Goal: Task Accomplishment & Management: Complete application form

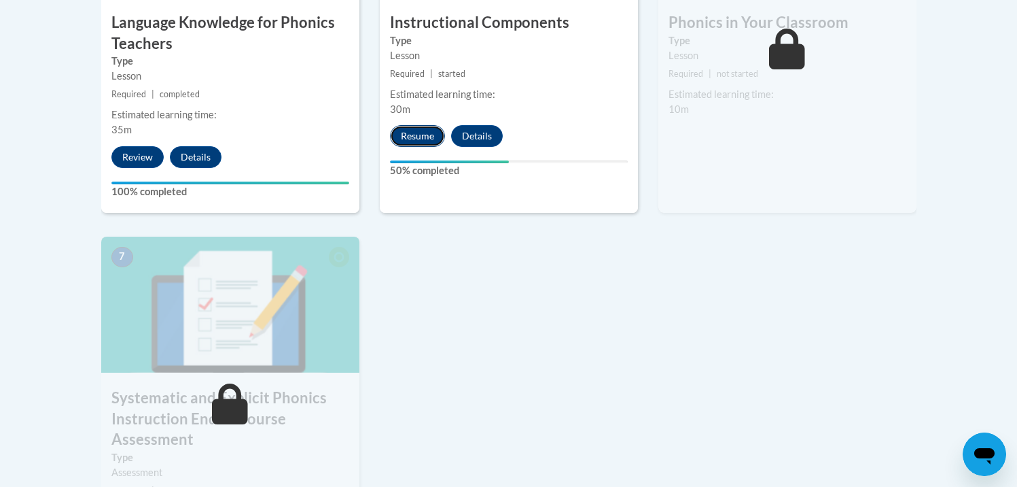
click at [404, 135] on button "Resume" at bounding box center [417, 136] width 55 height 22
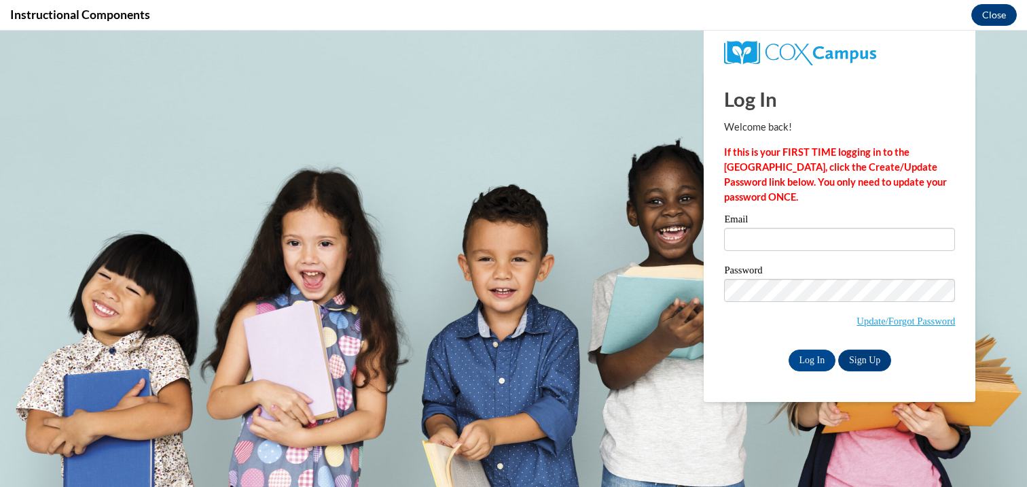
click at [757, 251] on div "Email" at bounding box center [839, 237] width 231 height 47
click at [762, 234] on input "Email" at bounding box center [839, 239] width 231 height 23
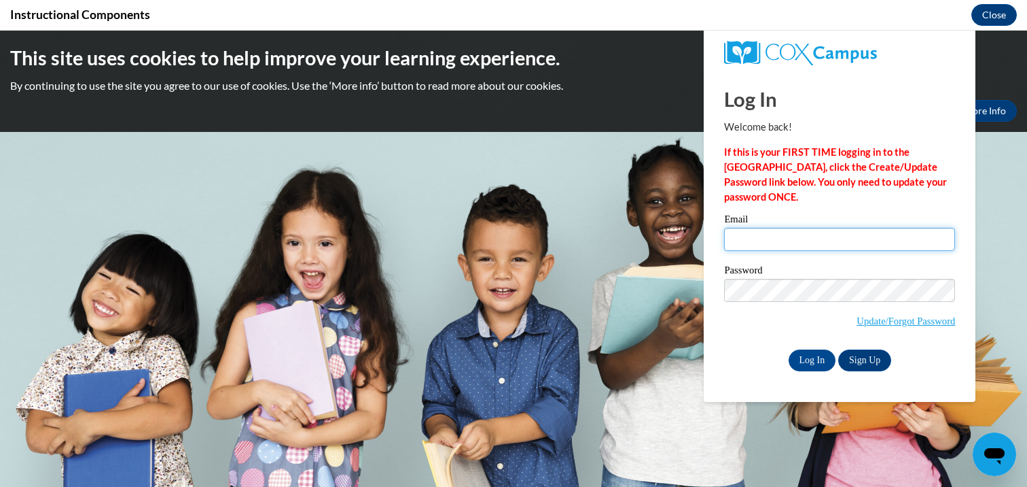
type input "ksmit193@asu.edu"
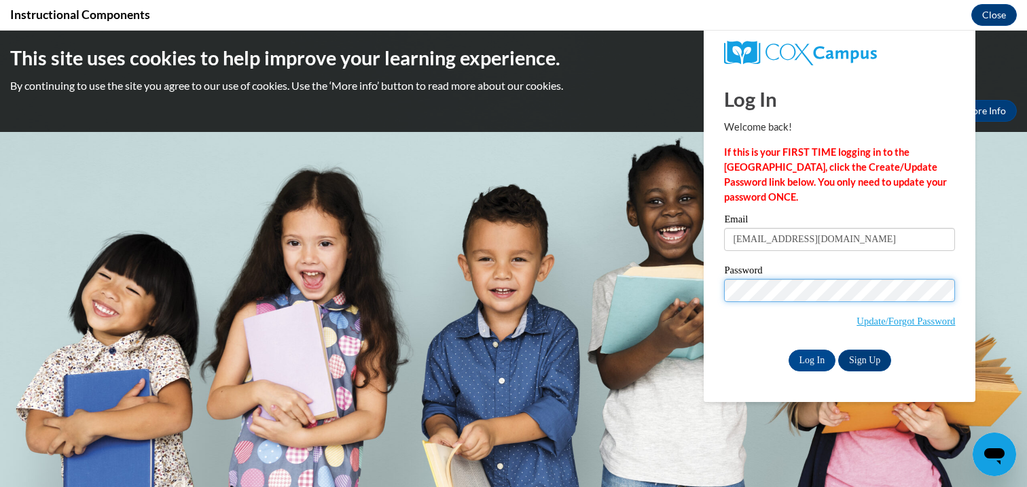
click at [789, 349] on input "Log In" at bounding box center [813, 360] width 48 height 22
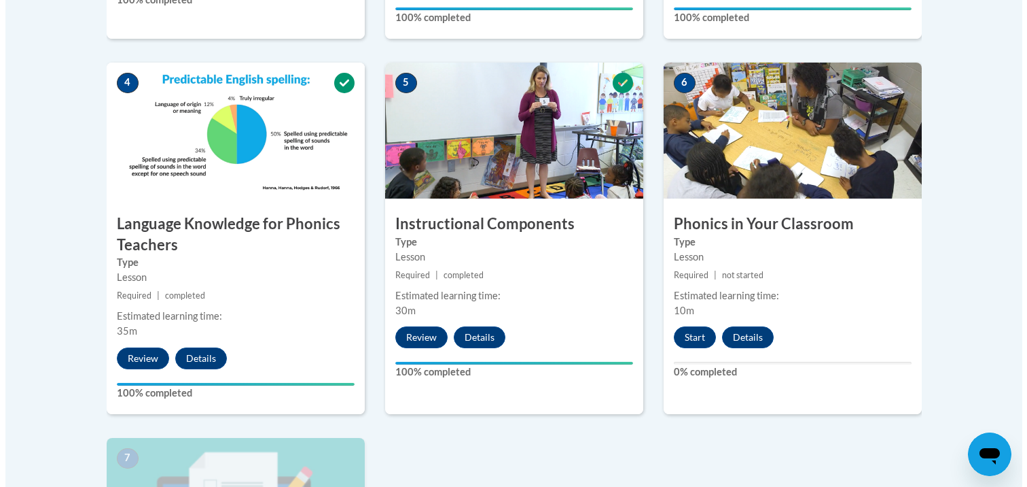
scroll to position [849, 0]
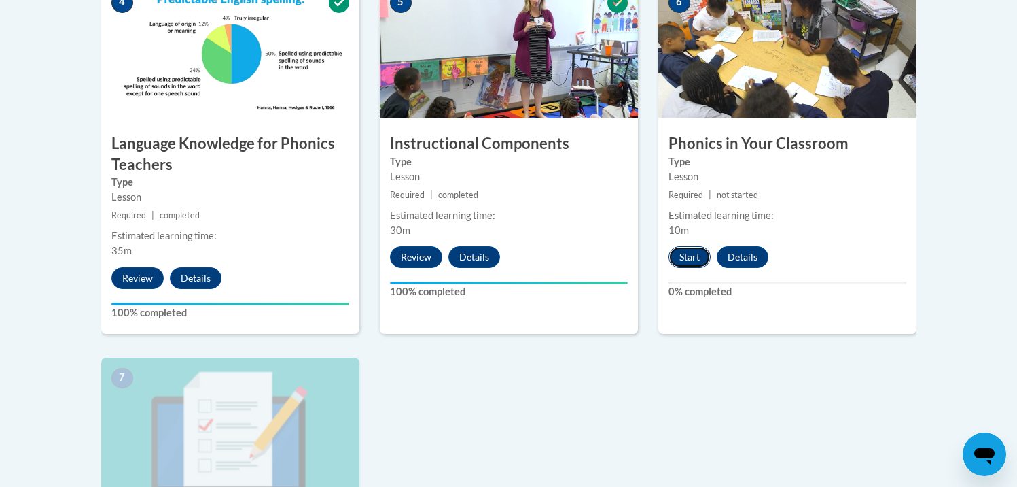
click at [687, 266] on button "Start" at bounding box center [690, 257] width 42 height 22
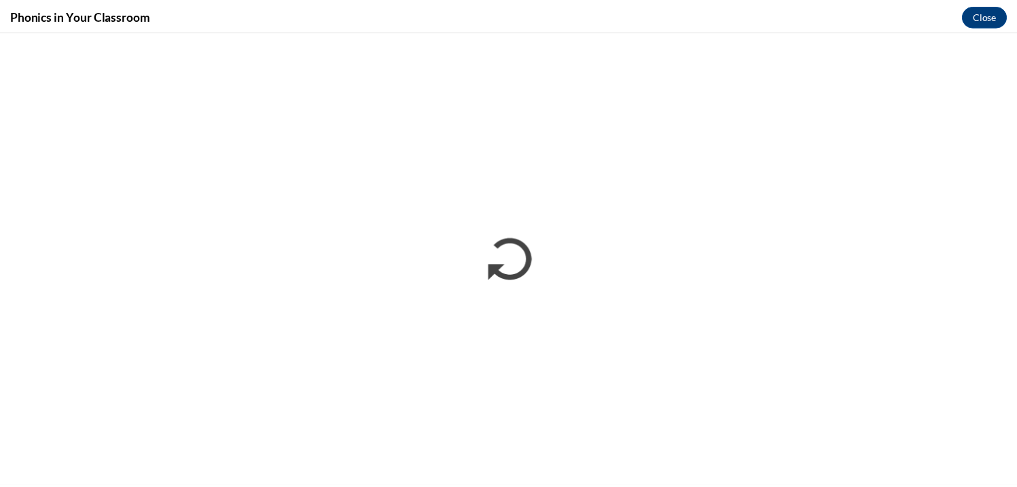
scroll to position [0, 0]
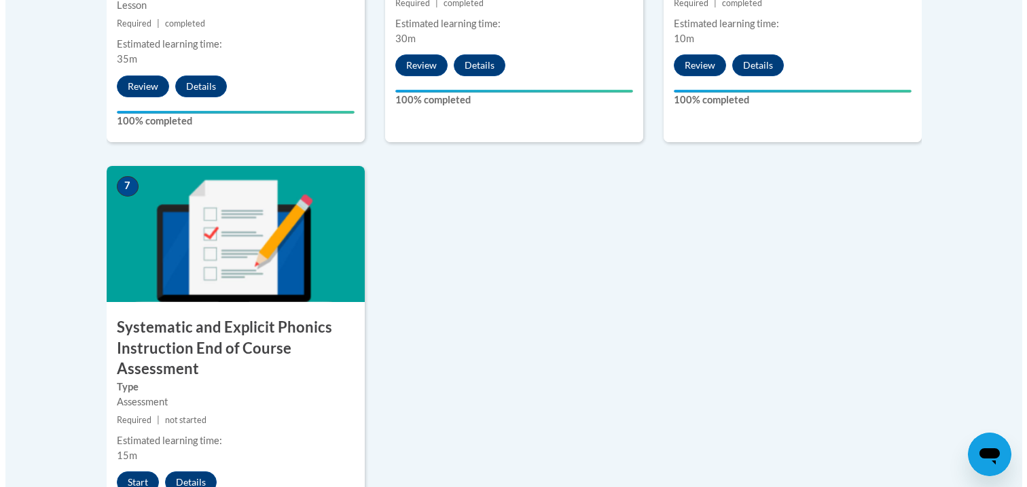
scroll to position [1049, 0]
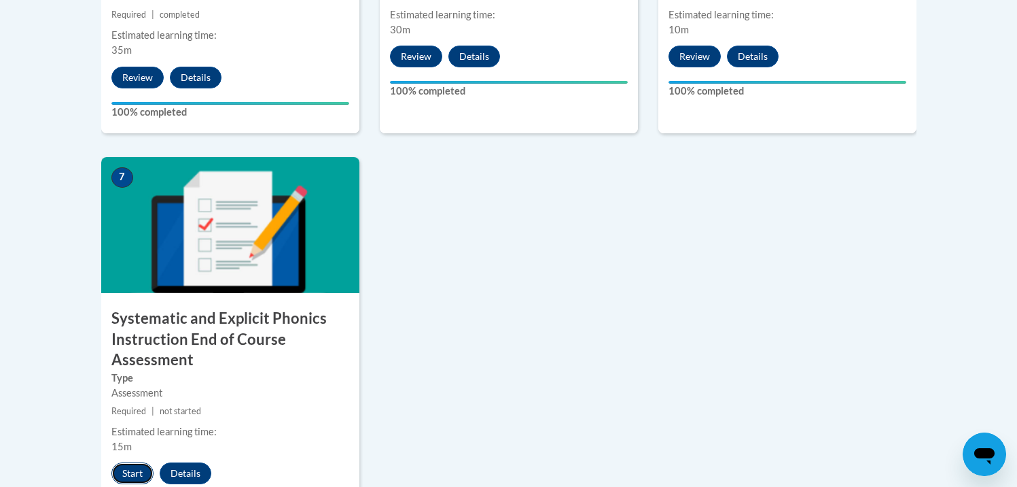
click at [139, 465] on button "Start" at bounding box center [132, 473] width 42 height 22
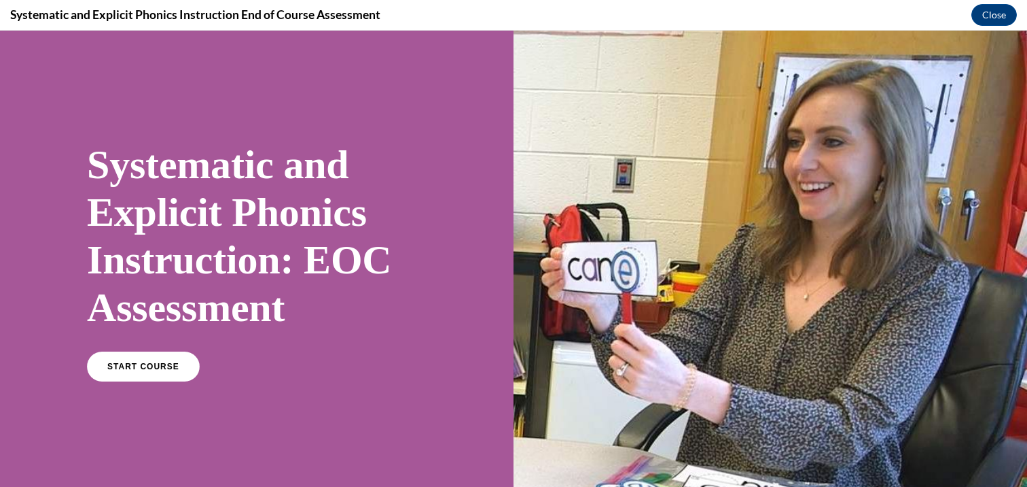
scroll to position [0, 0]
click at [105, 374] on link "START COURSE" at bounding box center [143, 366] width 118 height 31
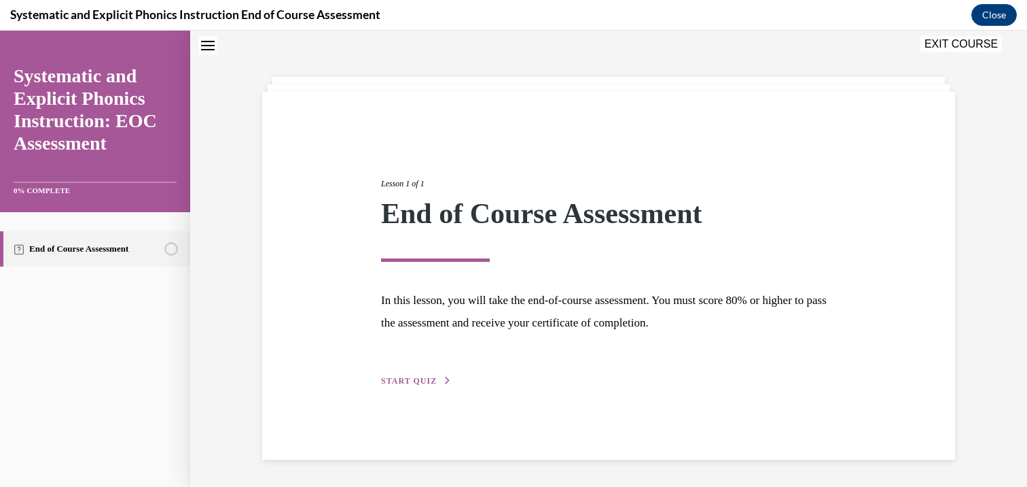
click at [419, 383] on span "START QUIZ" at bounding box center [409, 381] width 56 height 10
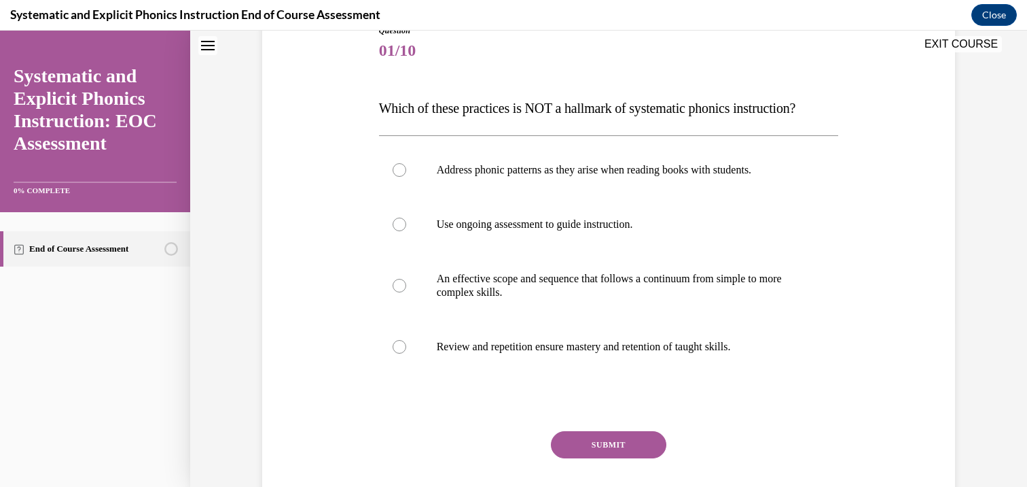
scroll to position [159, 0]
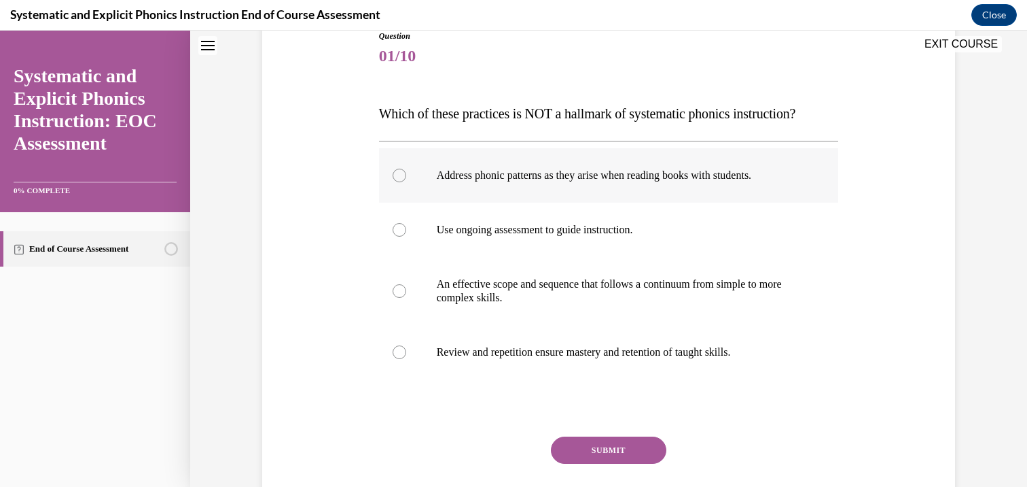
click at [386, 162] on div at bounding box center [609, 175] width 460 height 54
click at [346, 222] on div "Question 01/10 Which of these practices is NOT a hallmark of systematic phonics…" at bounding box center [609, 268] width 700 height 559
click at [399, 248] on div at bounding box center [609, 229] width 460 height 54
click at [564, 448] on button "SUBMIT" at bounding box center [609, 449] width 116 height 27
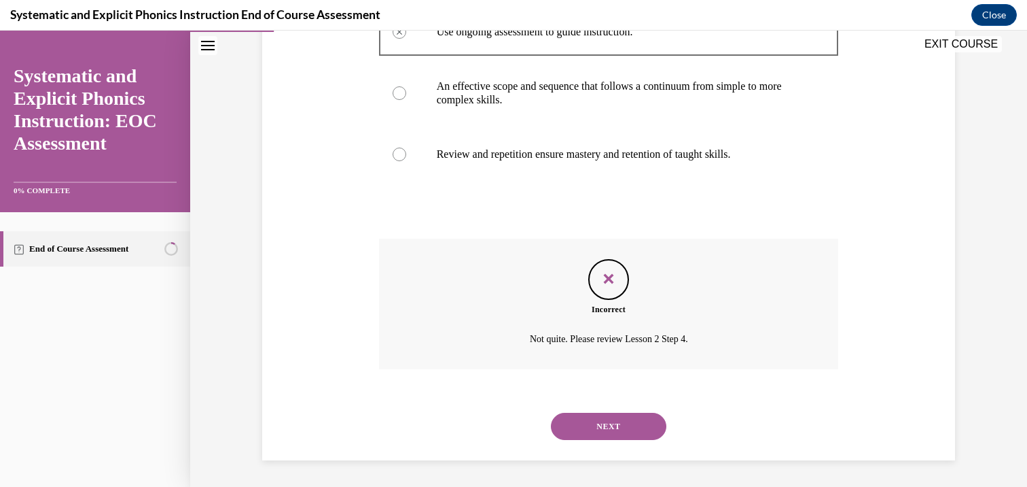
scroll to position [357, 0]
click at [576, 411] on div "NEXT" at bounding box center [609, 425] width 460 height 54
click at [576, 421] on button "NEXT" at bounding box center [609, 425] width 116 height 27
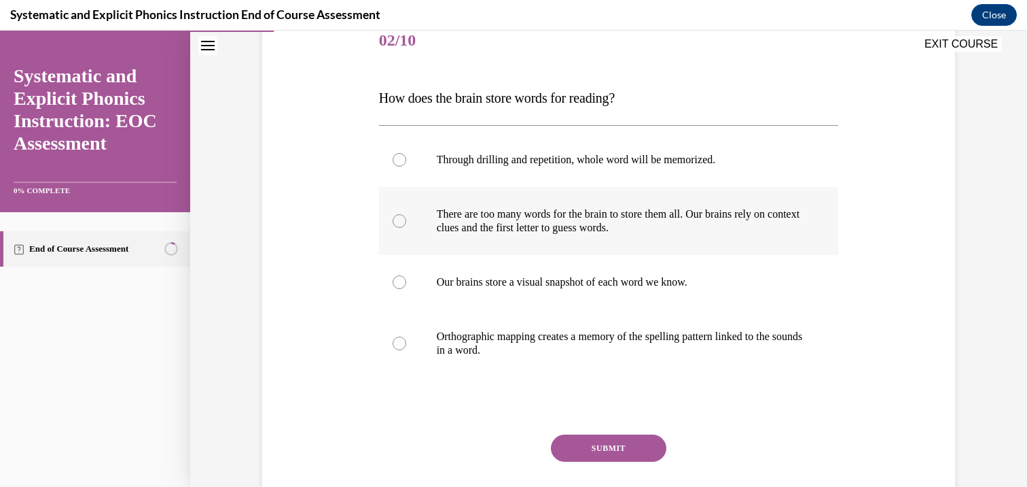
scroll to position [175, 0]
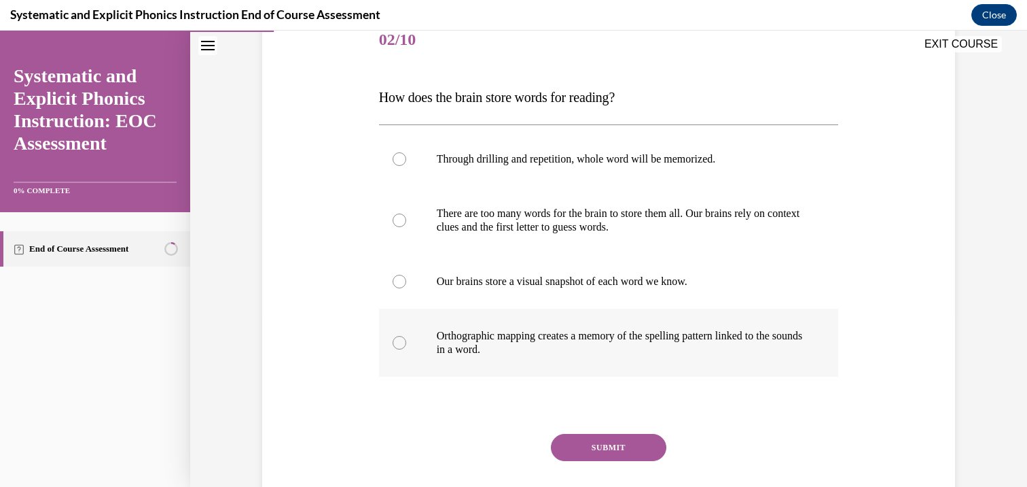
click at [517, 355] on p "Orthographic mapping creates a memory of the spelling pattern linked to the sou…" at bounding box center [621, 342] width 368 height 27
click at [565, 440] on button "SUBMIT" at bounding box center [609, 447] width 116 height 27
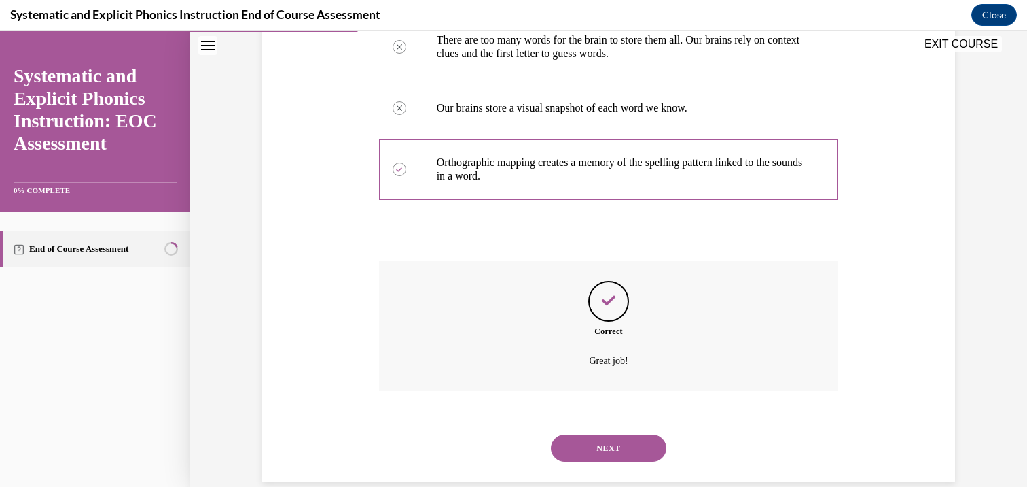
scroll to position [371, 0]
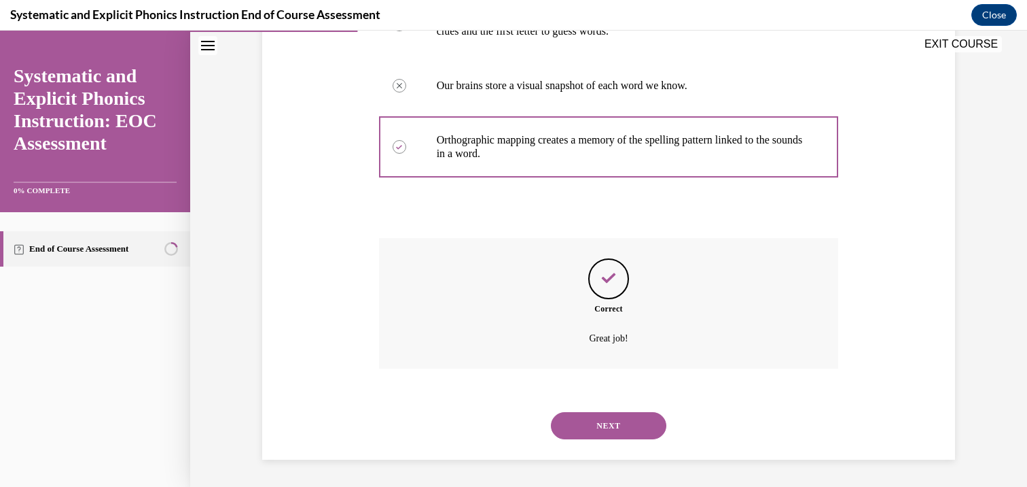
click at [576, 419] on button "NEXT" at bounding box center [609, 425] width 116 height 27
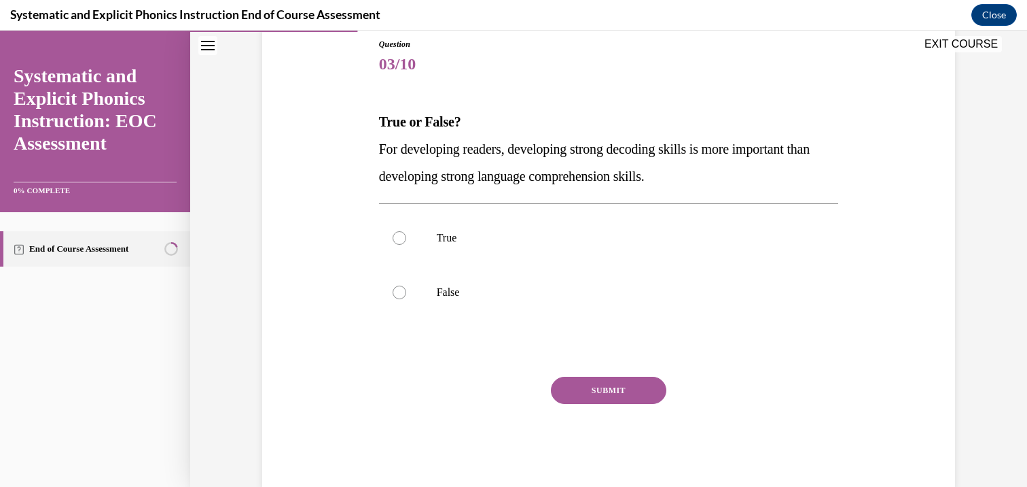
scroll to position [179, 0]
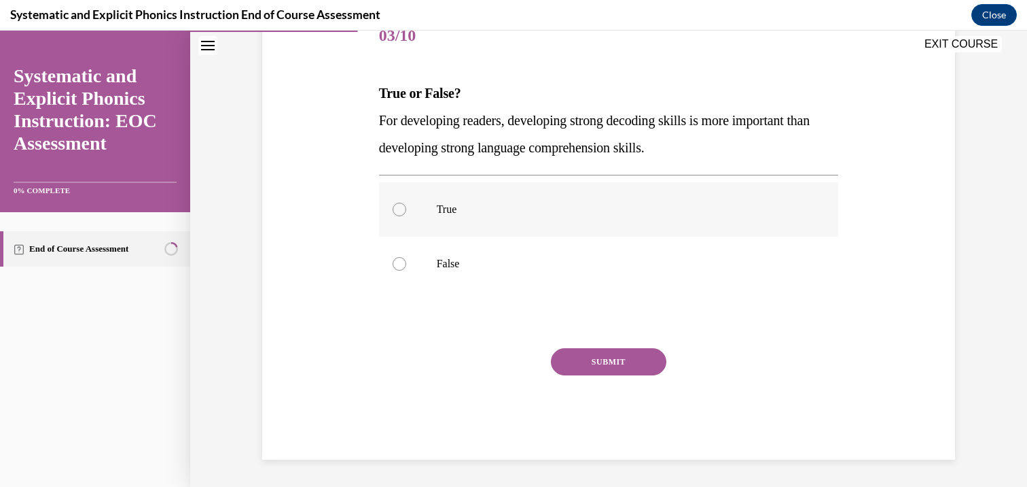
click at [561, 226] on div at bounding box center [609, 209] width 460 height 54
click at [578, 336] on div "Question 03/10 True or False? For developing readers, developing strong decodin…" at bounding box center [609, 235] width 460 height 450
click at [579, 367] on button "SUBMIT" at bounding box center [609, 361] width 116 height 27
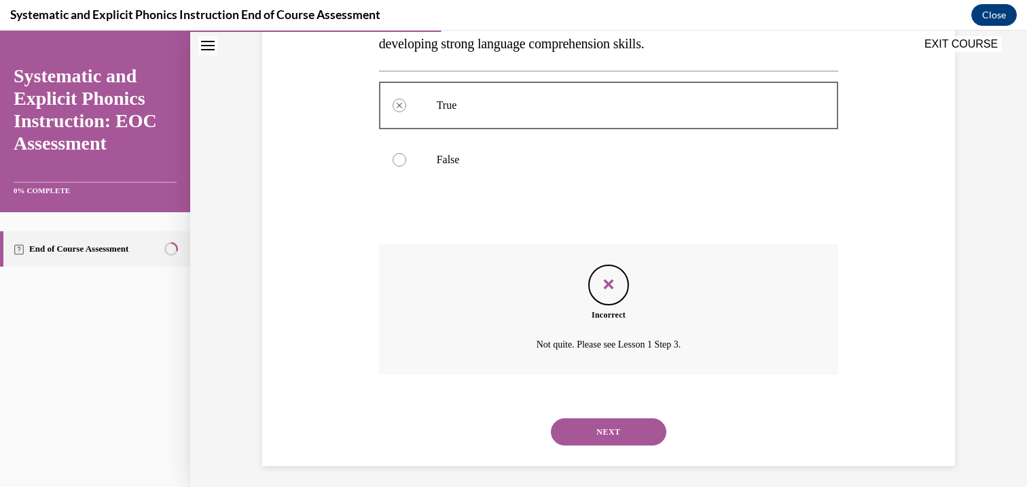
scroll to position [289, 0]
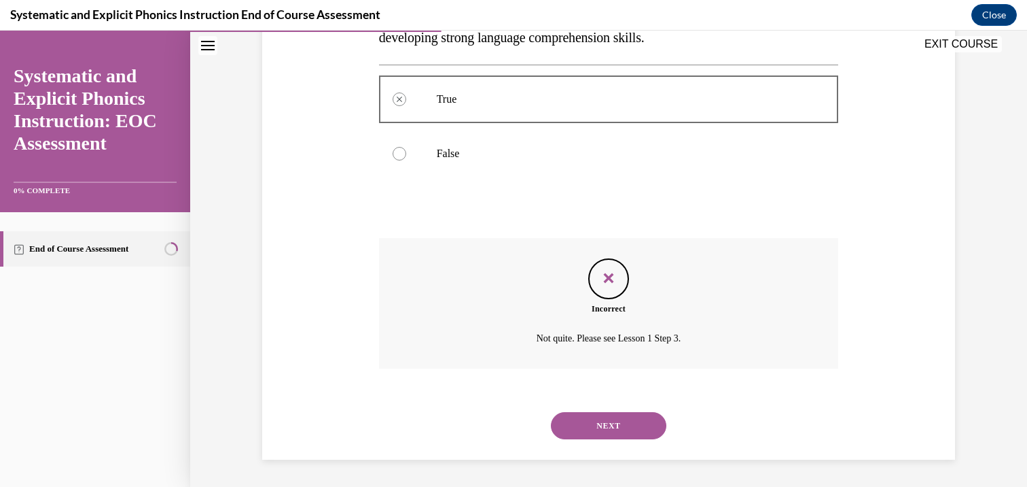
click at [579, 406] on div "NEXT" at bounding box center [609, 425] width 460 height 54
click at [578, 419] on button "NEXT" at bounding box center [609, 425] width 116 height 27
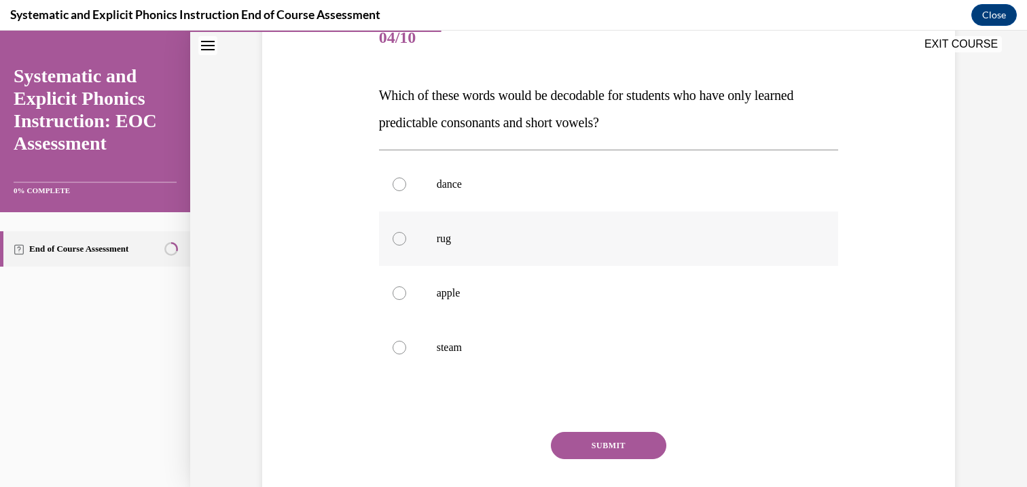
scroll to position [185, 0]
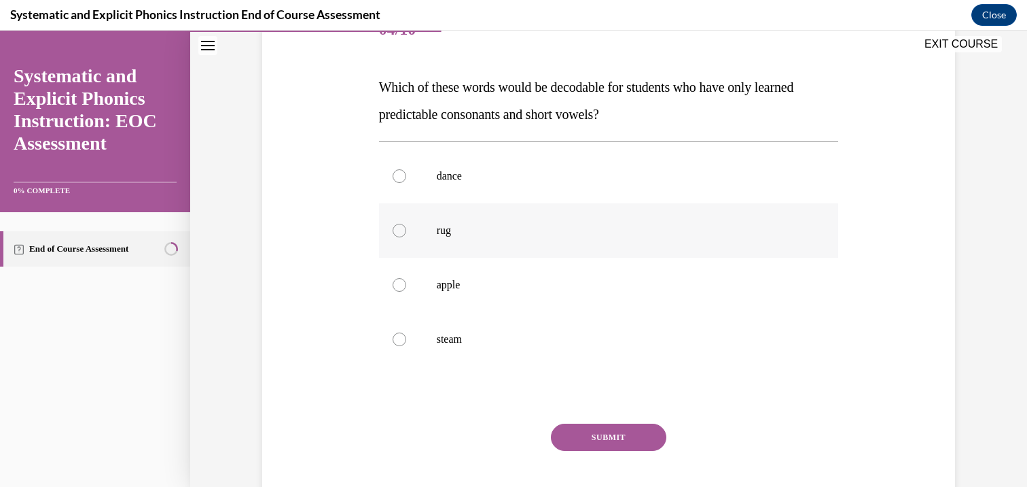
click at [453, 236] on p "rug" at bounding box center [621, 231] width 368 height 14
click at [574, 433] on button "SUBMIT" at bounding box center [609, 436] width 116 height 27
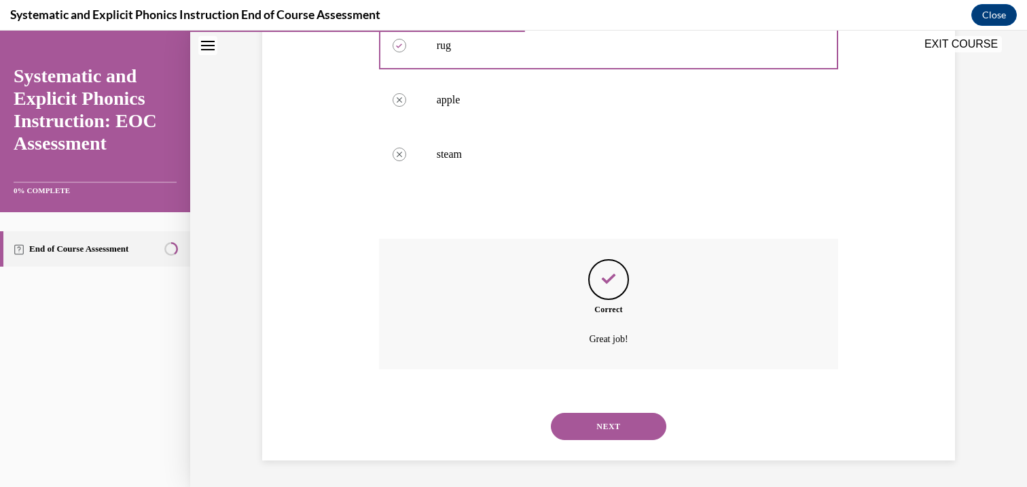
scroll to position [371, 0]
click at [591, 418] on button "NEXT" at bounding box center [609, 425] width 116 height 27
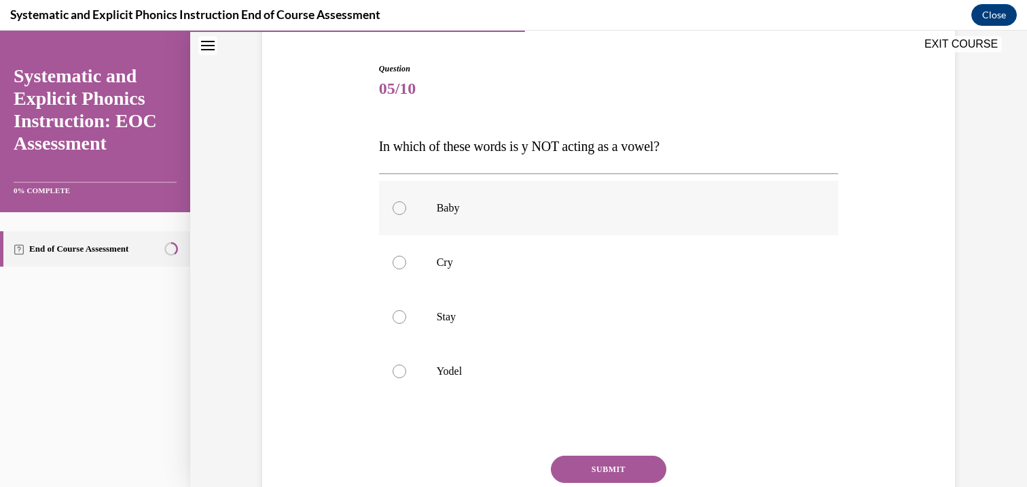
scroll to position [127, 0]
click at [459, 374] on p "Yodel" at bounding box center [621, 371] width 368 height 14
click at [571, 453] on div "Question 05/10 In which of these words is y NOT acting as a vowel? Baby Cry Sta…" at bounding box center [609, 314] width 460 height 504
click at [571, 459] on button "SUBMIT" at bounding box center [609, 468] width 116 height 27
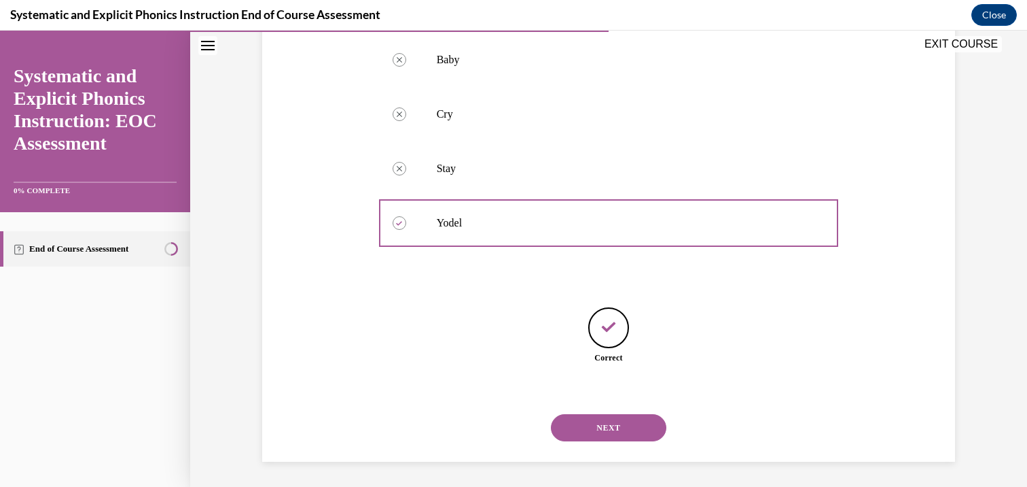
scroll to position [277, 0]
click at [581, 420] on button "NEXT" at bounding box center [609, 425] width 116 height 27
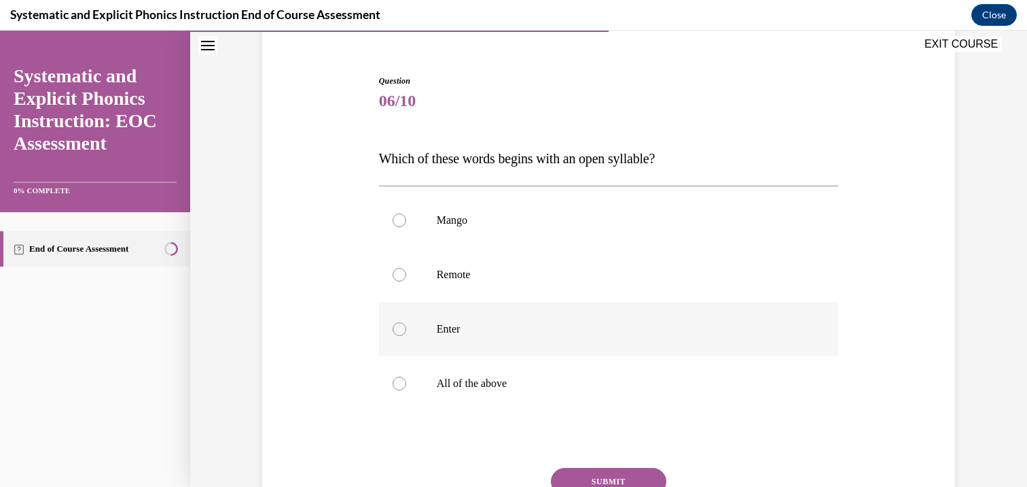
scroll to position [128, 0]
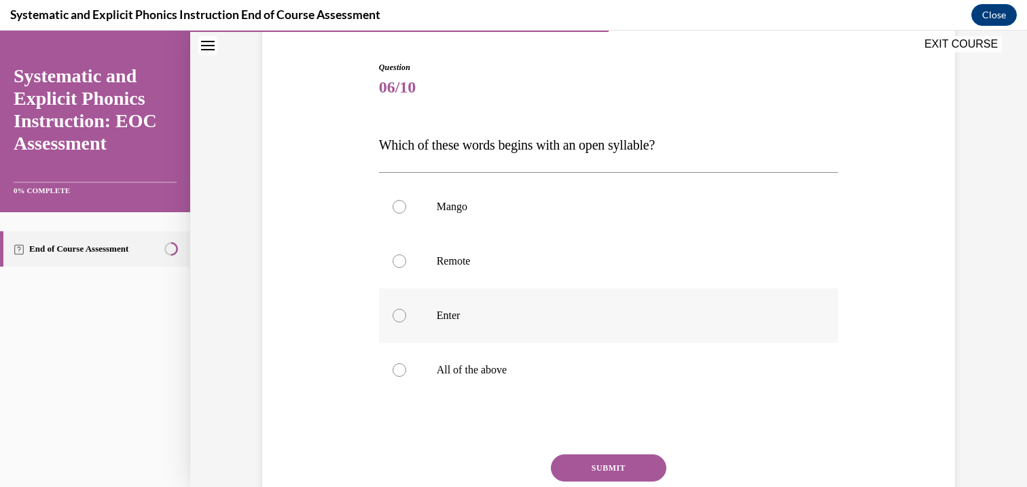
click at [509, 320] on p "Enter" at bounding box center [621, 315] width 368 height 14
click at [565, 454] on button "SUBMIT" at bounding box center [609, 467] width 116 height 27
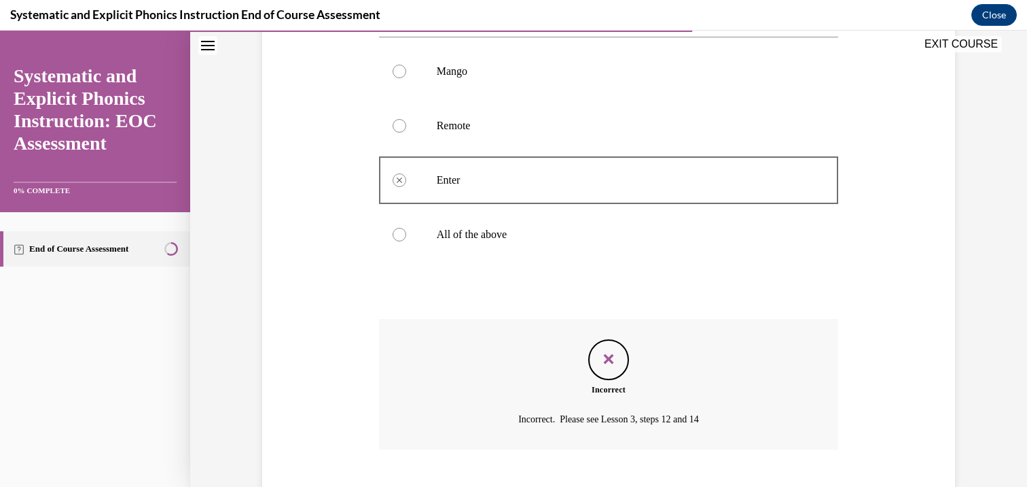
scroll to position [344, 0]
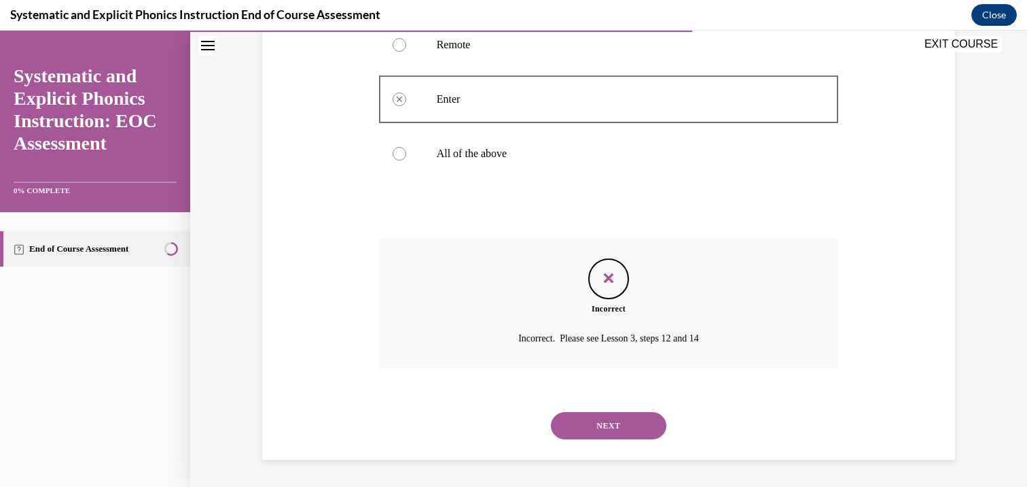
click at [580, 423] on button "NEXT" at bounding box center [609, 425] width 116 height 27
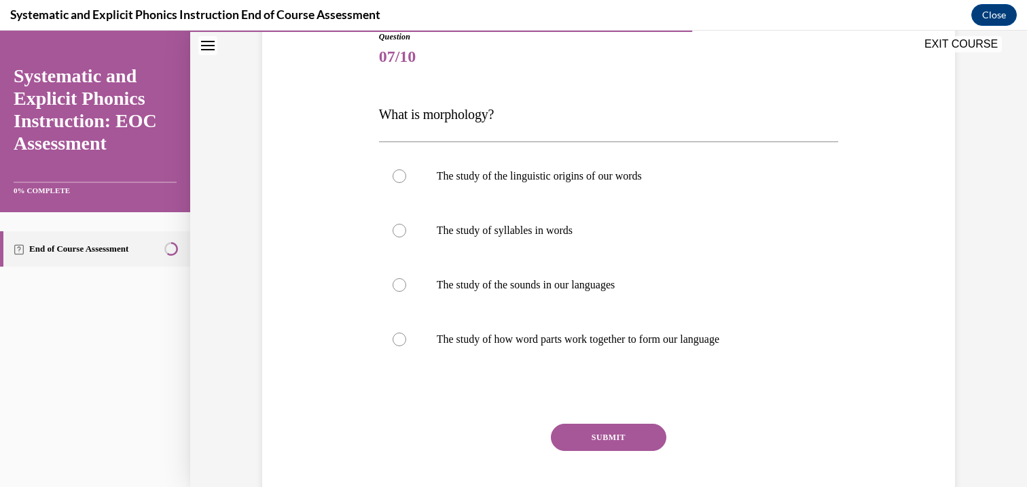
scroll to position [162, 0]
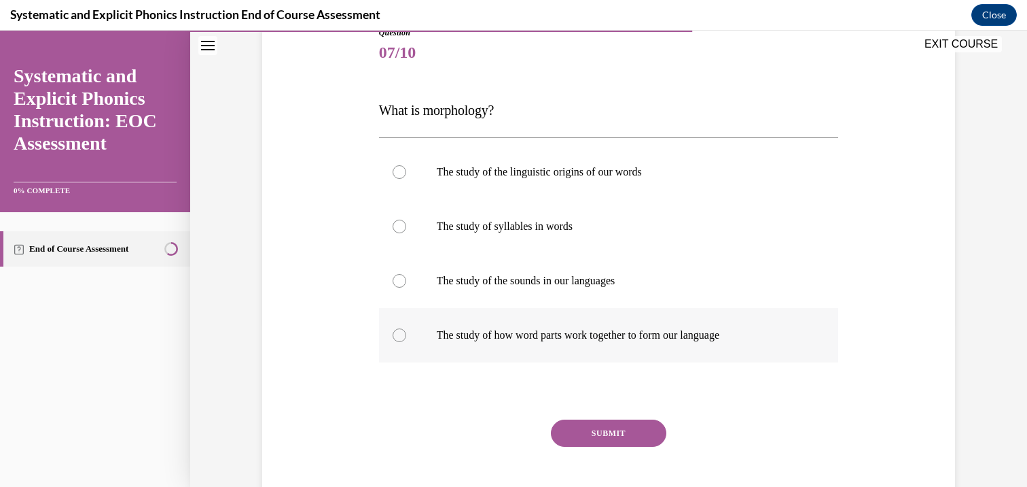
click at [499, 341] on p "The study of how word parts work together to form our language" at bounding box center [621, 335] width 368 height 14
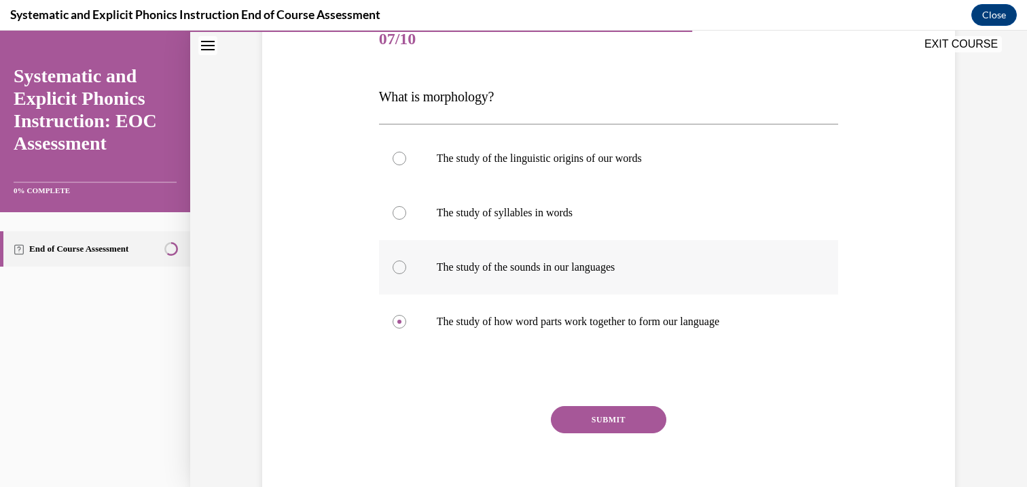
click at [517, 255] on div at bounding box center [609, 267] width 460 height 54
click at [592, 421] on button "SUBMIT" at bounding box center [609, 419] width 116 height 27
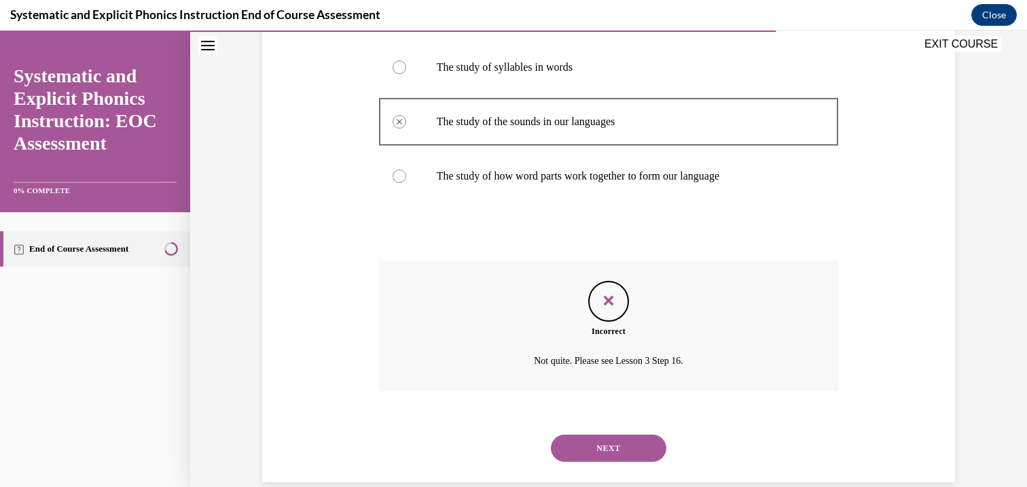
scroll to position [344, 0]
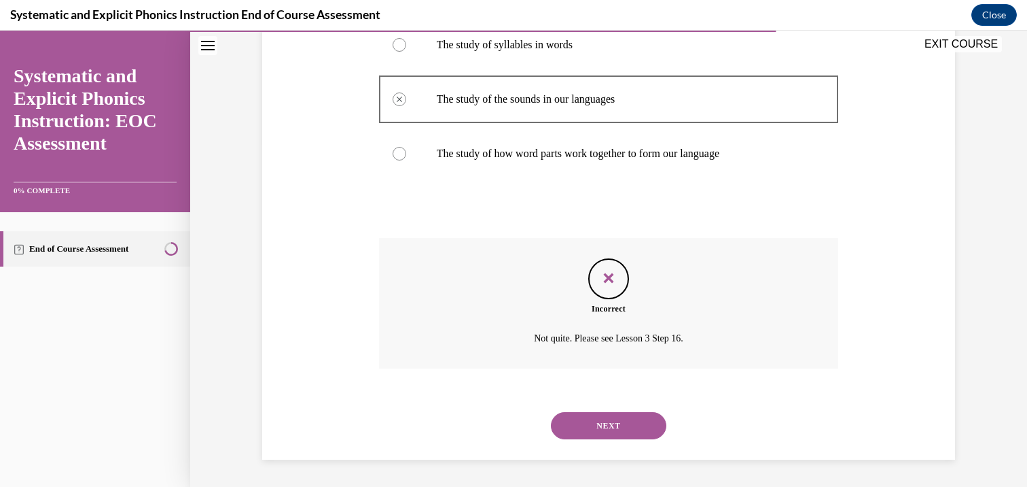
click at [597, 418] on button "NEXT" at bounding box center [609, 425] width 116 height 27
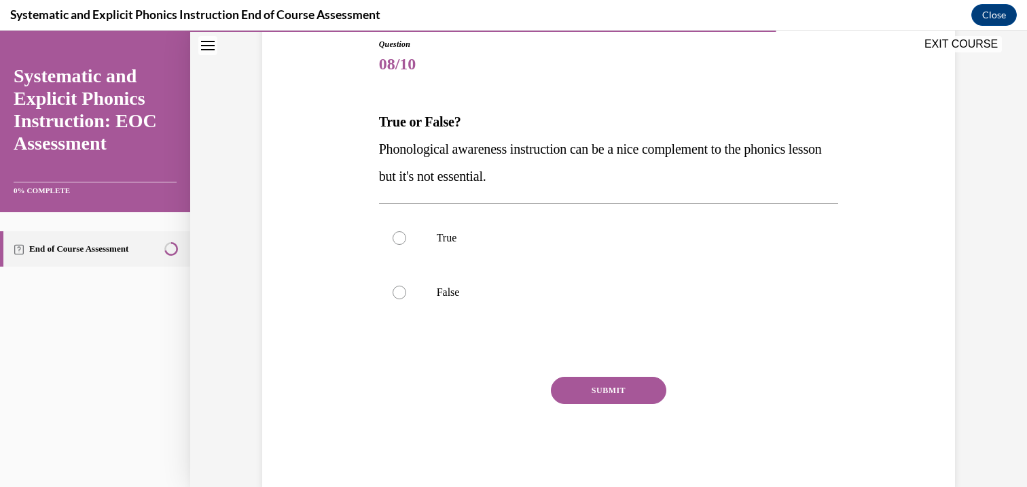
scroll to position [179, 0]
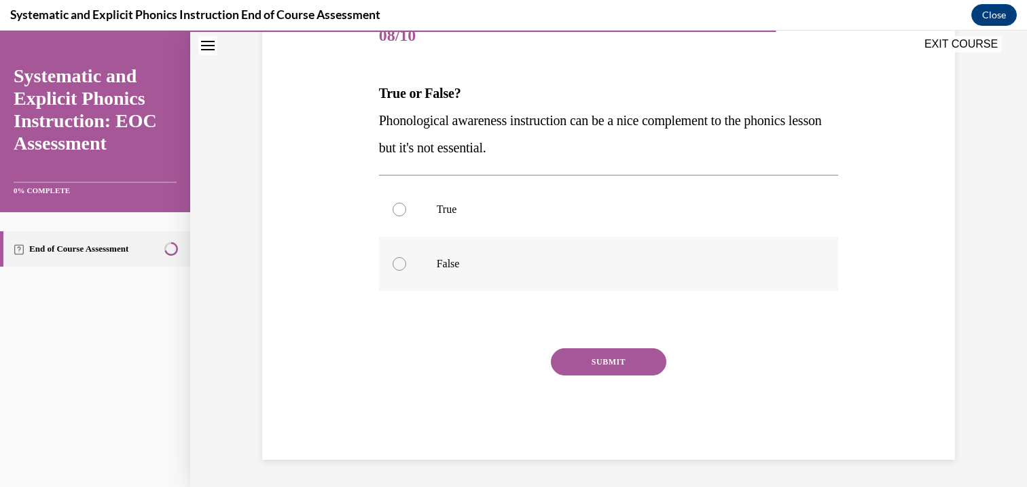
click at [507, 255] on div at bounding box center [609, 263] width 460 height 54
click at [590, 355] on button "SUBMIT" at bounding box center [609, 361] width 116 height 27
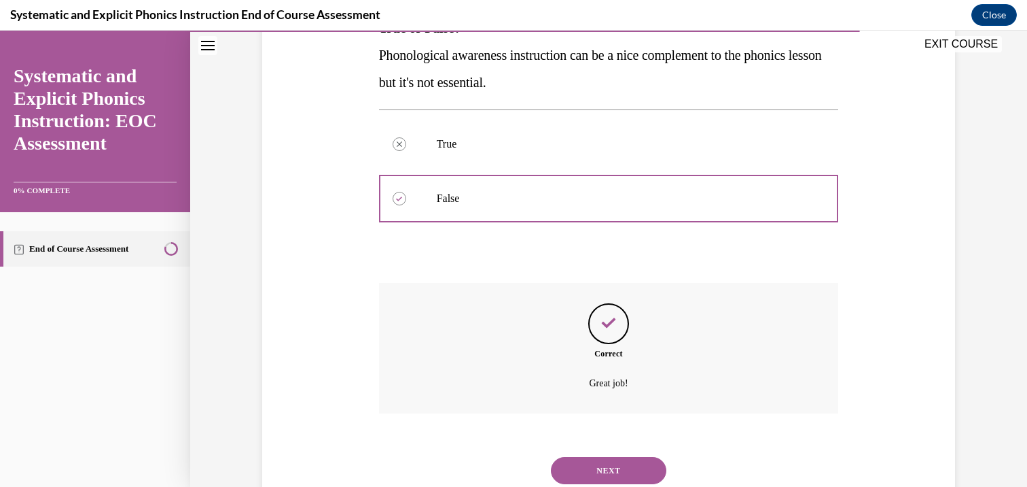
scroll to position [289, 0]
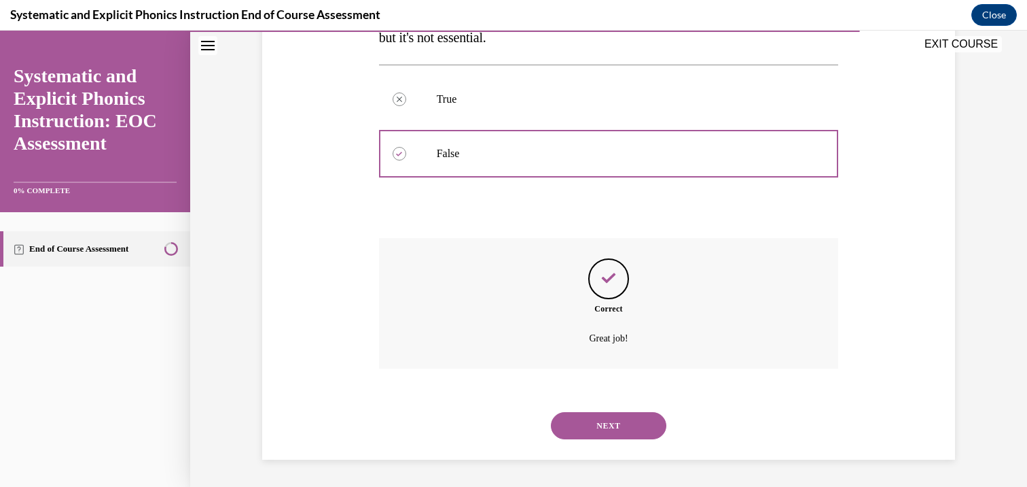
click at [580, 349] on div "Correct Great job!" at bounding box center [609, 303] width 460 height 130
click at [582, 402] on div "NEXT" at bounding box center [609, 425] width 460 height 54
click at [582, 412] on button "NEXT" at bounding box center [609, 425] width 116 height 27
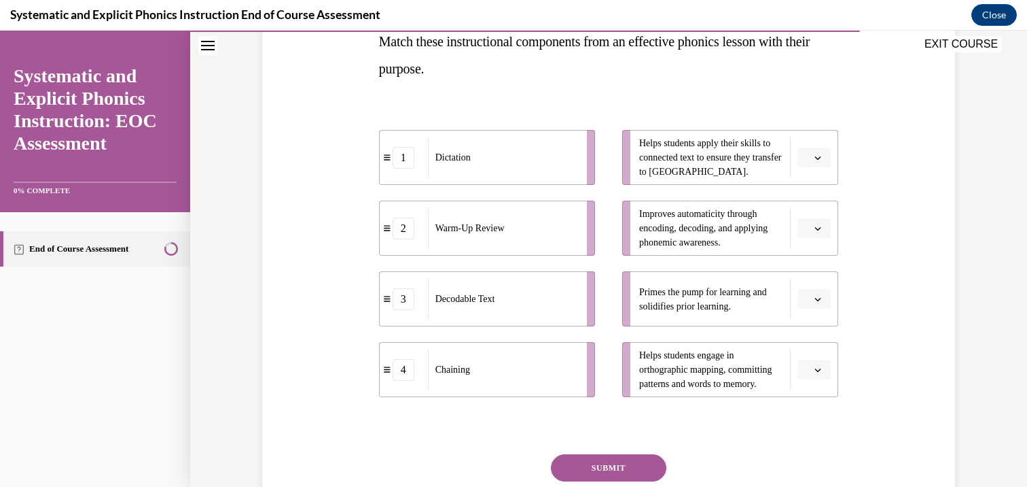
scroll to position [239, 0]
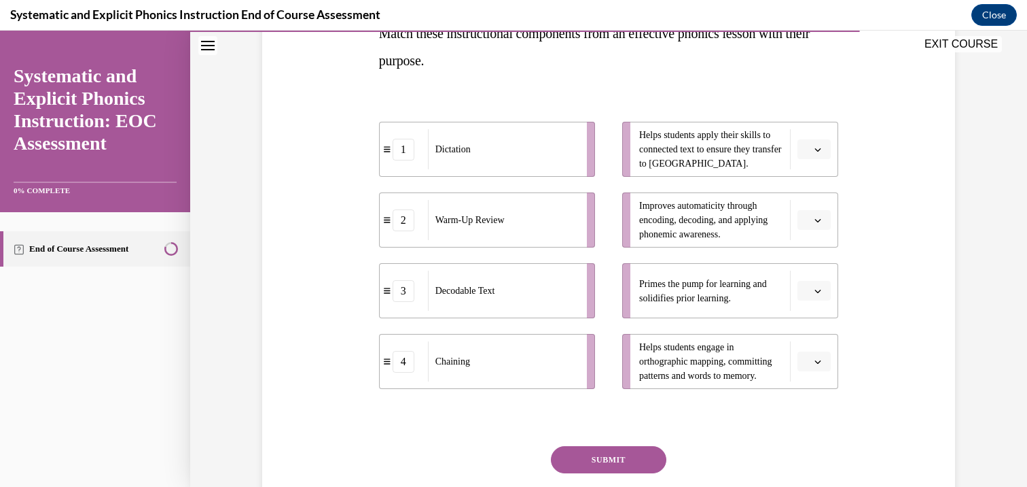
click at [805, 157] on button "button" at bounding box center [814, 149] width 33 height 20
click at [814, 300] on div "4" at bounding box center [808, 288] width 34 height 27
click at [813, 230] on li "Improves automaticity through encoding, decoding, and applying phonemic awarene…" at bounding box center [730, 219] width 216 height 55
click at [813, 215] on span "button" at bounding box center [818, 220] width 10 height 10
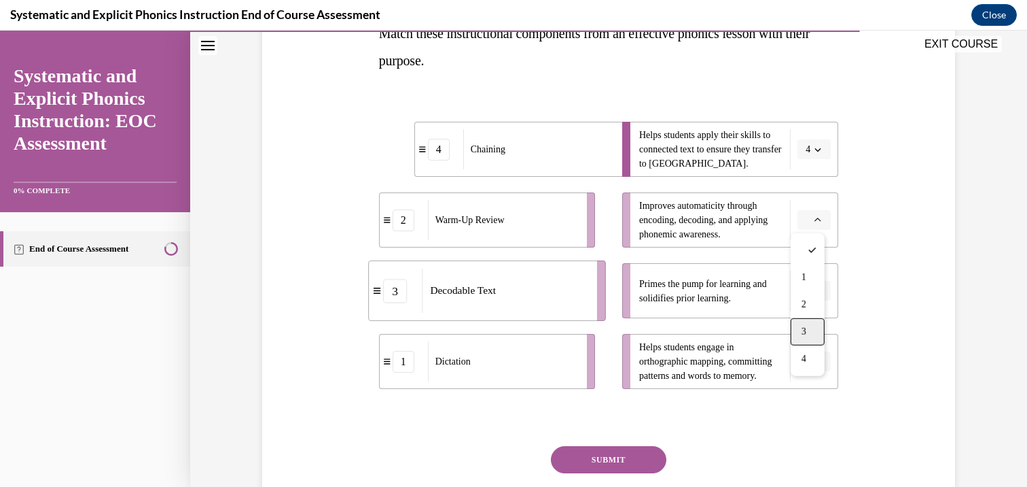
click at [800, 332] on div "3" at bounding box center [808, 331] width 34 height 27
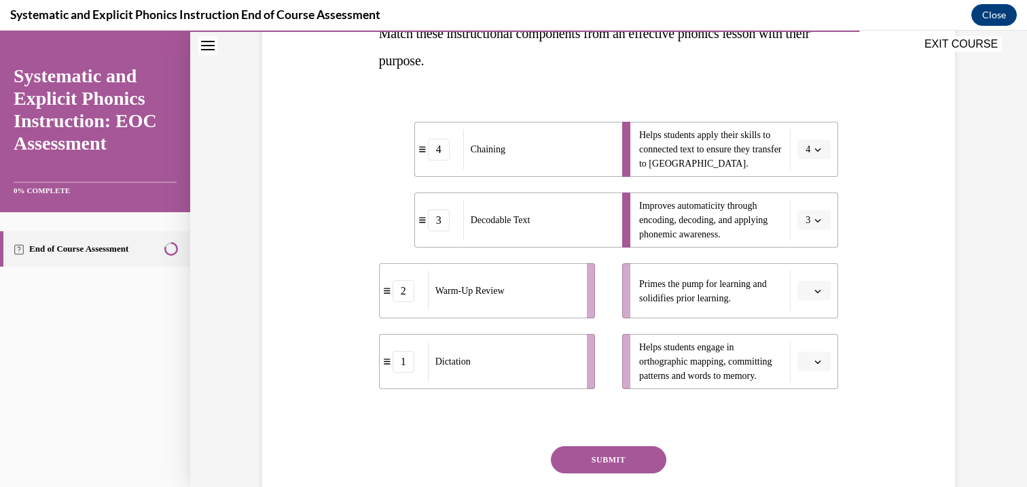
click at [807, 294] on button "button" at bounding box center [814, 291] width 33 height 20
click at [809, 383] on div "2" at bounding box center [808, 374] width 34 height 27
click at [811, 349] on li "Helps students engage in orthographic mapping, committing patterns and words to…" at bounding box center [730, 361] width 216 height 55
click at [815, 361] on icon "button" at bounding box center [818, 361] width 7 height 7
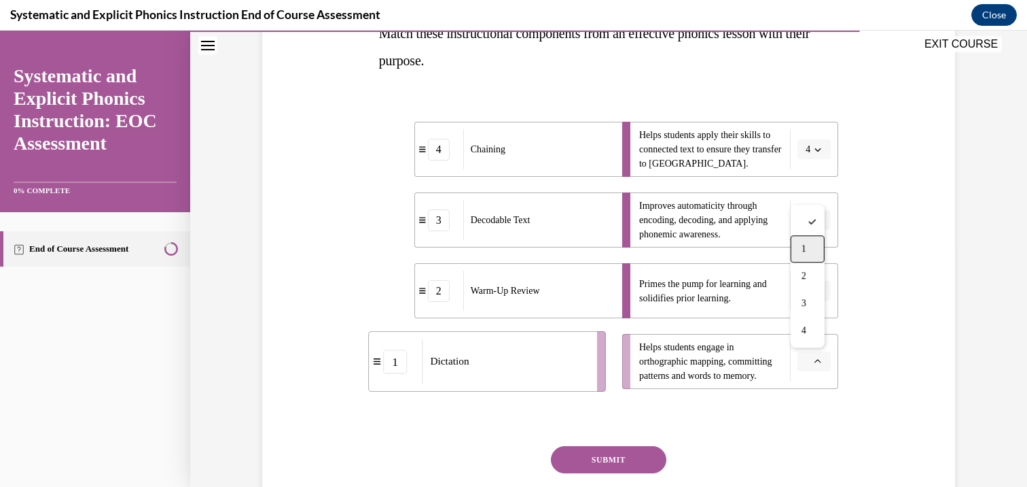
click at [814, 253] on div "1" at bounding box center [808, 248] width 34 height 27
click at [642, 471] on button "SUBMIT" at bounding box center [609, 459] width 116 height 27
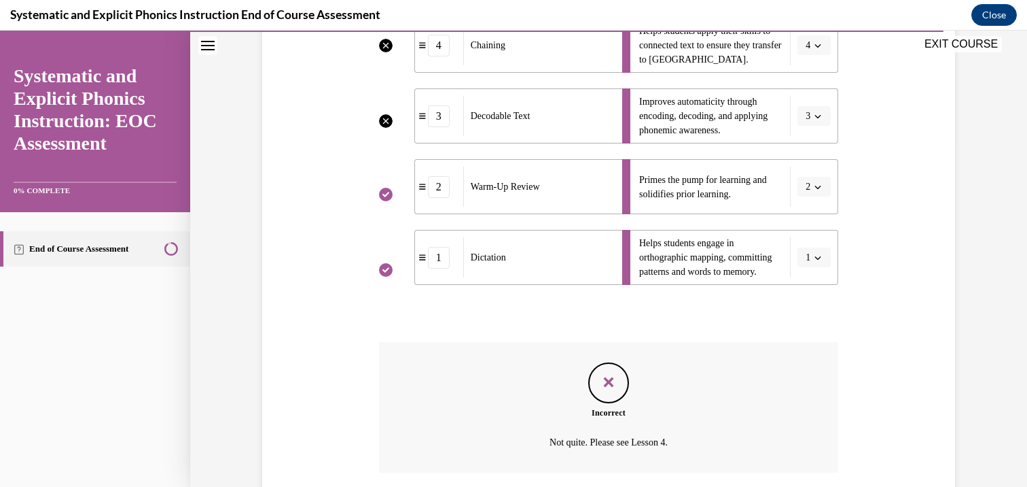
scroll to position [447, 0]
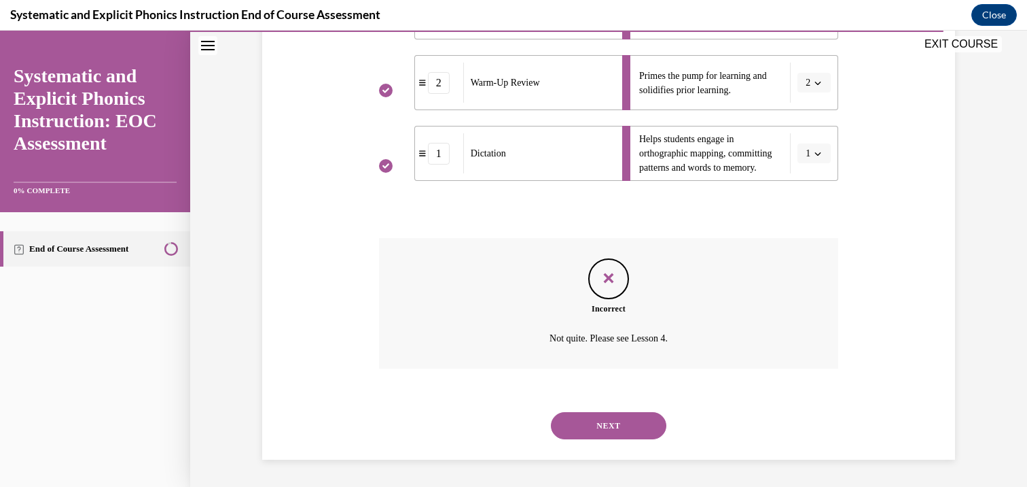
click at [607, 444] on div "NEXT" at bounding box center [609, 425] width 460 height 54
click at [607, 435] on button "NEXT" at bounding box center [609, 425] width 116 height 27
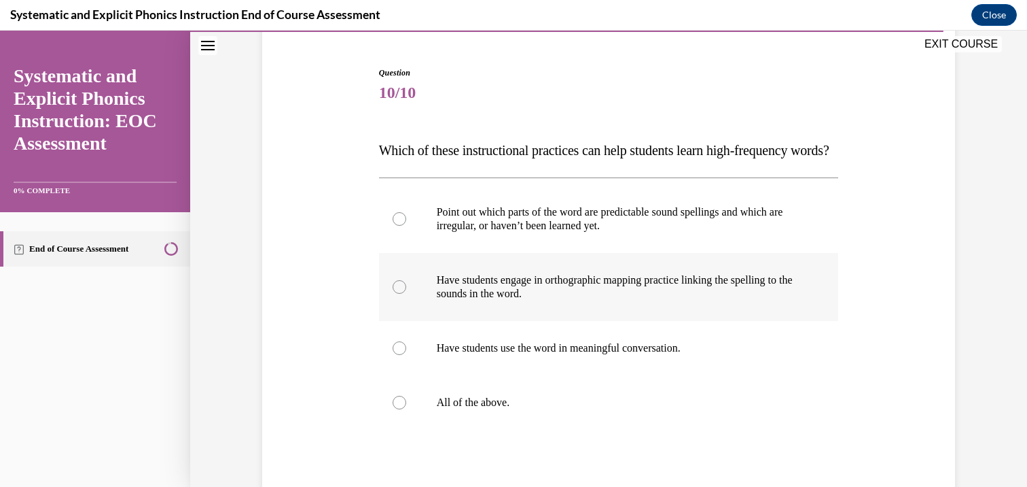
scroll to position [126, 0]
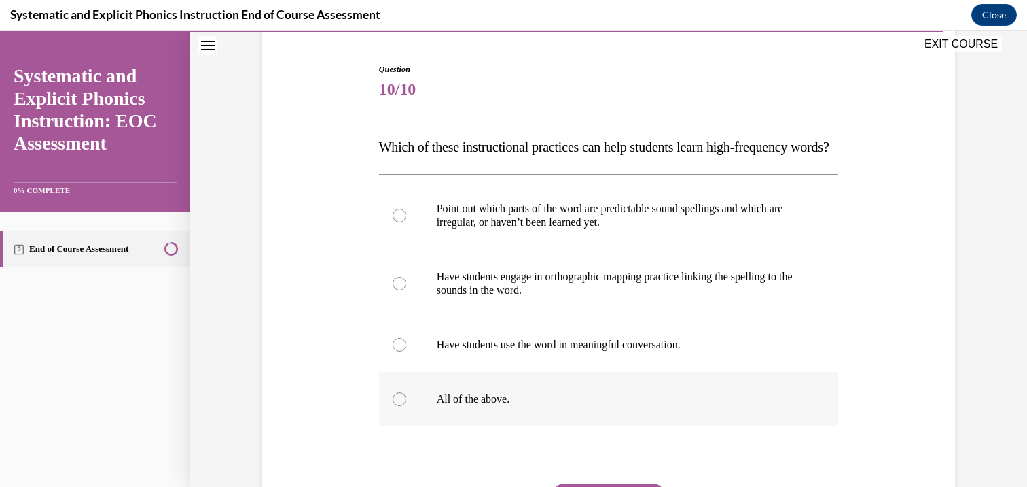
click at [470, 406] on p "All of the above." at bounding box center [621, 399] width 368 height 14
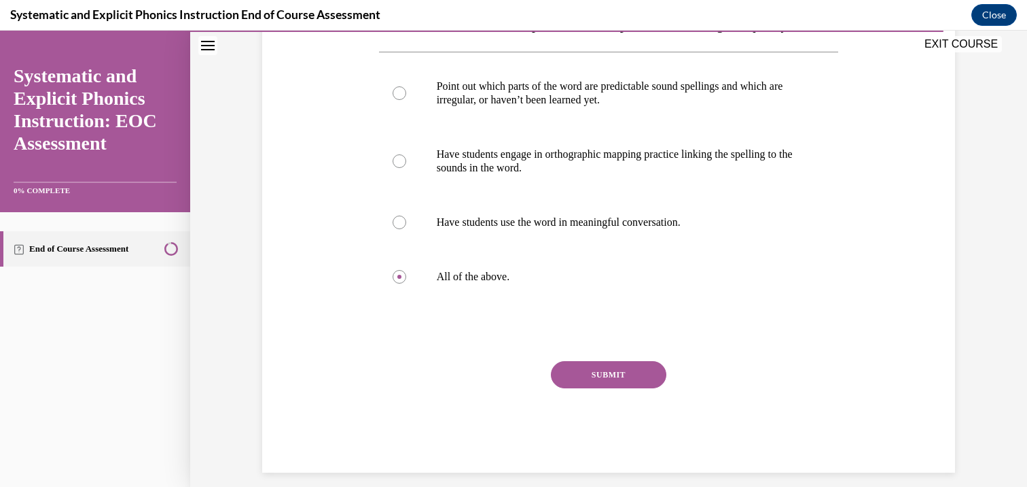
click at [568, 388] on button "SUBMIT" at bounding box center [609, 374] width 116 height 27
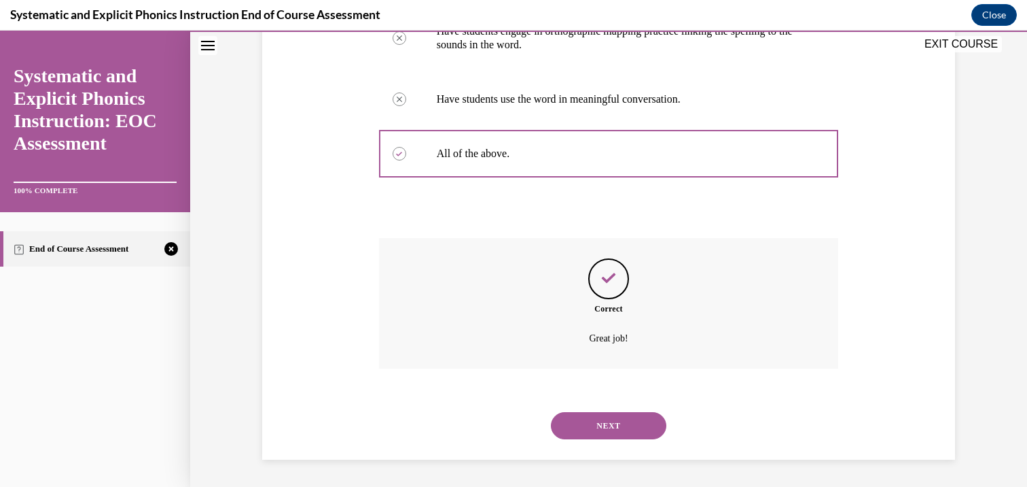
scroll to position [398, 0]
click at [569, 349] on div "Correct Great job!" at bounding box center [609, 303] width 460 height 130
click at [581, 419] on button "NEXT" at bounding box center [609, 425] width 116 height 27
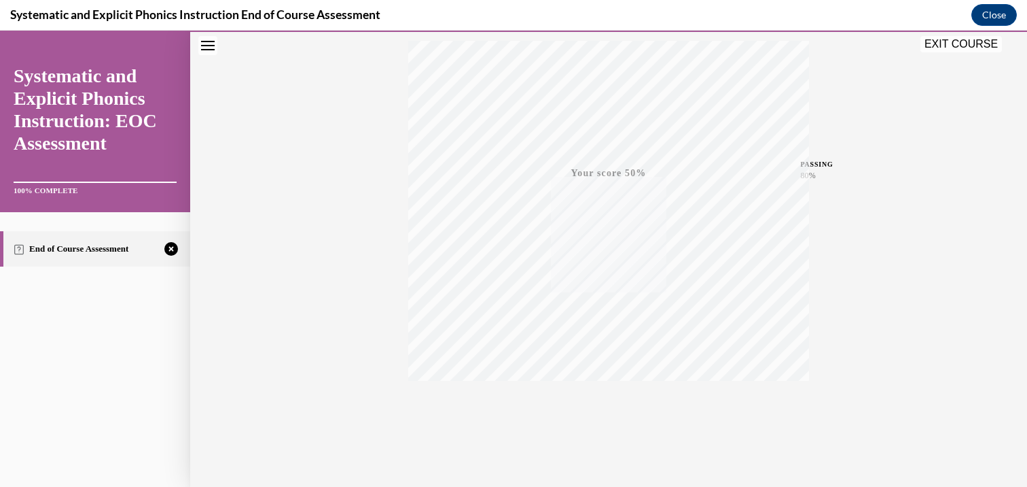
scroll to position [241, 0]
click at [602, 399] on icon "button" at bounding box center [609, 403] width 48 height 15
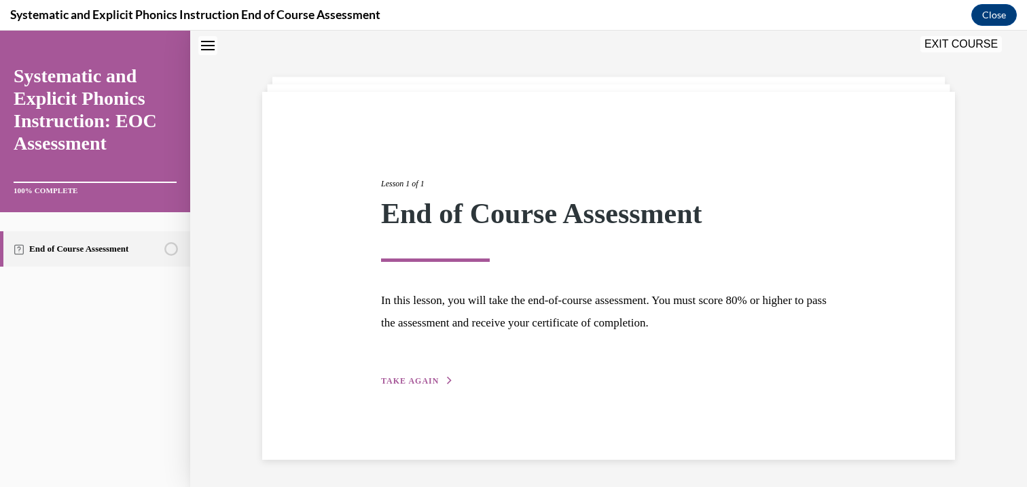
scroll to position [43, 0]
click at [412, 391] on div "Lesson 1 of 1 End of Course Assessment In this lesson, you will take the end-of…" at bounding box center [608, 276] width 693 height 368
click at [412, 365] on div "Lesson 1 of 1 End of Course Assessment In this lesson, you will take the end-of…" at bounding box center [609, 267] width 476 height 242
click at [412, 381] on span "TAKE AGAIN" at bounding box center [410, 381] width 58 height 10
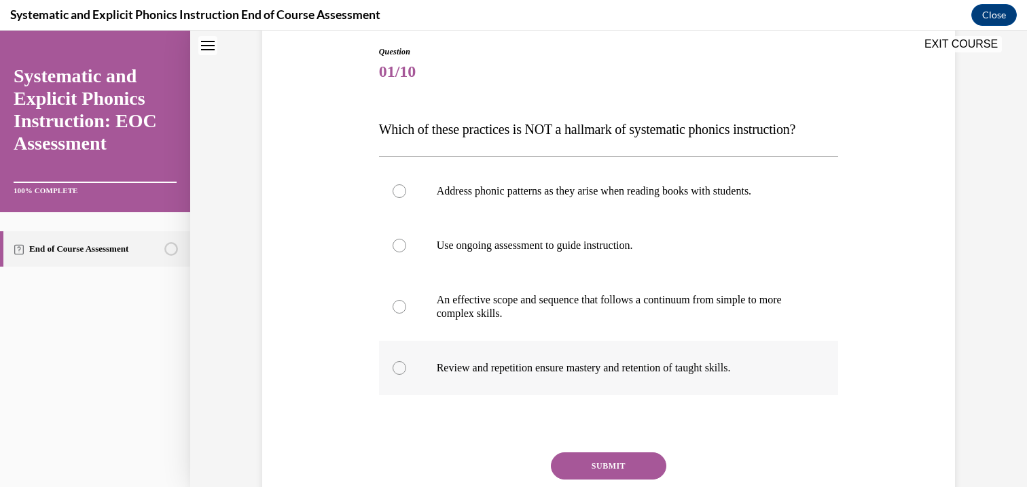
scroll to position [149, 0]
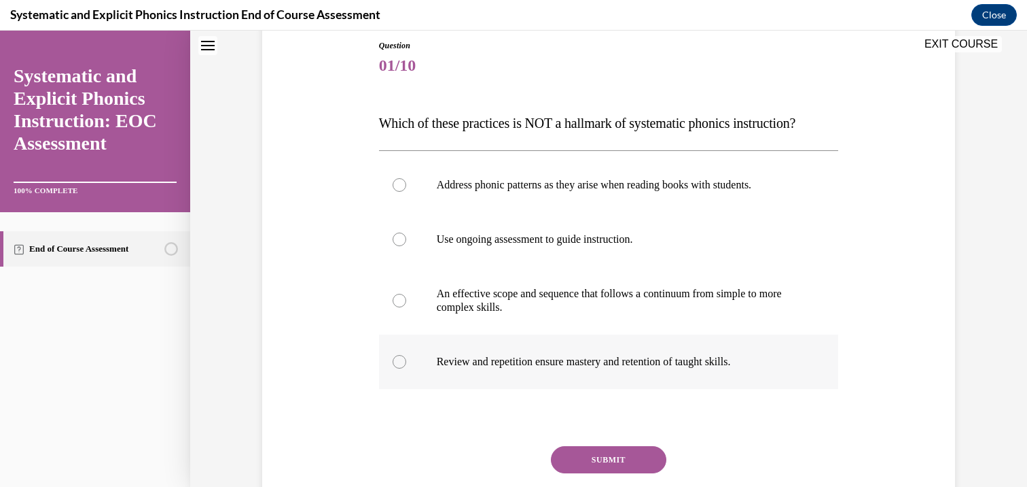
click at [468, 357] on p "Review and repetition ensure mastery and retention of taught skills." at bounding box center [621, 362] width 368 height 14
click at [565, 461] on button "SUBMIT" at bounding box center [609, 459] width 116 height 27
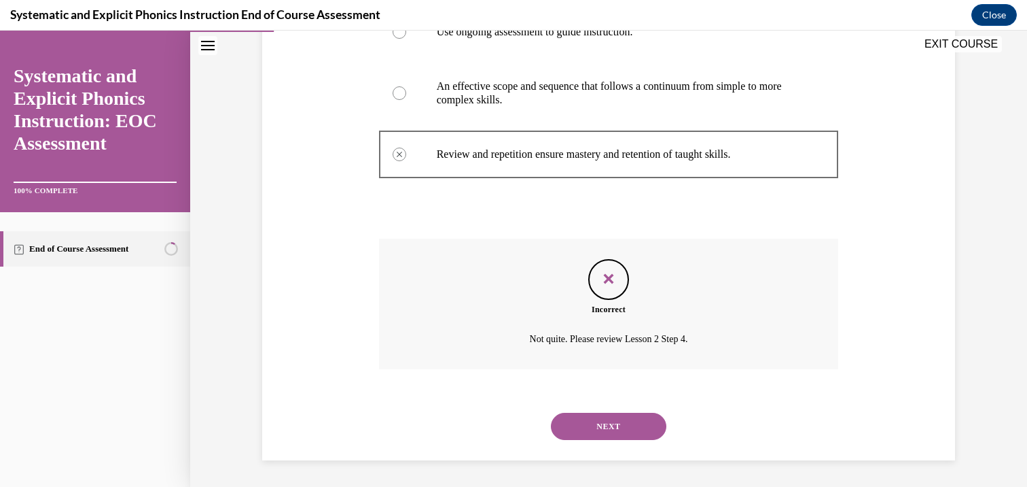
scroll to position [357, 0]
click at [578, 306] on div "Incorrect" at bounding box center [609, 308] width 460 height 12
click at [594, 423] on button "NEXT" at bounding box center [609, 425] width 116 height 27
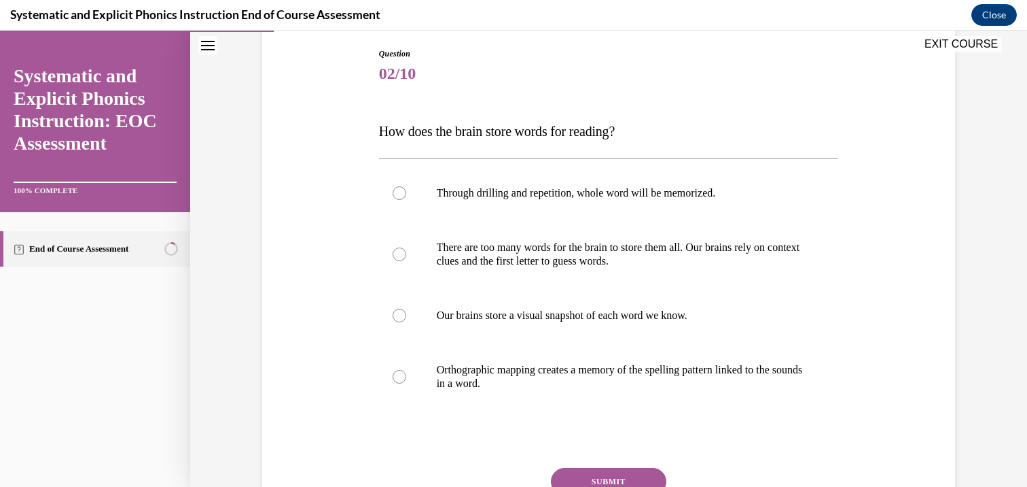
scroll to position [143, 0]
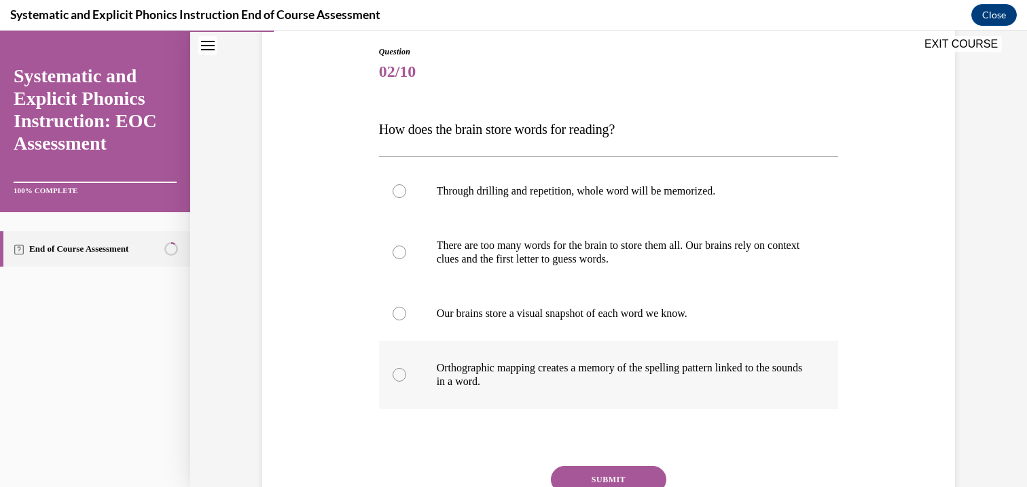
click at [490, 364] on p "Orthographic mapping creates a memory of the spelling pattern linked to the sou…" at bounding box center [621, 374] width 368 height 27
click at [586, 478] on button "SUBMIT" at bounding box center [609, 478] width 116 height 27
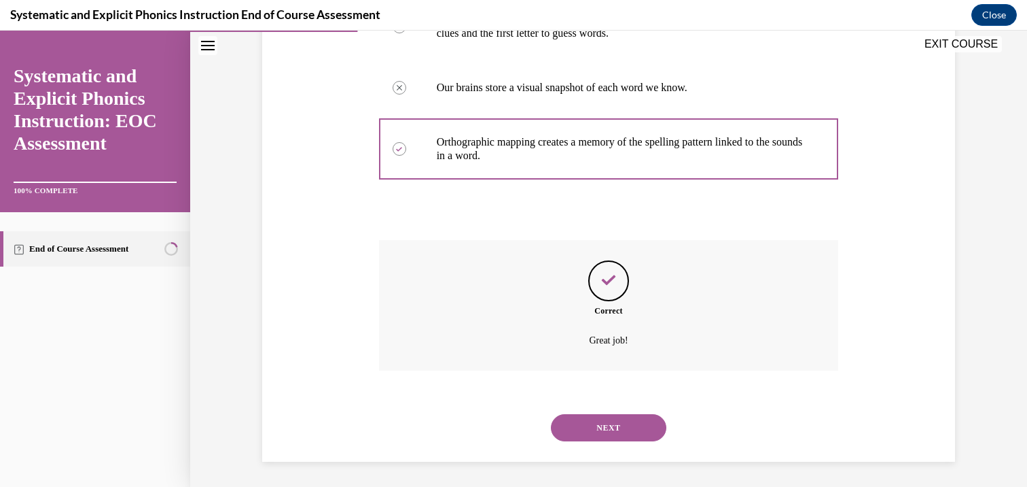
scroll to position [371, 0]
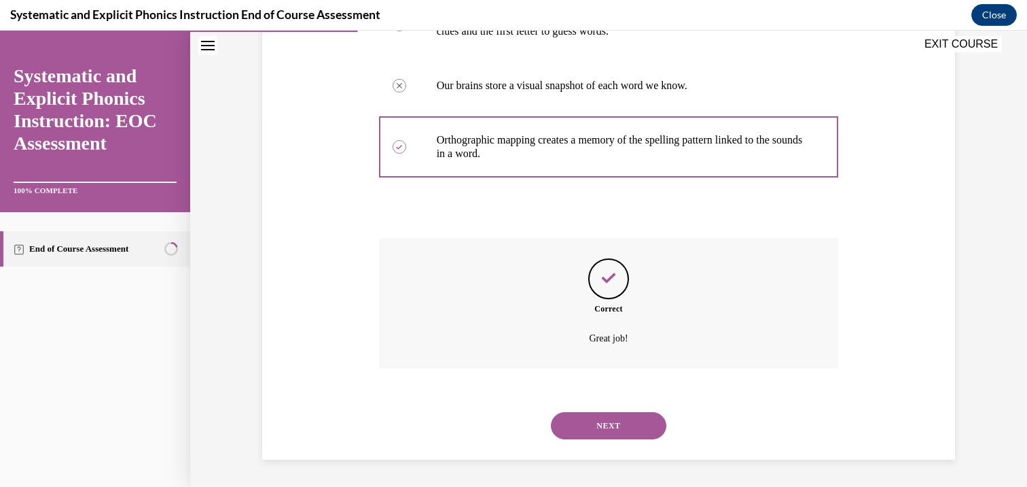
click at [589, 416] on button "NEXT" at bounding box center [609, 425] width 116 height 27
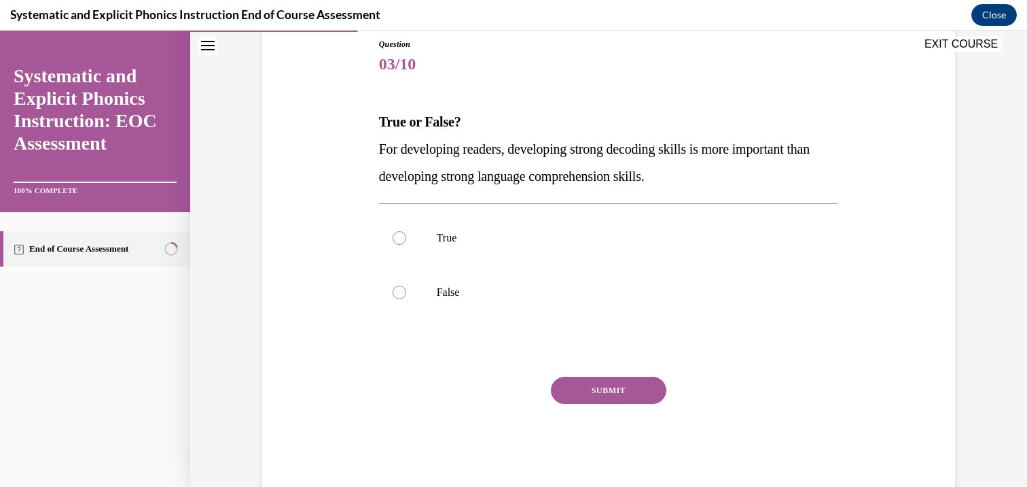
scroll to position [158, 0]
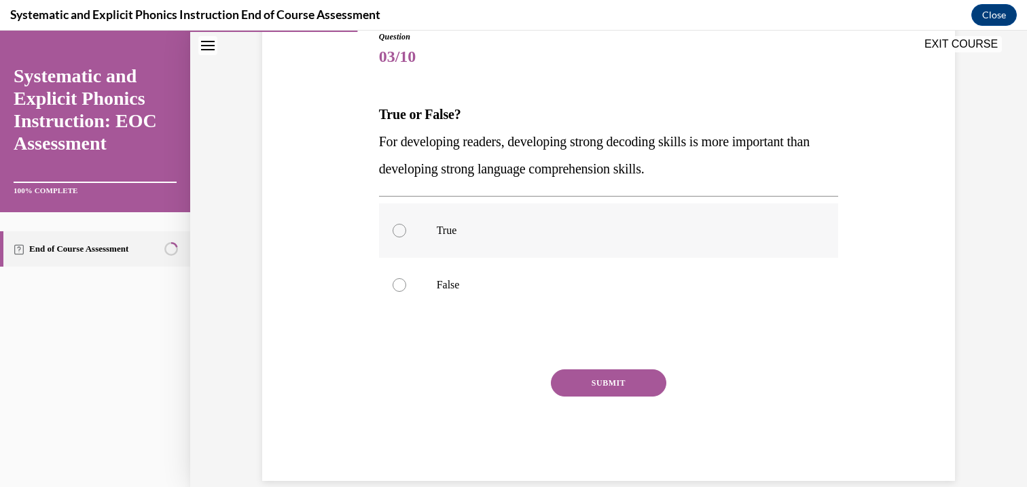
click at [486, 234] on p "True" at bounding box center [621, 231] width 368 height 14
click at [588, 388] on button "SUBMIT" at bounding box center [609, 382] width 116 height 27
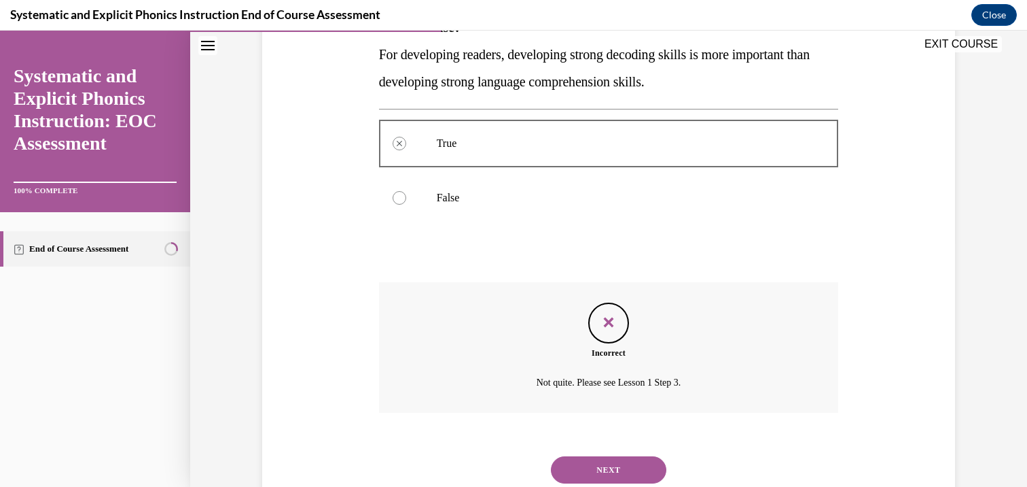
scroll to position [289, 0]
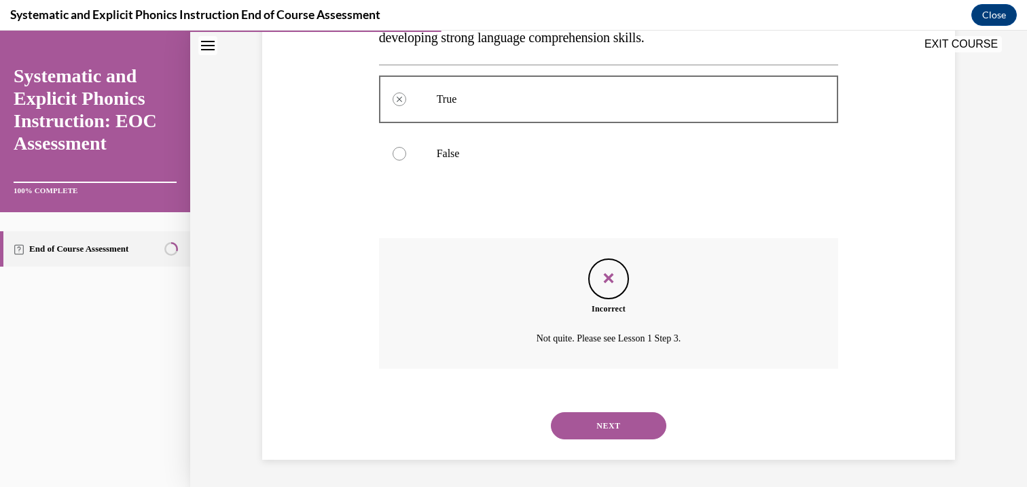
click at [593, 417] on button "NEXT" at bounding box center [609, 425] width 116 height 27
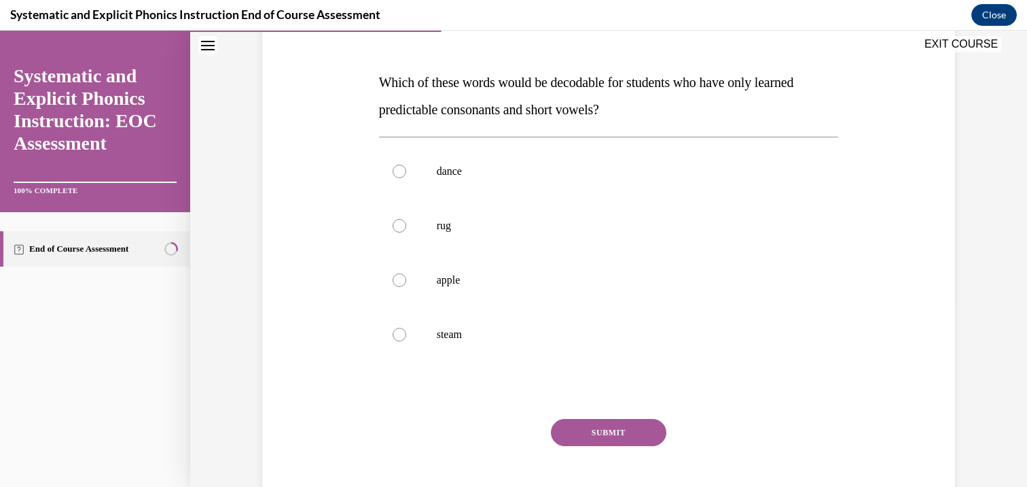
scroll to position [181, 0]
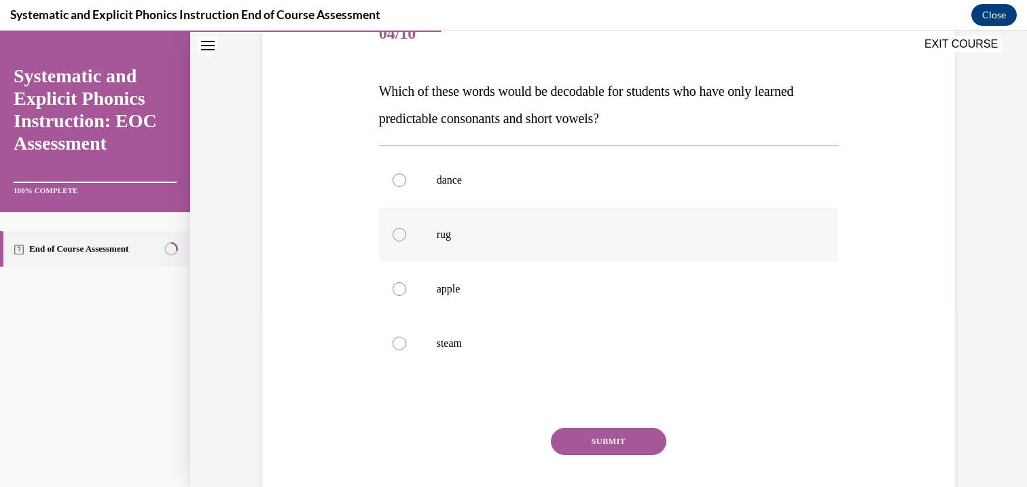
click at [501, 222] on div at bounding box center [609, 234] width 460 height 54
click at [570, 425] on div "Question 04/10 Which of these words would be decodable for students who have on…" at bounding box center [609, 272] width 460 height 531
click at [573, 438] on button "SUBMIT" at bounding box center [609, 440] width 116 height 27
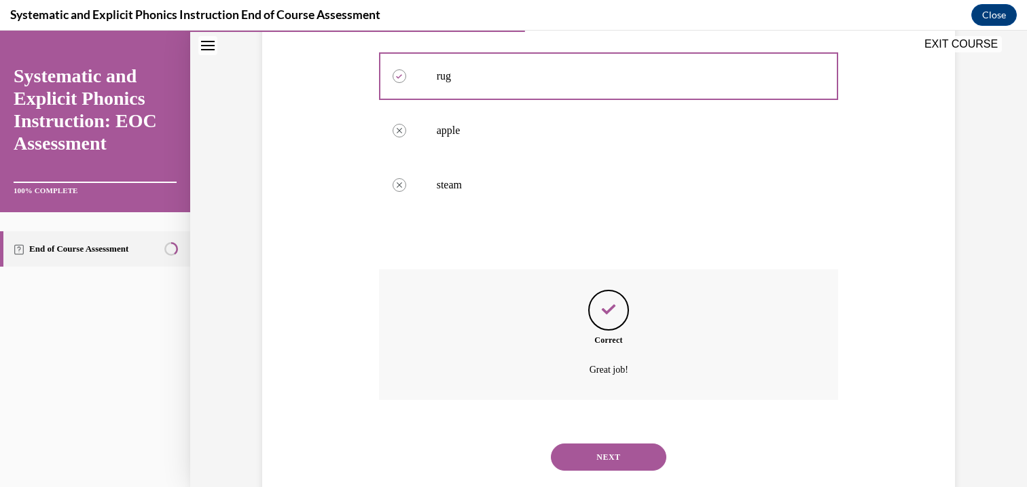
scroll to position [371, 0]
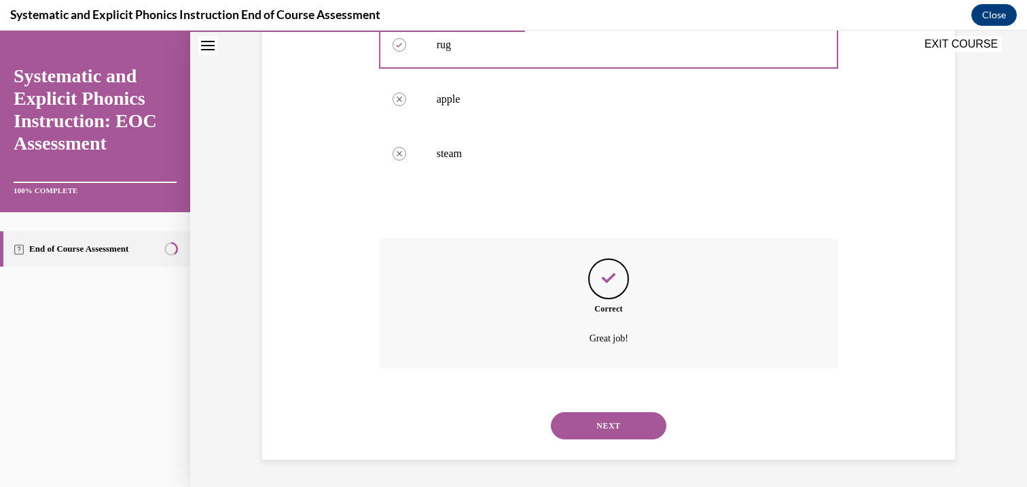
click at [601, 423] on button "NEXT" at bounding box center [609, 425] width 116 height 27
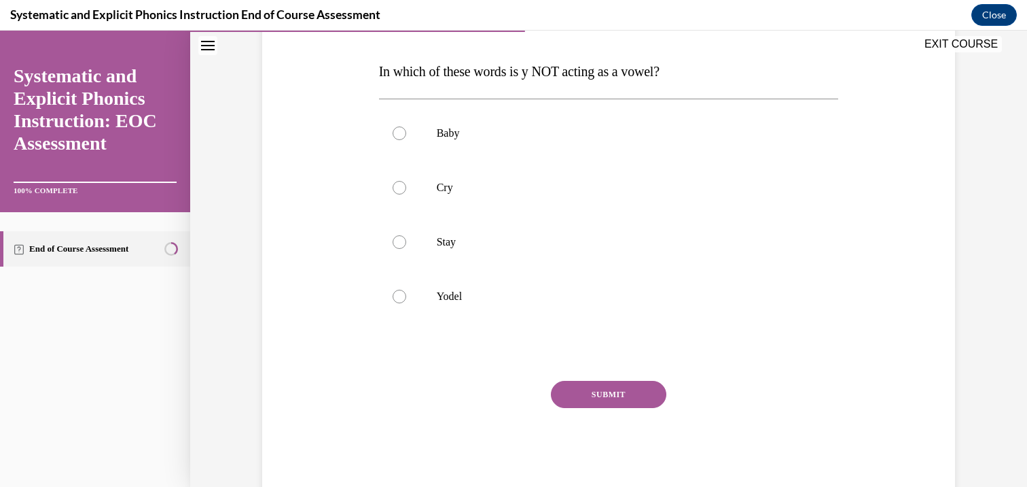
scroll to position [216, 0]
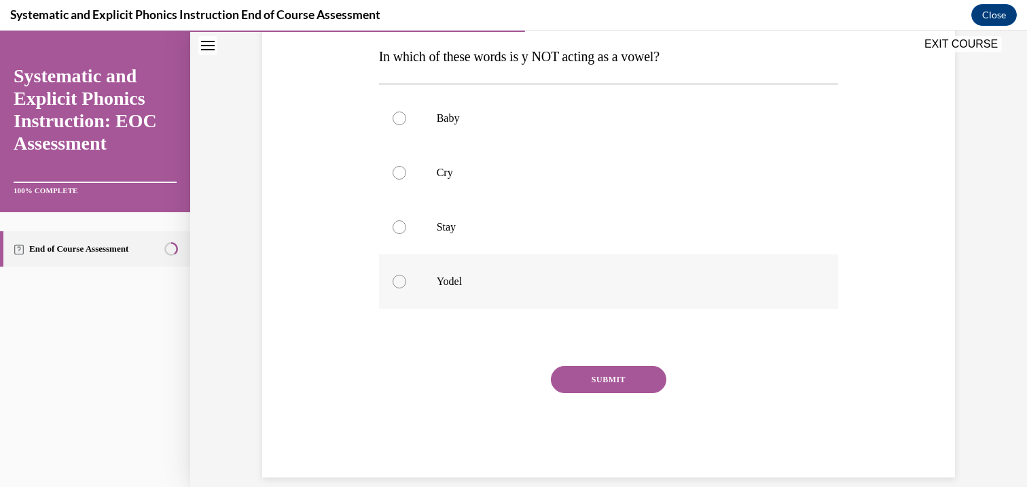
click at [536, 269] on div at bounding box center [609, 281] width 460 height 54
click at [588, 395] on div "SUBMIT" at bounding box center [609, 400] width 460 height 68
click at [588, 381] on button "SUBMIT" at bounding box center [609, 379] width 116 height 27
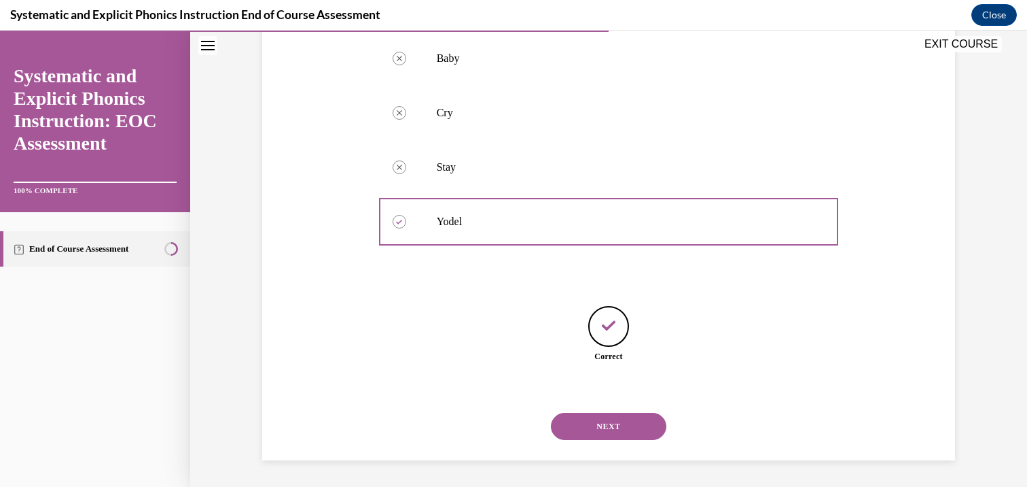
scroll to position [277, 0]
click at [616, 427] on button "NEXT" at bounding box center [609, 425] width 116 height 27
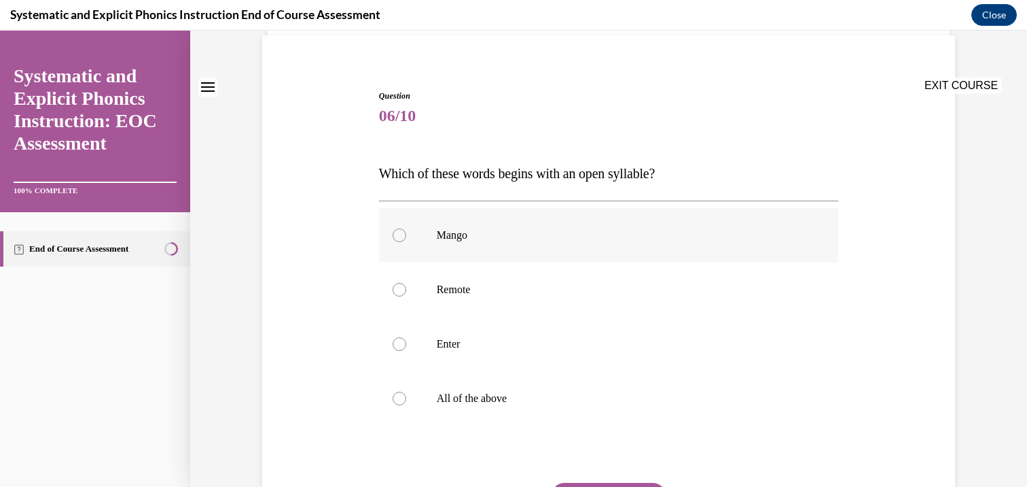
scroll to position [100, 0]
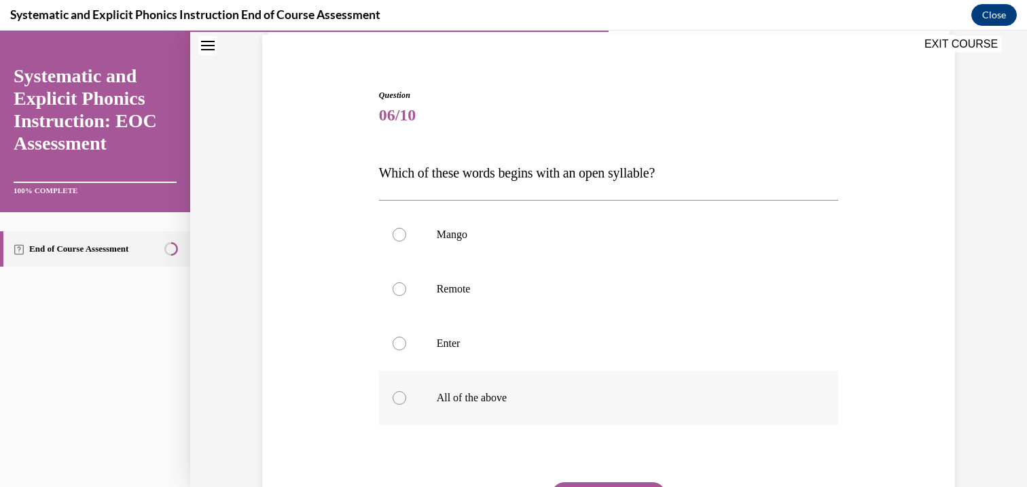
click at [547, 403] on p "All of the above" at bounding box center [621, 398] width 368 height 14
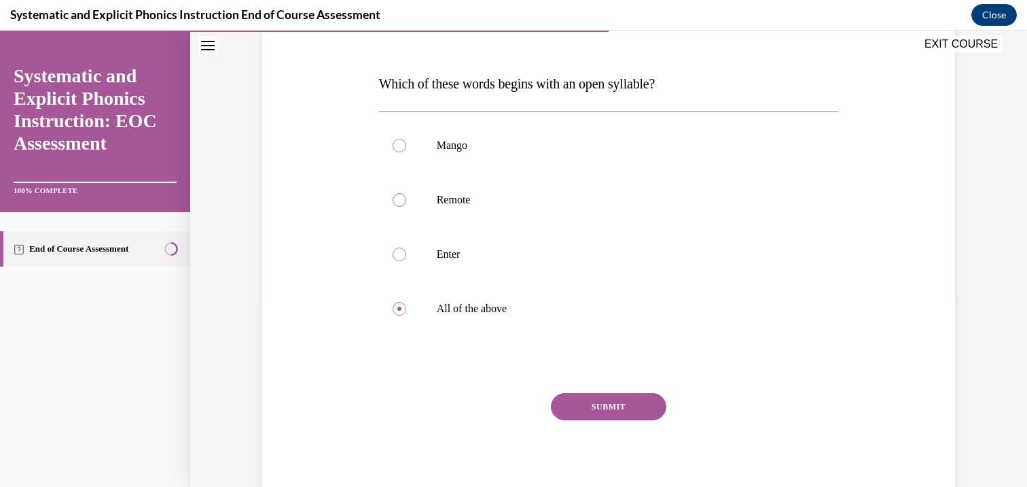
click at [601, 410] on button "SUBMIT" at bounding box center [609, 406] width 116 height 27
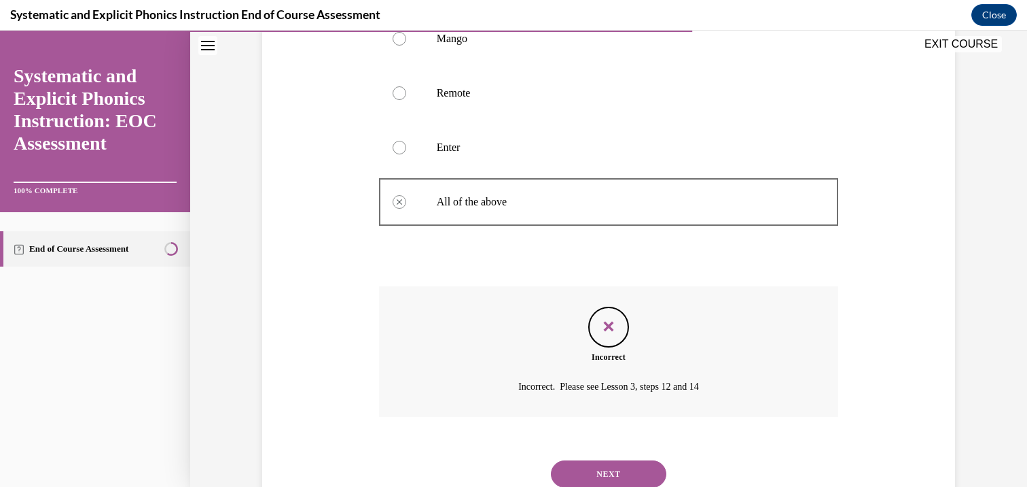
scroll to position [298, 0]
click at [594, 475] on button "NEXT" at bounding box center [609, 471] width 116 height 27
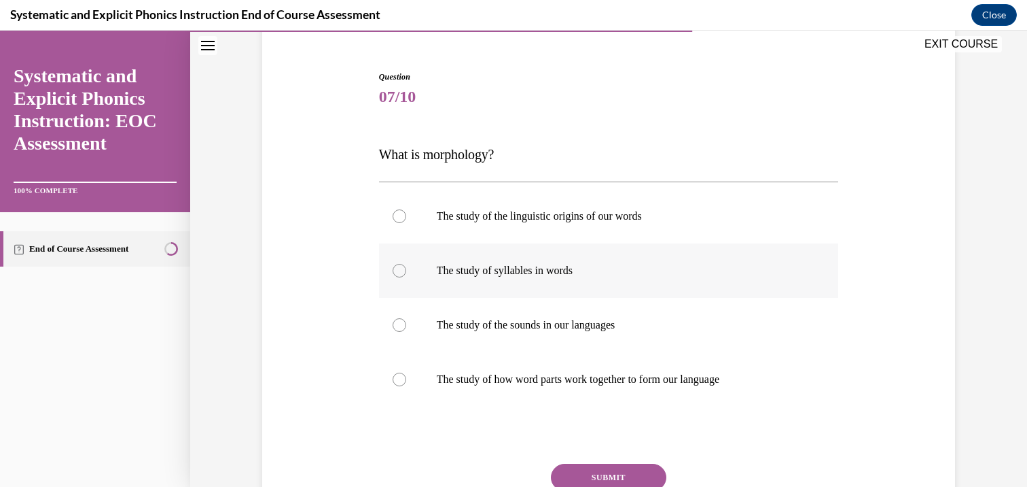
scroll to position [120, 0]
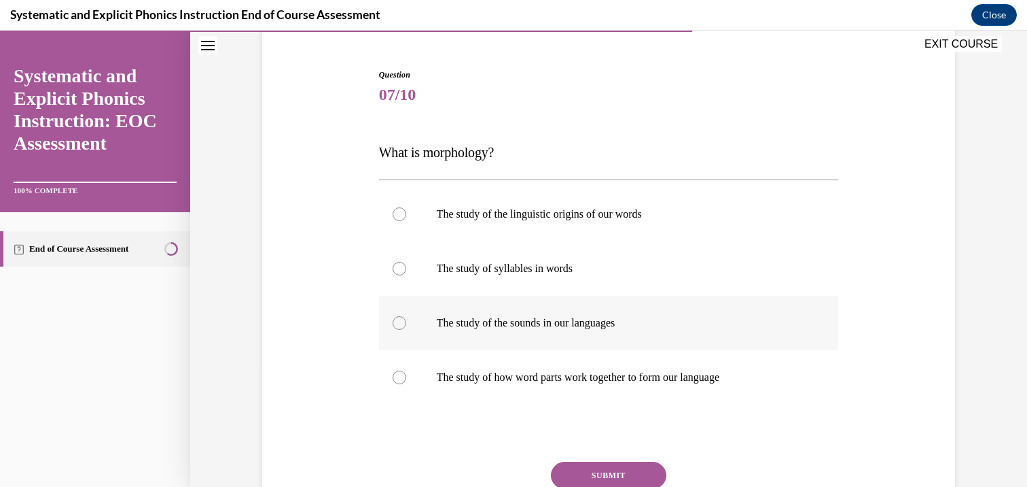
click at [557, 342] on div at bounding box center [609, 323] width 460 height 54
click at [569, 466] on button "SUBMIT" at bounding box center [609, 474] width 116 height 27
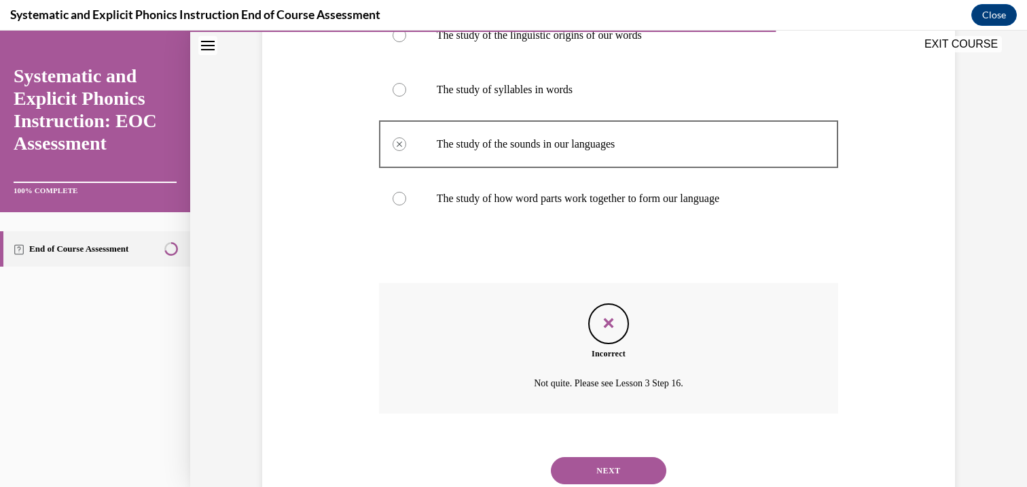
scroll to position [302, 0]
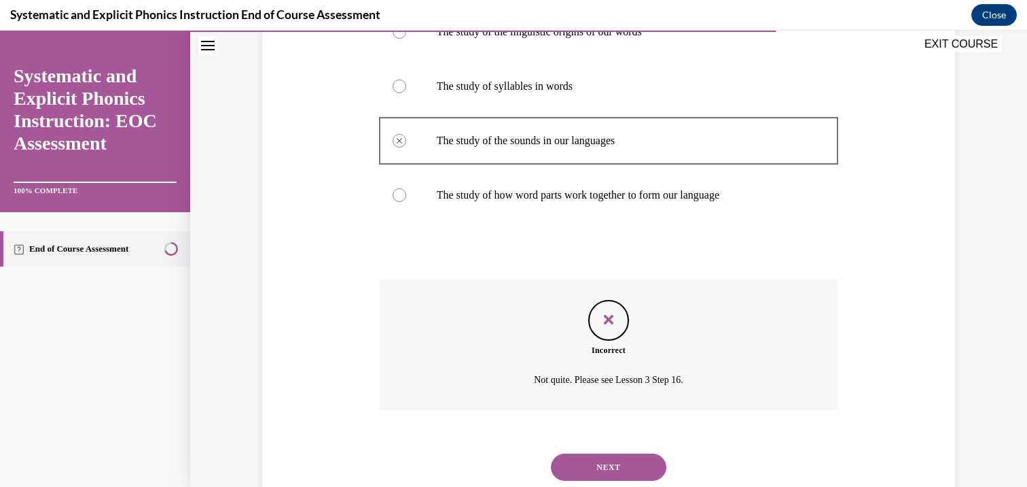
click at [569, 471] on button "NEXT" at bounding box center [609, 466] width 116 height 27
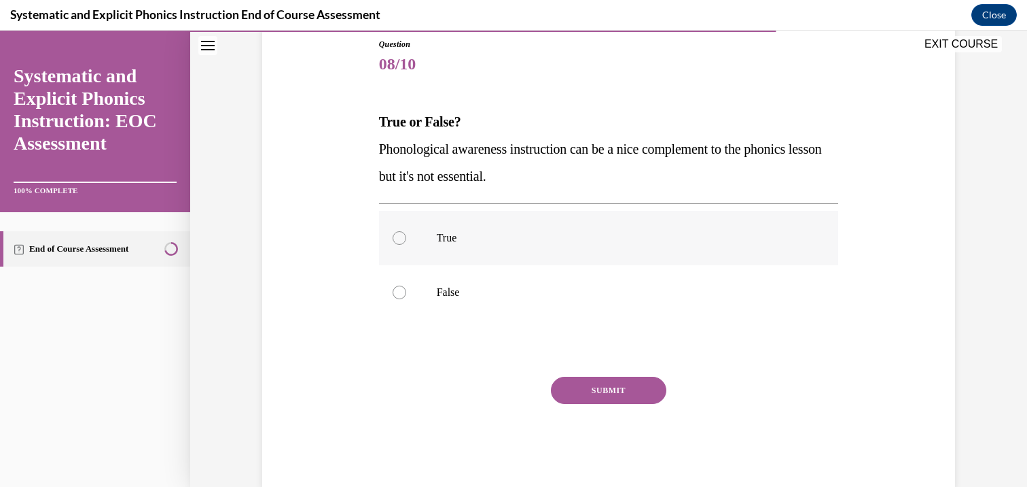
scroll to position [179, 0]
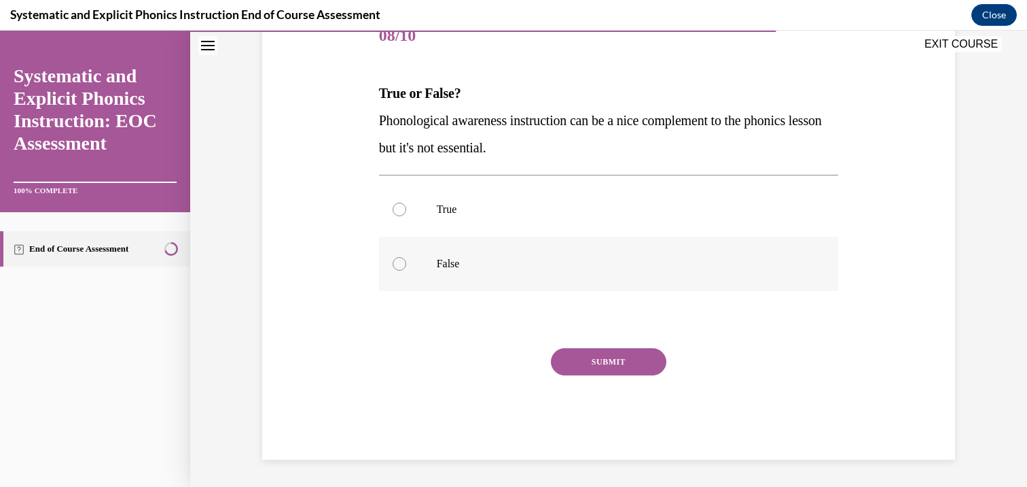
click at [532, 269] on p "False" at bounding box center [621, 264] width 368 height 14
click at [600, 361] on button "SUBMIT" at bounding box center [609, 361] width 116 height 27
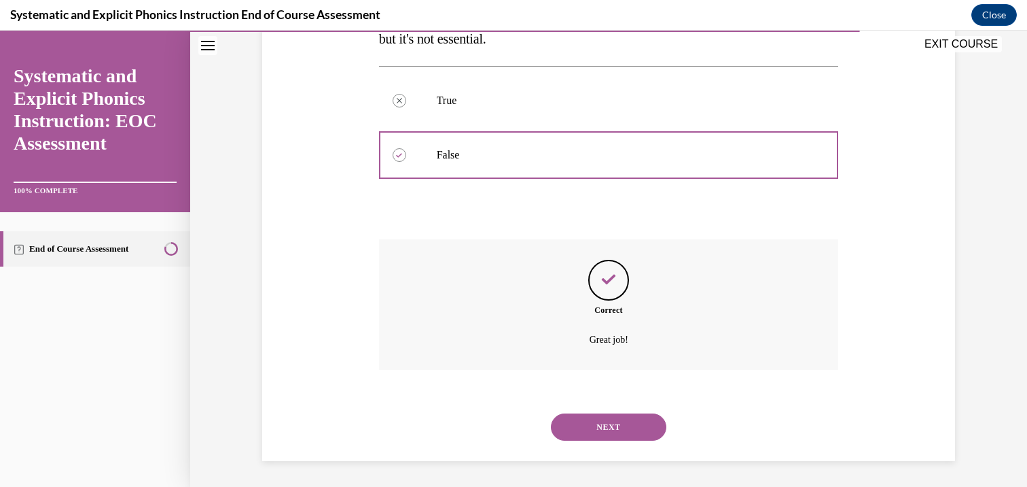
scroll to position [289, 0]
click at [584, 419] on button "NEXT" at bounding box center [609, 425] width 116 height 27
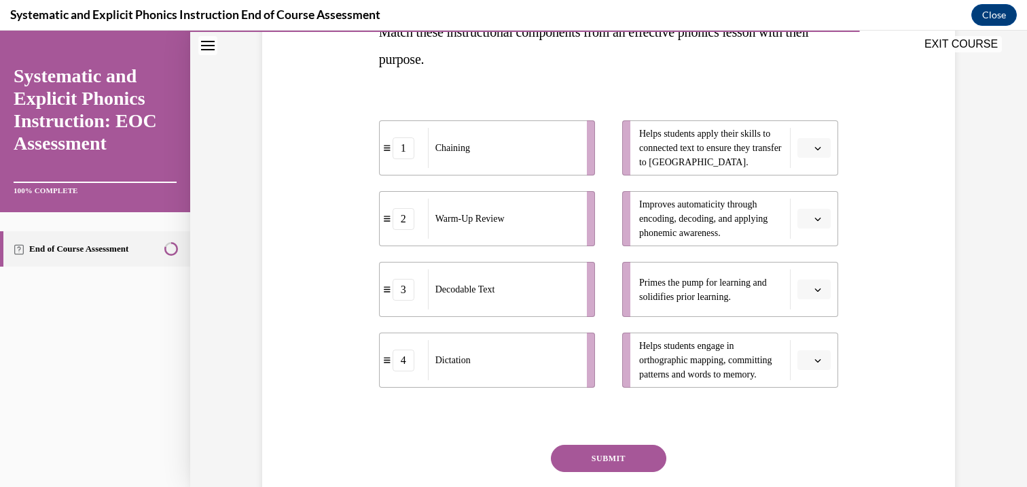
scroll to position [249, 0]
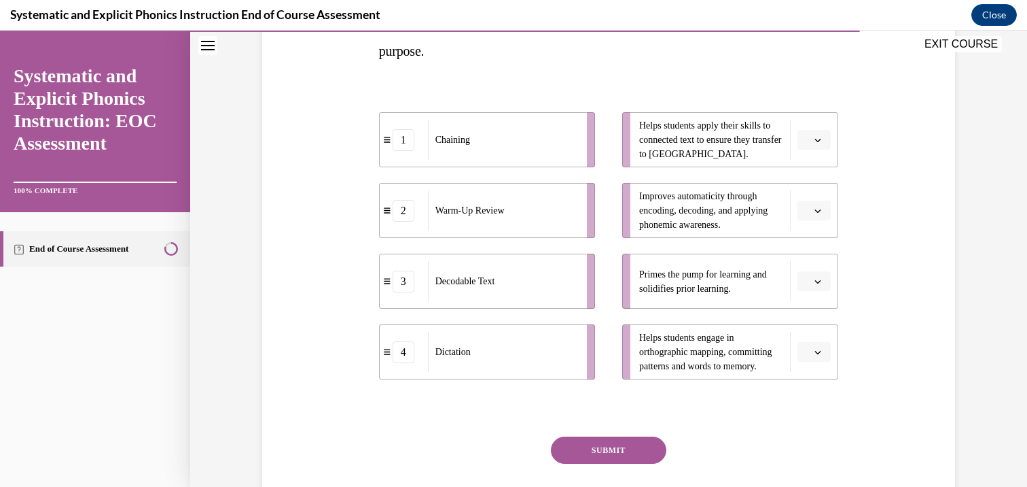
click at [806, 139] on span "Please select an option" at bounding box center [808, 140] width 5 height 14
click at [744, 252] on ul "Helps students apply their skills to connected text to ensure they transfer to …" at bounding box center [724, 245] width 230 height 267
click at [798, 275] on button "button" at bounding box center [814, 281] width 33 height 20
click at [800, 361] on div "2" at bounding box center [808, 365] width 34 height 27
click at [815, 353] on icon "button" at bounding box center [818, 352] width 6 height 3
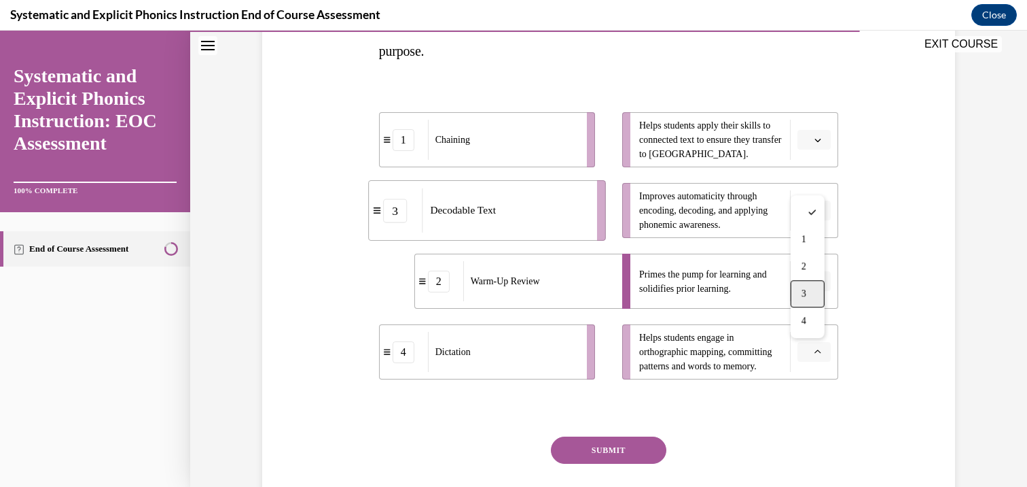
click at [804, 294] on span "3" at bounding box center [804, 293] width 5 height 11
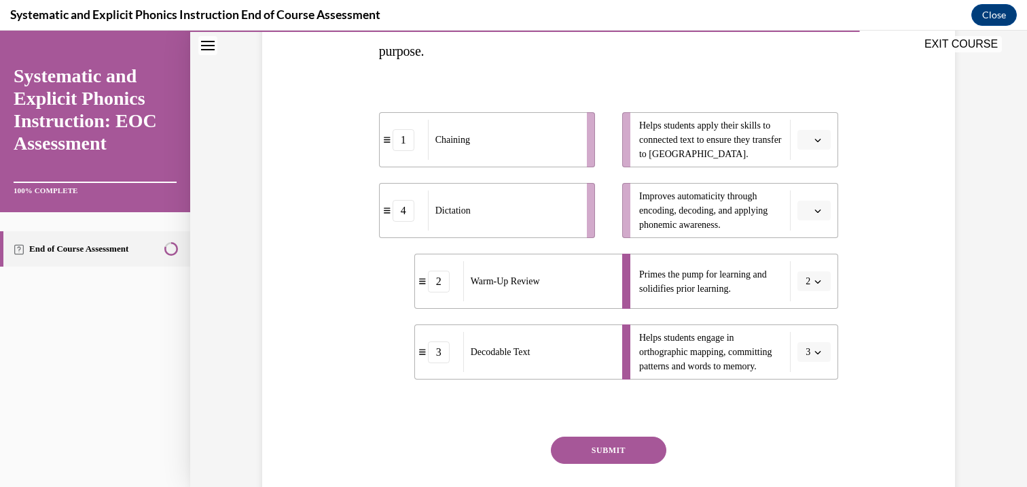
click at [806, 211] on span "Please select an option" at bounding box center [808, 211] width 5 height 14
click at [807, 324] on span "3" at bounding box center [804, 322] width 5 height 11
click at [807, 355] on button "button" at bounding box center [814, 352] width 33 height 20
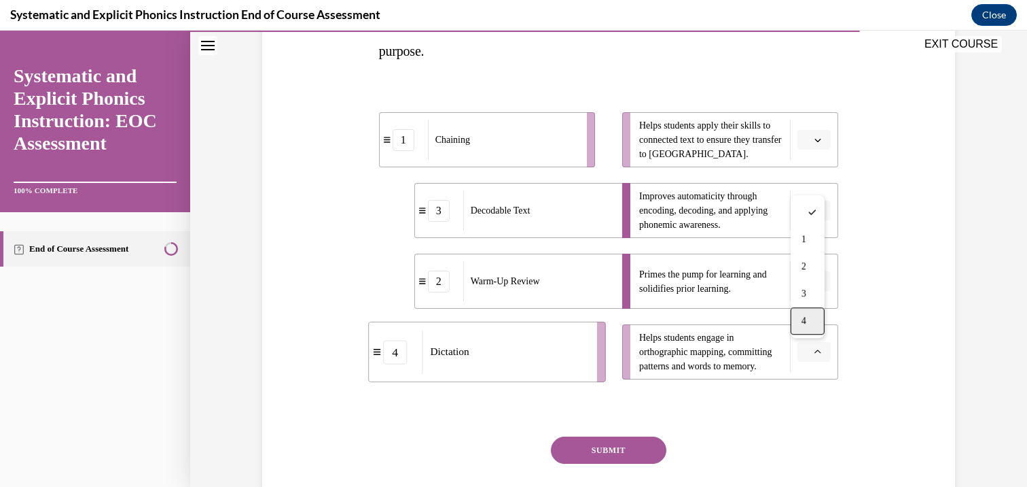
click at [804, 319] on span "4" at bounding box center [804, 320] width 5 height 11
click at [815, 140] on icon "button" at bounding box center [818, 140] width 6 height 3
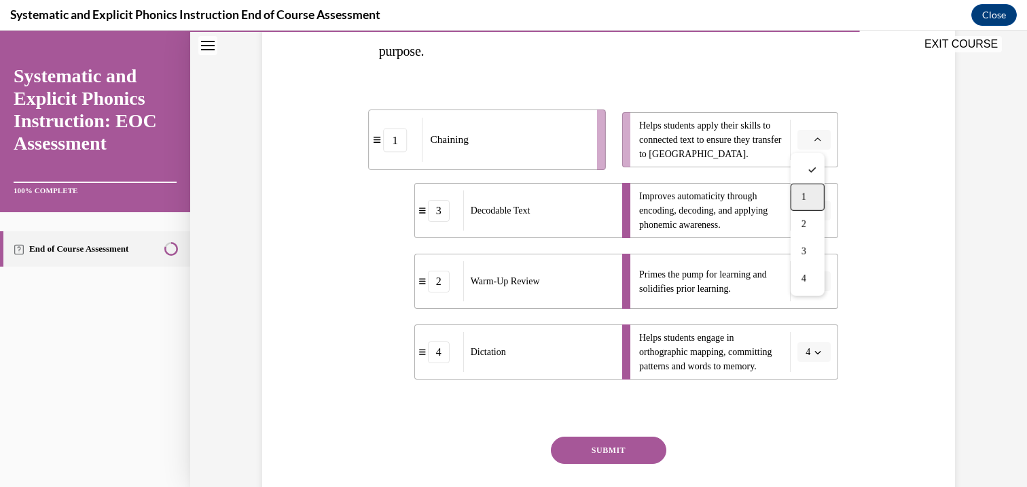
click at [798, 191] on div "1" at bounding box center [808, 196] width 34 height 27
click at [616, 464] on div "SUBMIT" at bounding box center [609, 470] width 460 height 68
click at [616, 457] on button "SUBMIT" at bounding box center [609, 449] width 116 height 27
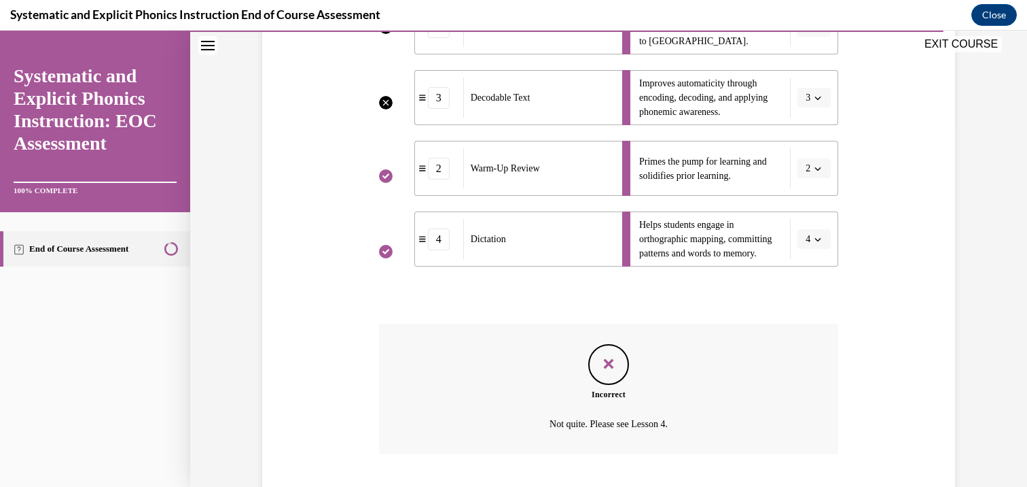
scroll to position [442, 0]
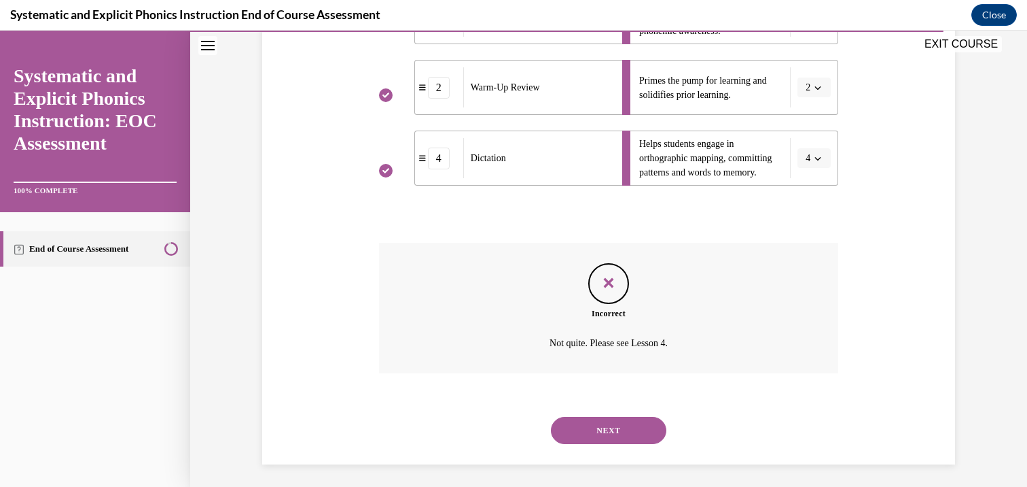
click at [606, 426] on button "NEXT" at bounding box center [609, 430] width 116 height 27
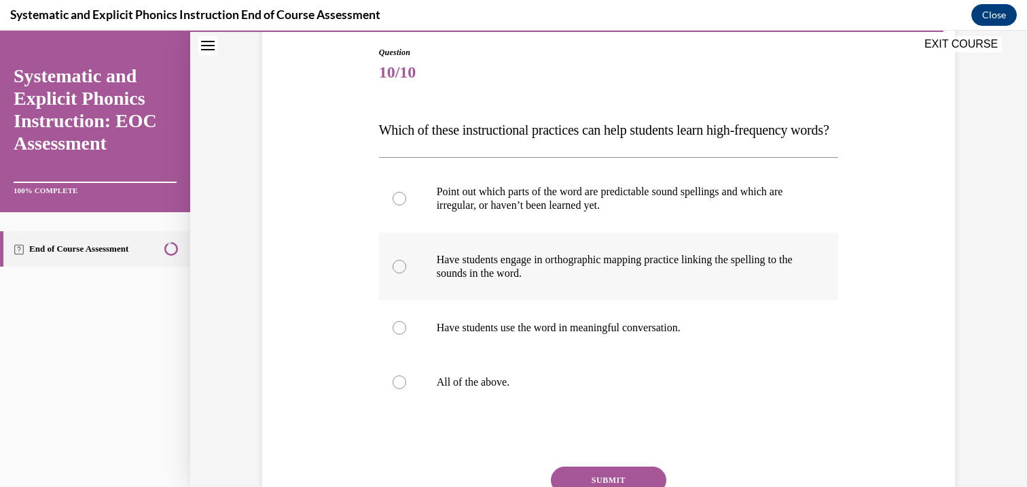
scroll to position [149, 0]
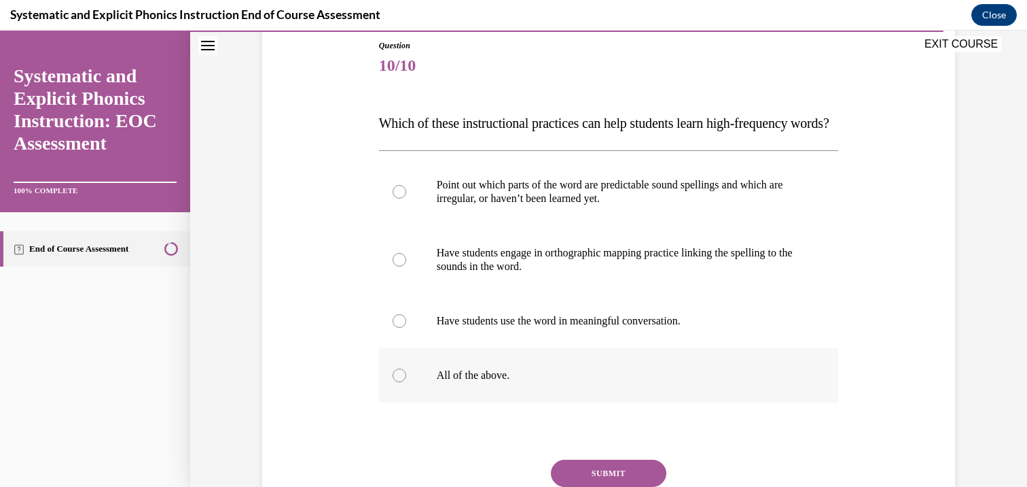
click at [574, 382] on p "All of the above." at bounding box center [621, 375] width 368 height 14
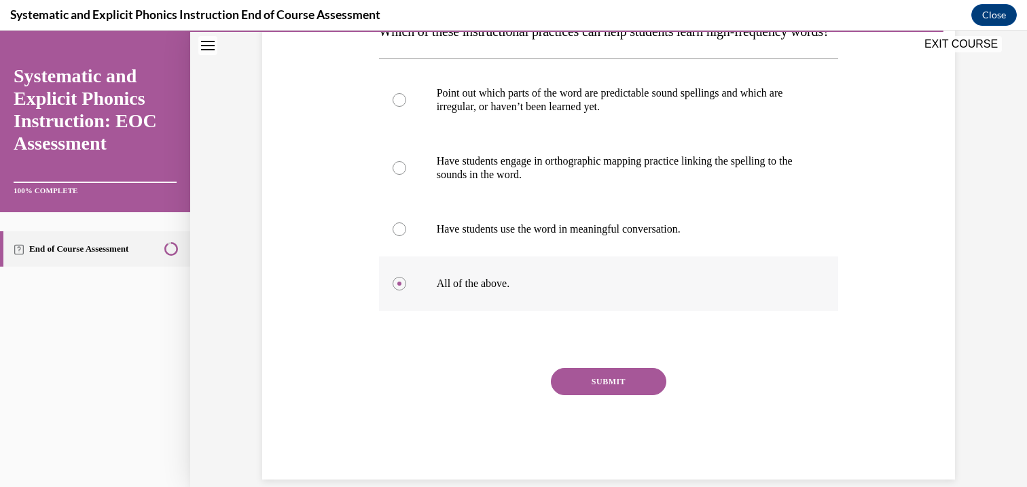
scroll to position [243, 0]
click at [567, 393] on button "SUBMIT" at bounding box center [609, 379] width 116 height 27
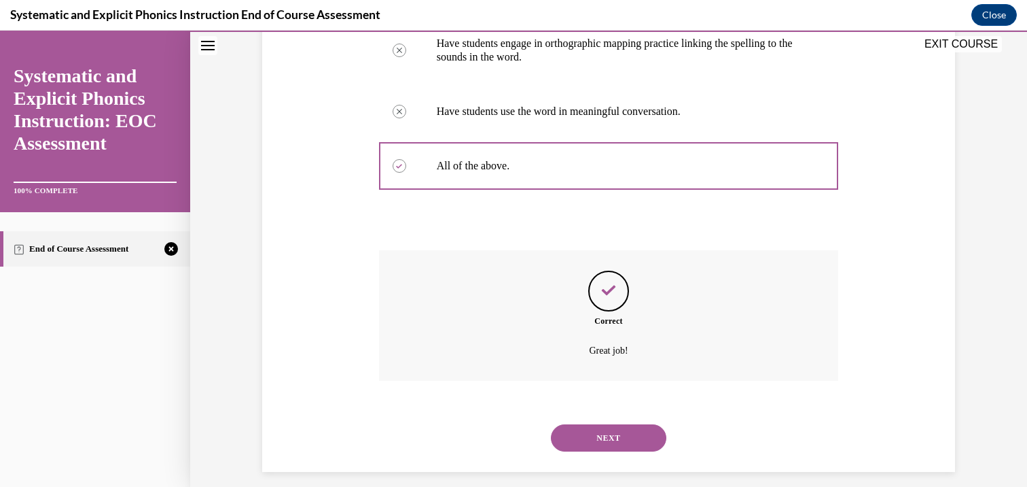
scroll to position [398, 0]
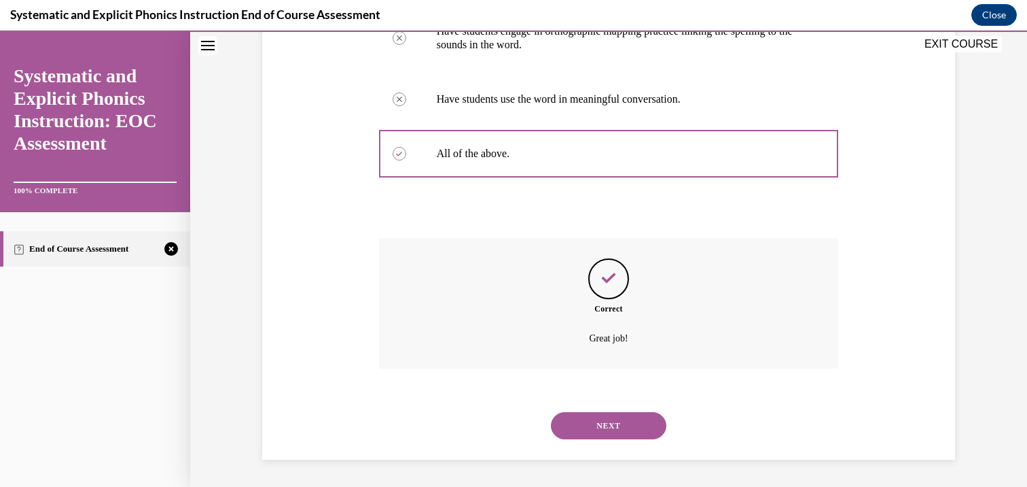
click at [592, 426] on button "NEXT" at bounding box center [609, 425] width 116 height 27
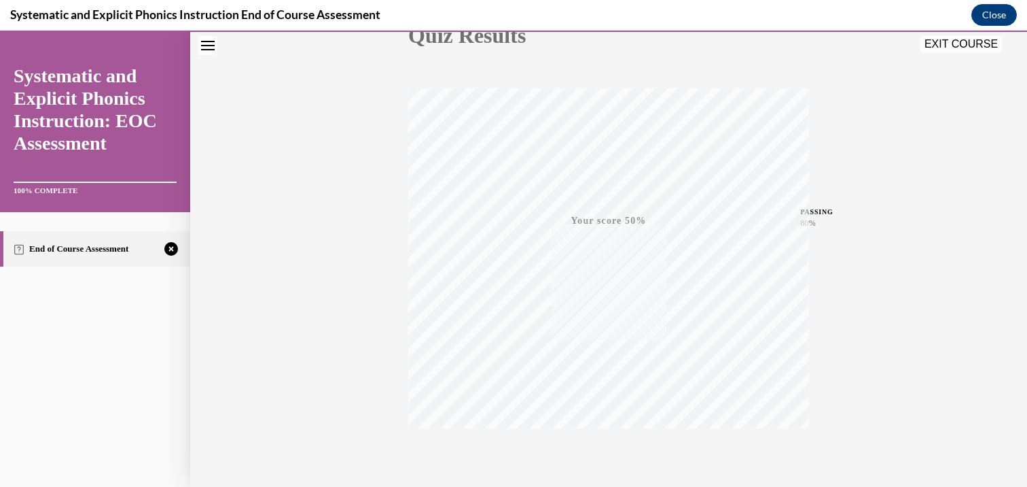
scroll to position [241, 0]
click at [597, 408] on icon "button" at bounding box center [609, 403] width 48 height 15
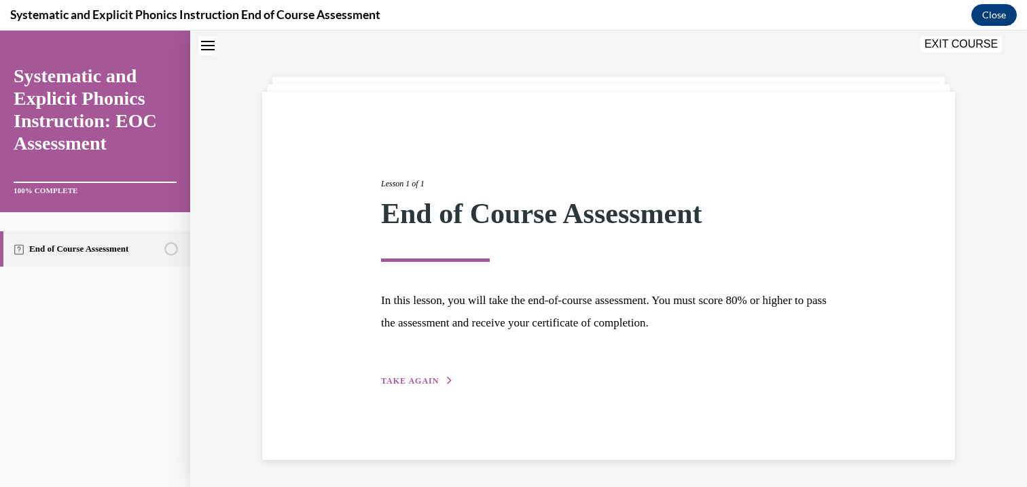
scroll to position [43, 0]
click at [380, 369] on div "Lesson 1 of 1 End of Course Assessment In this lesson, you will take the end-of…" at bounding box center [609, 267] width 476 height 242
click at [391, 384] on span "TAKE AGAIN" at bounding box center [410, 381] width 58 height 10
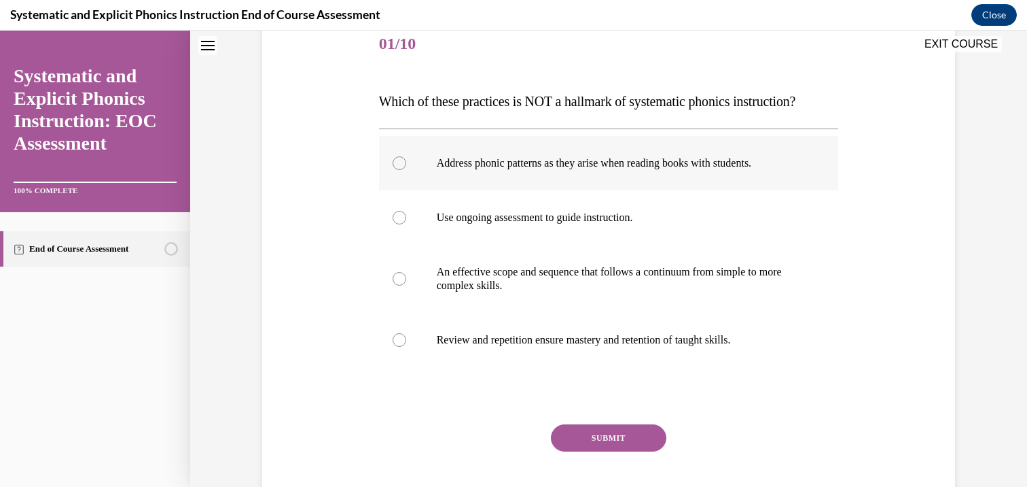
scroll to position [173, 0]
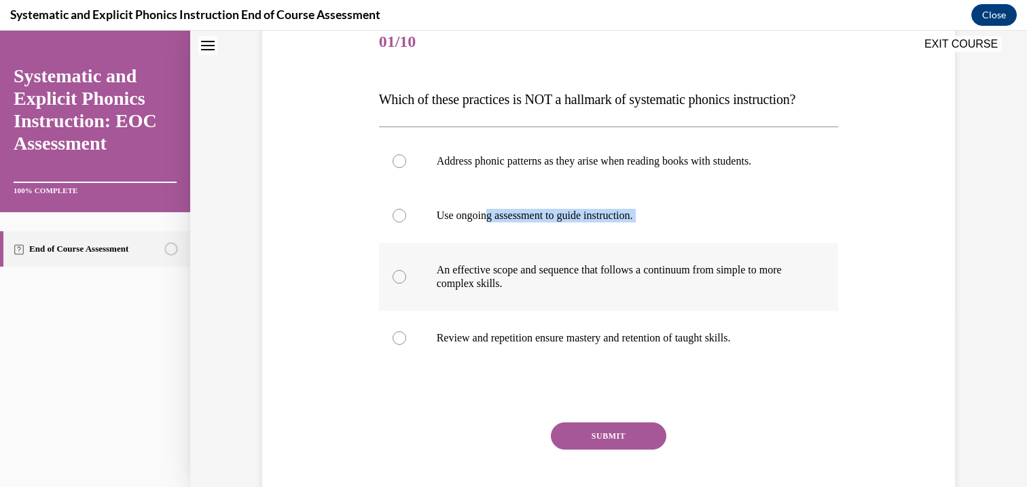
drag, startPoint x: 482, startPoint y: 222, endPoint x: 514, endPoint y: 260, distance: 49.8
click at [514, 260] on div "Address phonic patterns as they arise when reading books with students. Use ong…" at bounding box center [609, 249] width 460 height 231
click at [536, 290] on div at bounding box center [609, 277] width 460 height 68
click at [500, 179] on div at bounding box center [609, 161] width 460 height 54
click at [582, 417] on div "Question 01/10 Which of these practices is NOT a hallmark of systematic phonics…" at bounding box center [609, 275] width 460 height 518
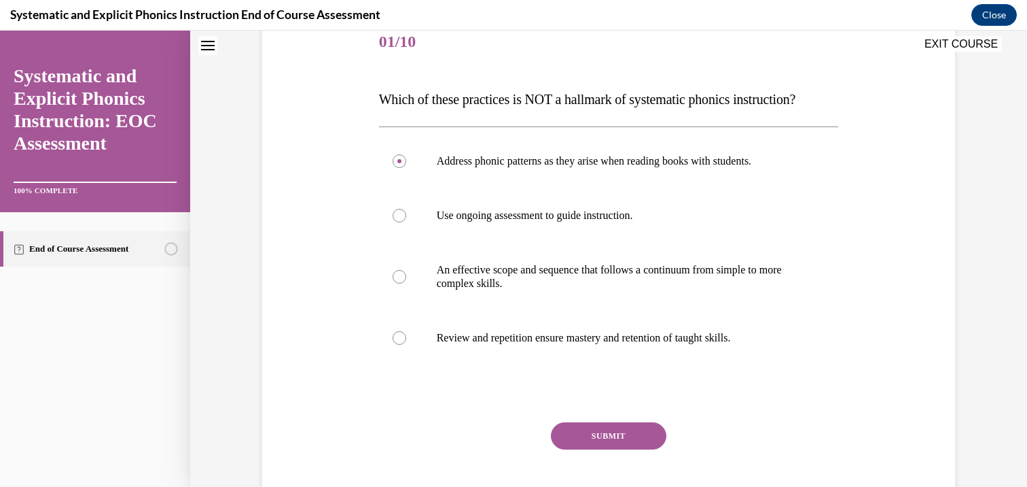
click at [582, 419] on div "Question 01/10 Which of these practices is NOT a hallmark of systematic phonics…" at bounding box center [609, 275] width 460 height 518
click at [582, 433] on button "SUBMIT" at bounding box center [609, 435] width 116 height 27
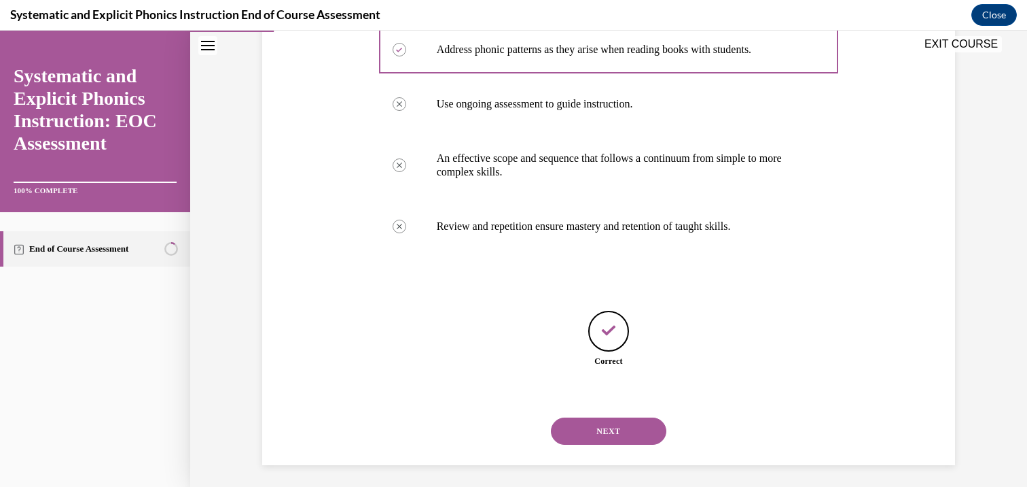
scroll to position [290, 0]
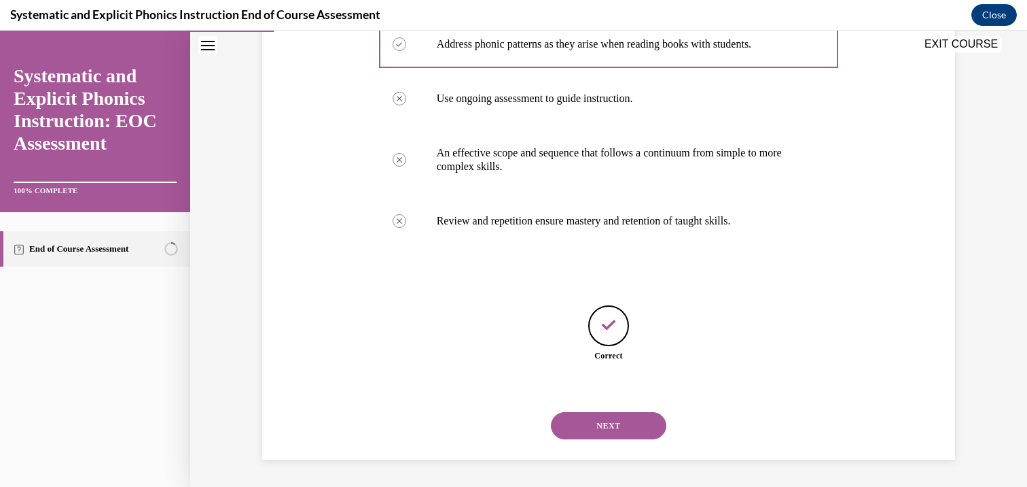
click at [562, 429] on button "NEXT" at bounding box center [609, 425] width 116 height 27
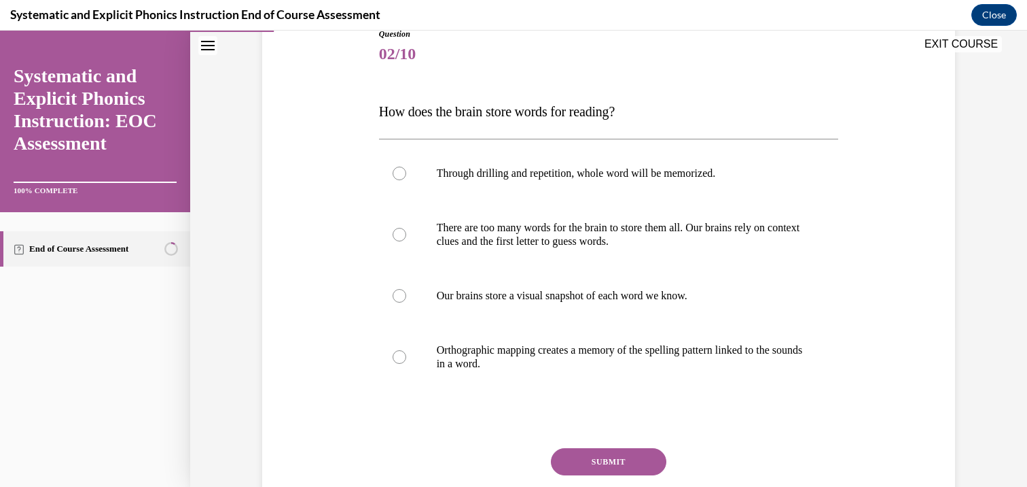
scroll to position [164, 0]
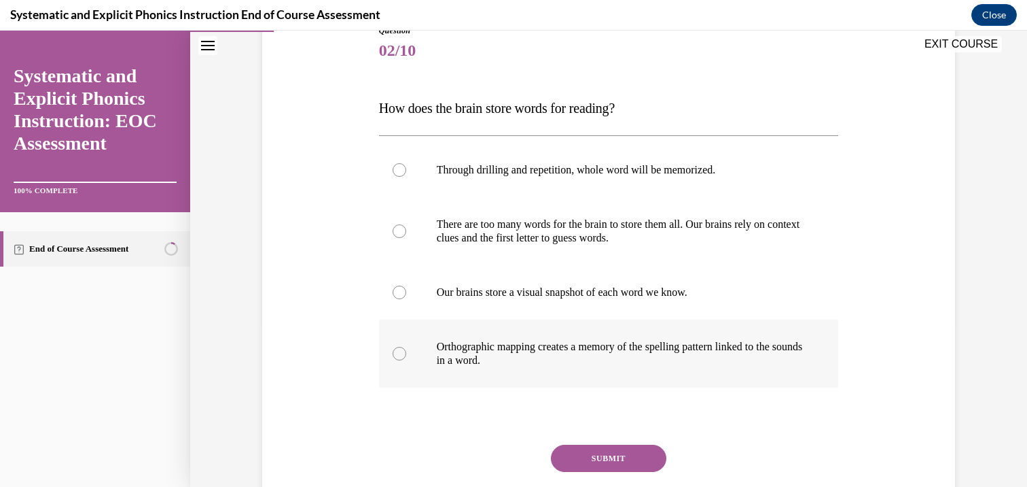
click at [502, 355] on p "Orthographic mapping creates a memory of the spelling pattern linked to the sou…" at bounding box center [621, 353] width 368 height 27
click at [575, 459] on button "SUBMIT" at bounding box center [609, 457] width 116 height 27
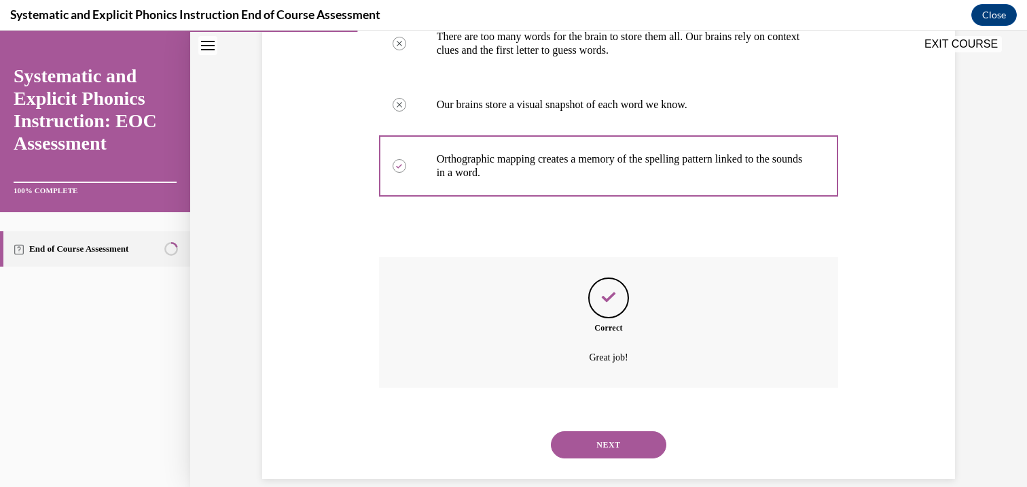
scroll to position [371, 0]
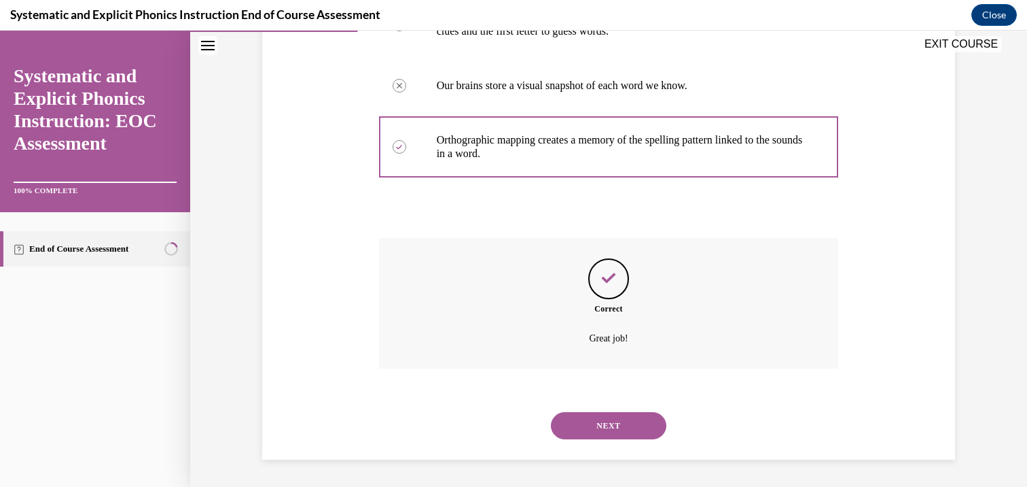
click at [593, 413] on button "NEXT" at bounding box center [609, 425] width 116 height 27
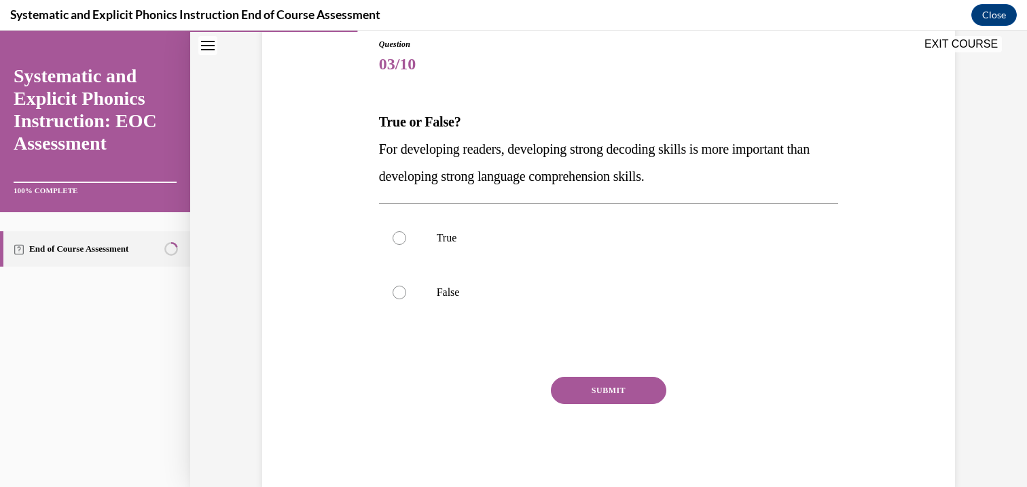
scroll to position [179, 0]
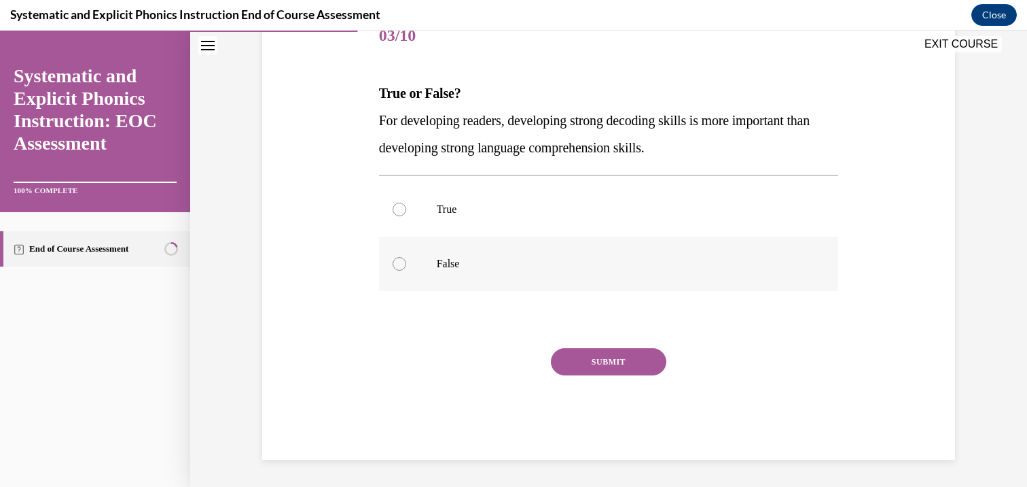
click at [467, 268] on p "False" at bounding box center [621, 264] width 368 height 14
click at [582, 366] on button "SUBMIT" at bounding box center [609, 361] width 116 height 27
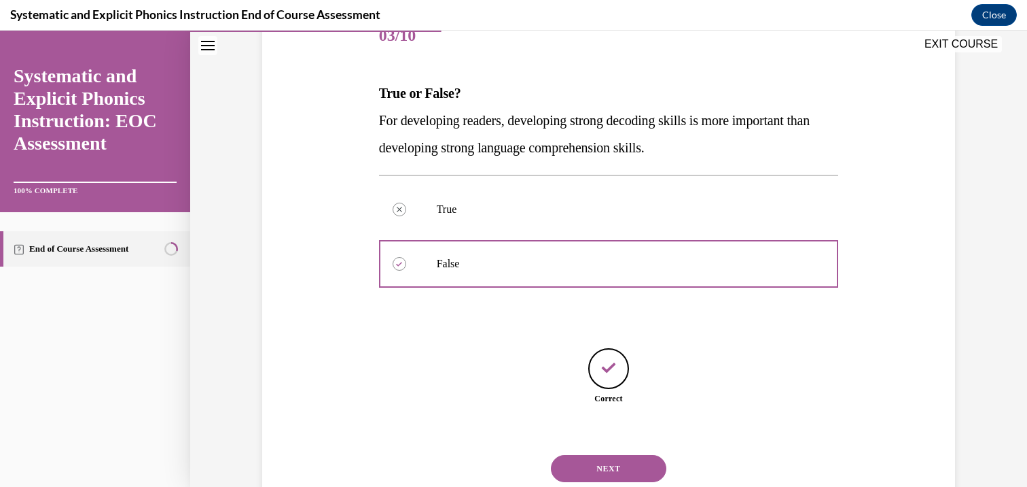
scroll to position [222, 0]
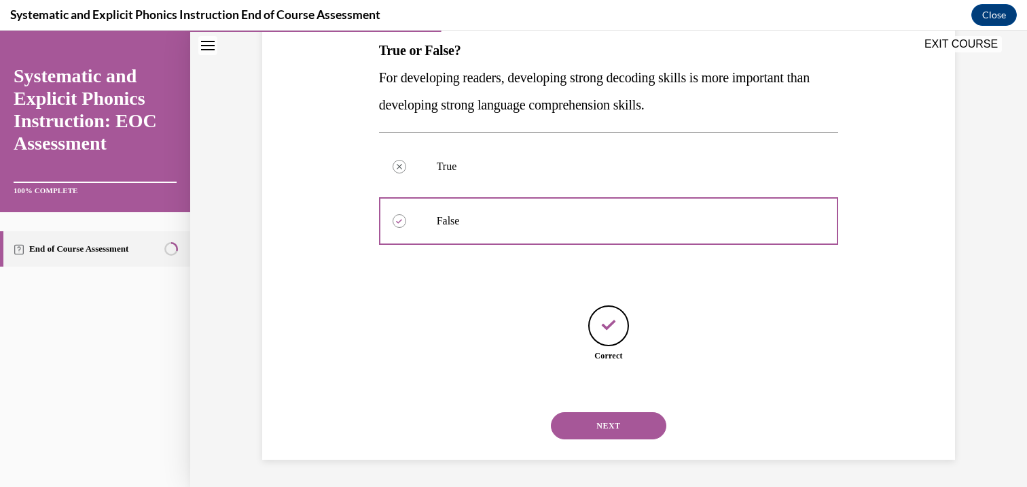
click at [609, 401] on div "NEXT" at bounding box center [609, 425] width 460 height 54
click at [609, 414] on button "NEXT" at bounding box center [609, 425] width 116 height 27
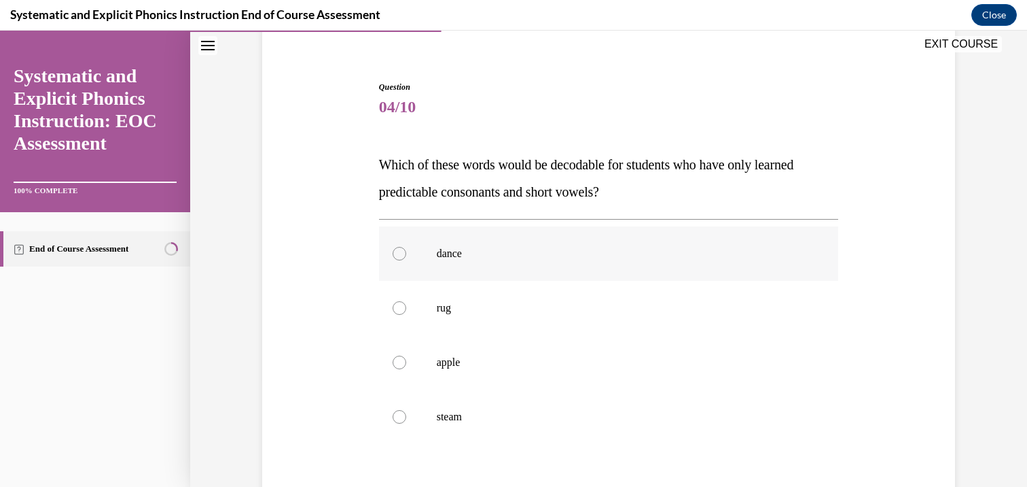
scroll to position [111, 0]
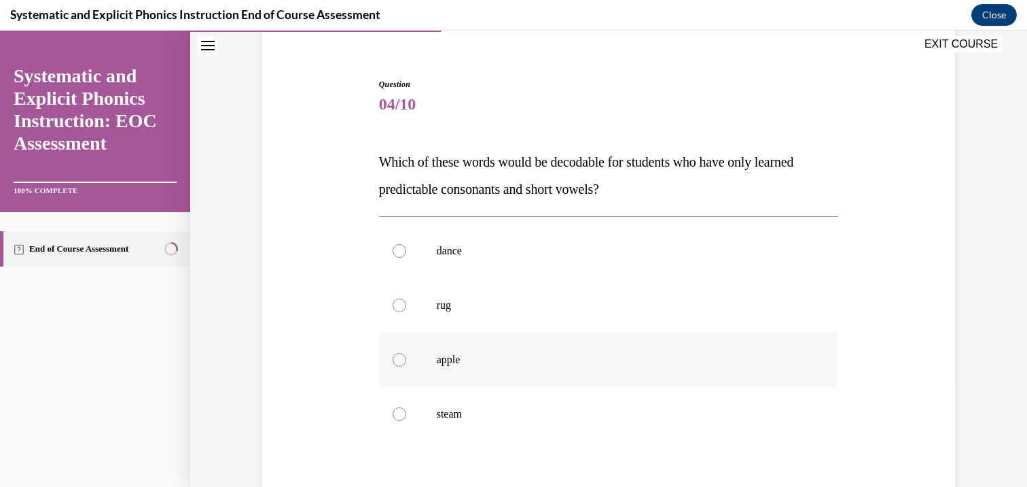
click at [527, 335] on div at bounding box center [609, 359] width 460 height 54
click at [527, 306] on p "rug" at bounding box center [621, 305] width 368 height 14
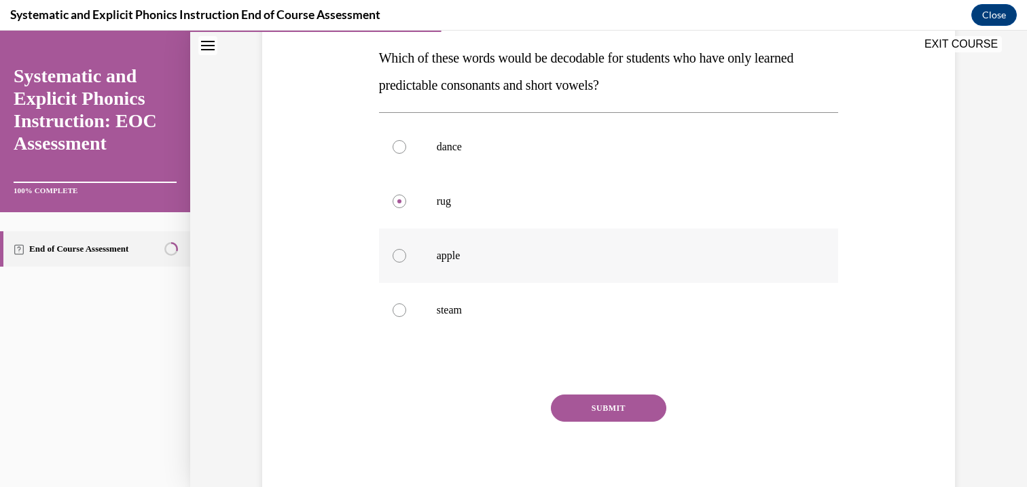
scroll to position [231, 0]
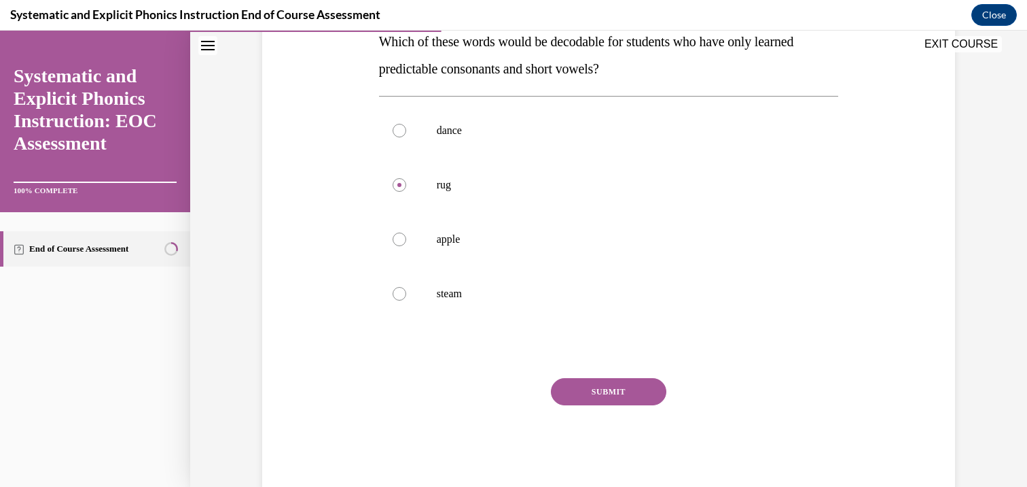
click at [571, 377] on div "Question 04/10 Which of these words would be decodable for students who have on…" at bounding box center [609, 223] width 460 height 531
click at [574, 389] on button "SUBMIT" at bounding box center [609, 391] width 116 height 27
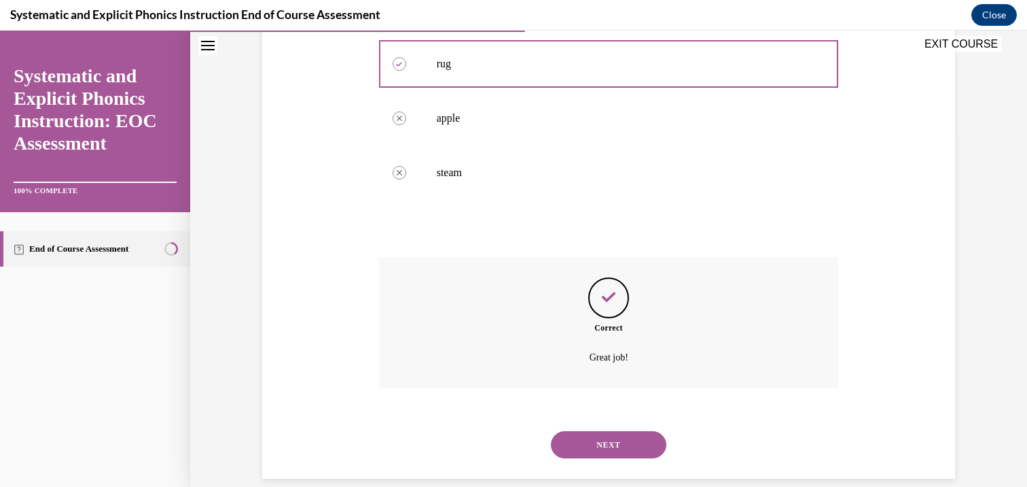
scroll to position [371, 0]
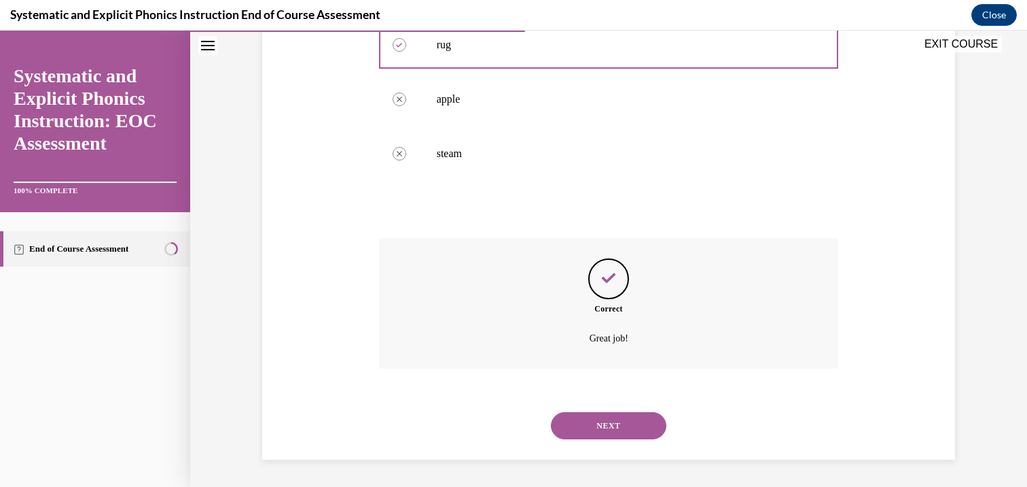
click at [602, 444] on div "NEXT" at bounding box center [609, 425] width 460 height 54
click at [602, 429] on button "NEXT" at bounding box center [609, 425] width 116 height 27
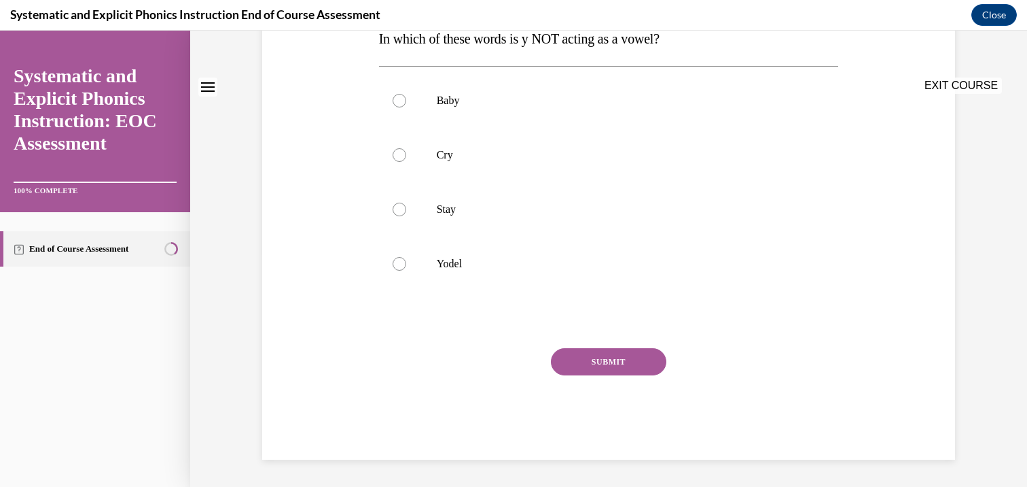
scroll to position [0, 0]
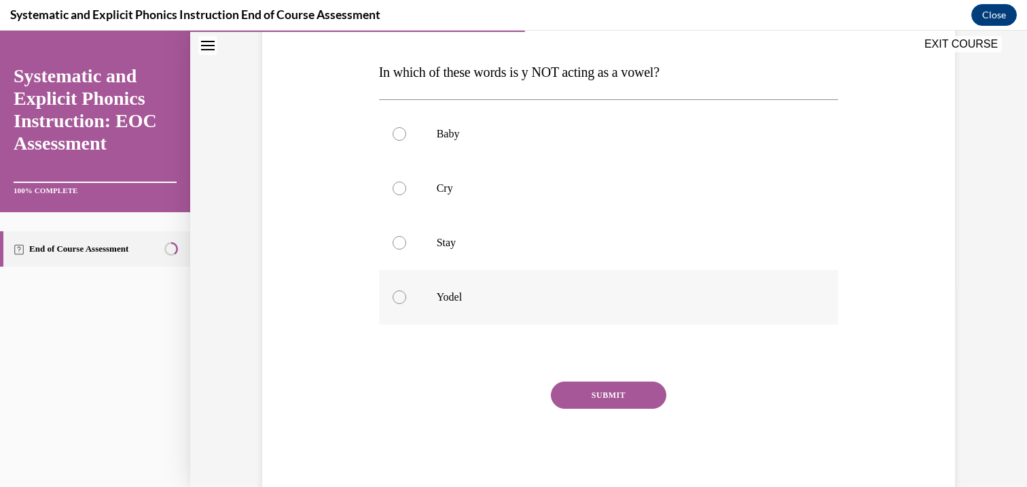
click at [483, 296] on p "Yodel" at bounding box center [621, 297] width 368 height 14
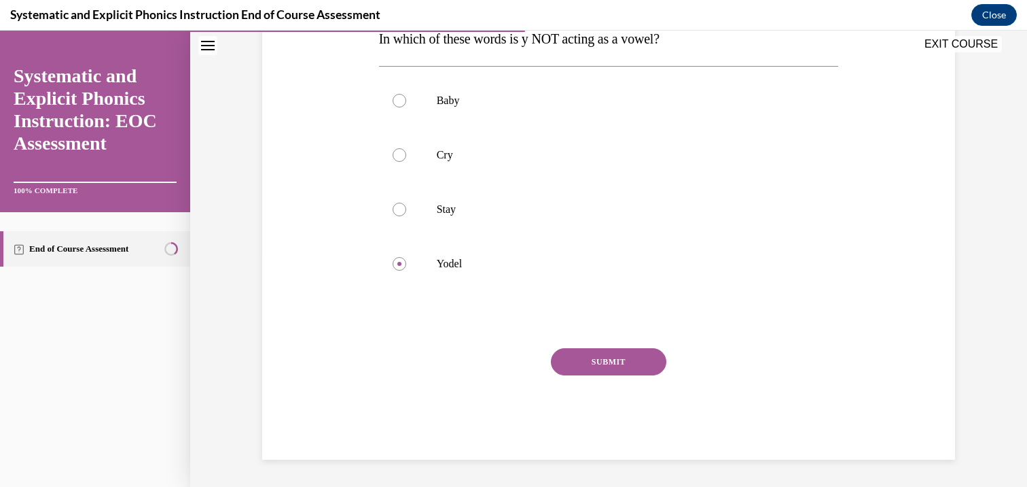
click at [571, 368] on button "SUBMIT" at bounding box center [609, 361] width 116 height 27
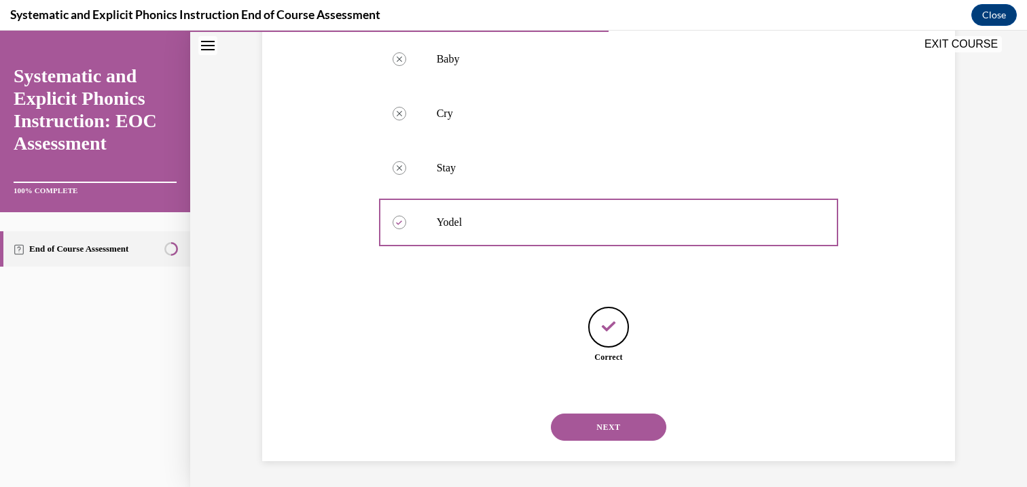
scroll to position [277, 0]
click at [596, 420] on button "NEXT" at bounding box center [609, 425] width 116 height 27
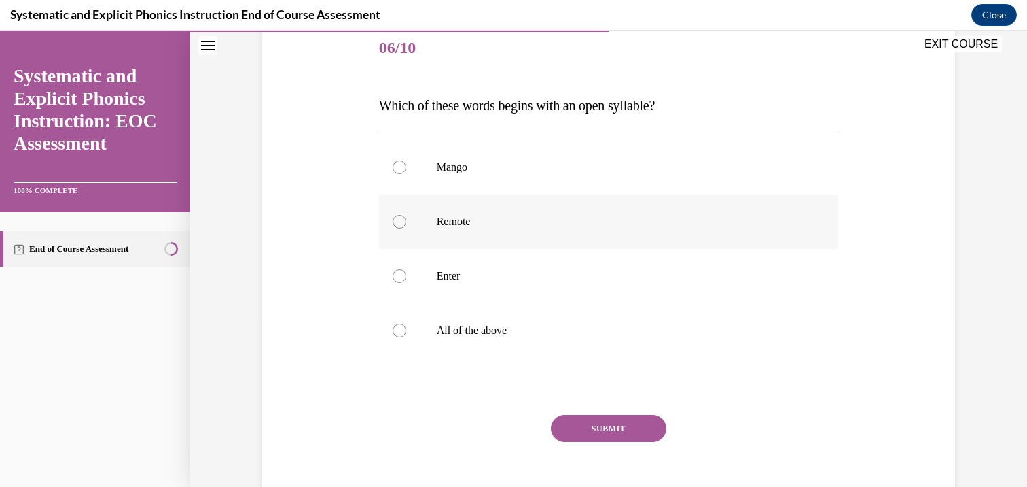
scroll to position [168, 0]
click at [421, 178] on div at bounding box center [609, 166] width 460 height 54
click at [597, 412] on div "Question 06/10 Which of these words begins with an open syllable? Mango Remote …" at bounding box center [609, 273] width 460 height 504
click at [597, 421] on button "SUBMIT" at bounding box center [609, 427] width 116 height 27
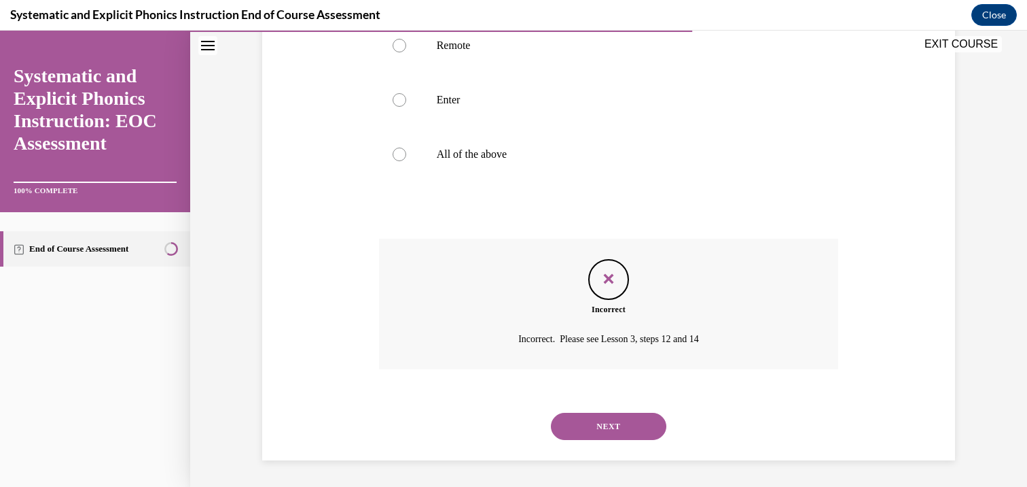
scroll to position [344, 0]
click at [607, 426] on button "NEXT" at bounding box center [609, 425] width 116 height 27
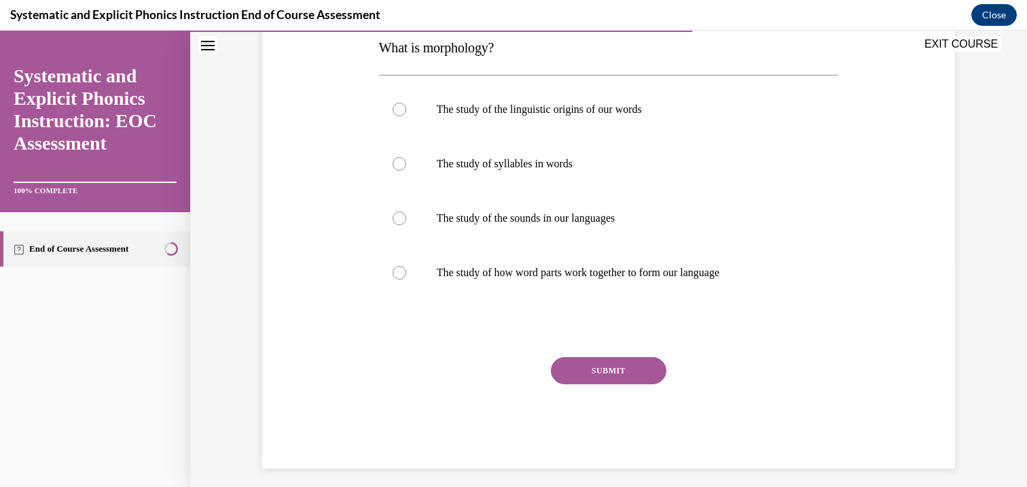
scroll to position [233, 0]
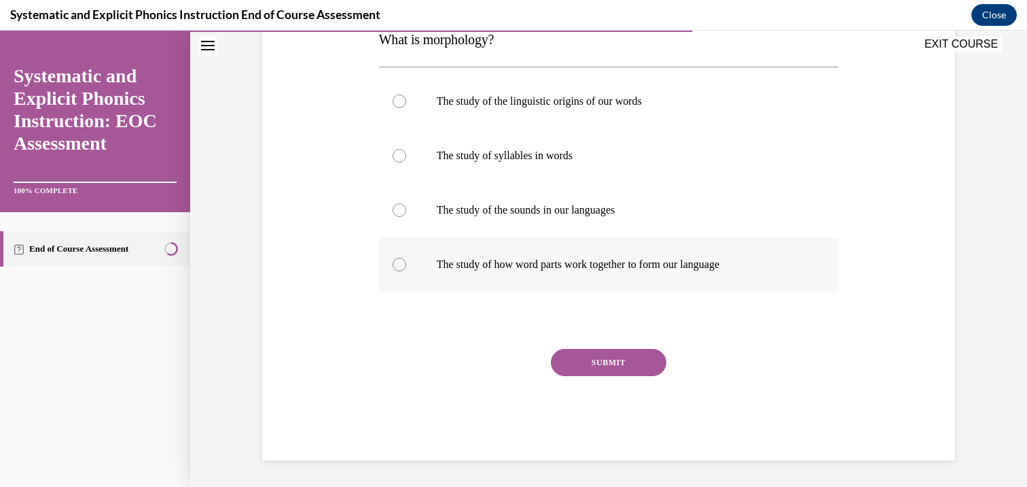
click at [553, 263] on p "The study of how word parts work together to form our language" at bounding box center [621, 265] width 368 height 14
click at [584, 366] on button "SUBMIT" at bounding box center [609, 362] width 116 height 27
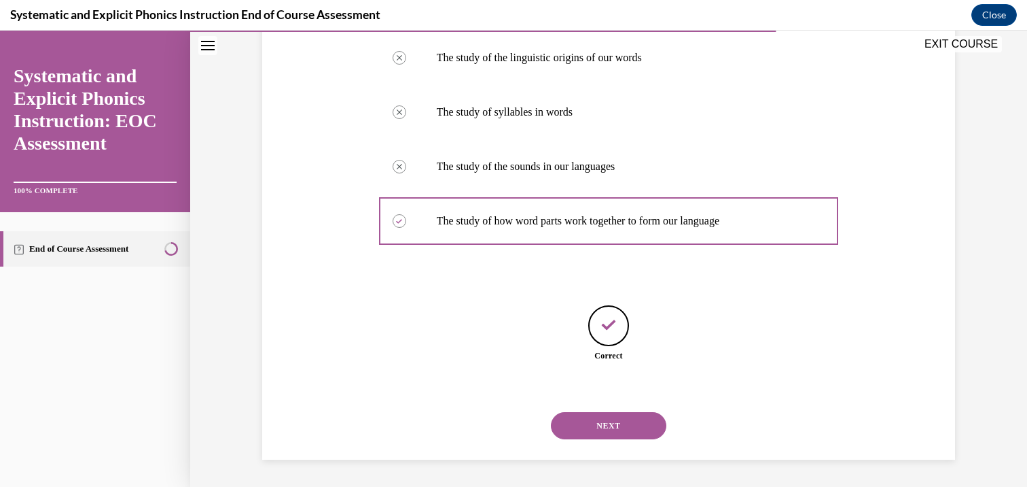
click at [614, 419] on button "NEXT" at bounding box center [609, 425] width 116 height 27
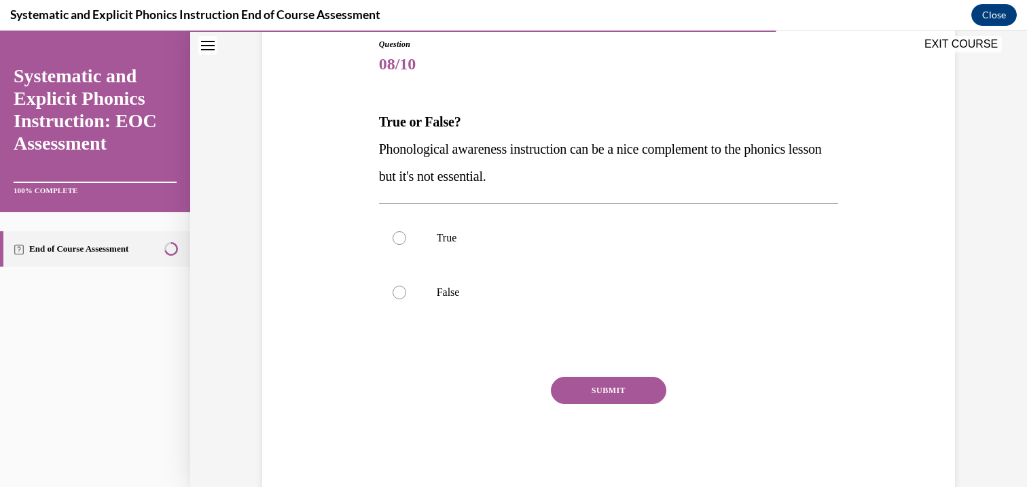
scroll to position [179, 0]
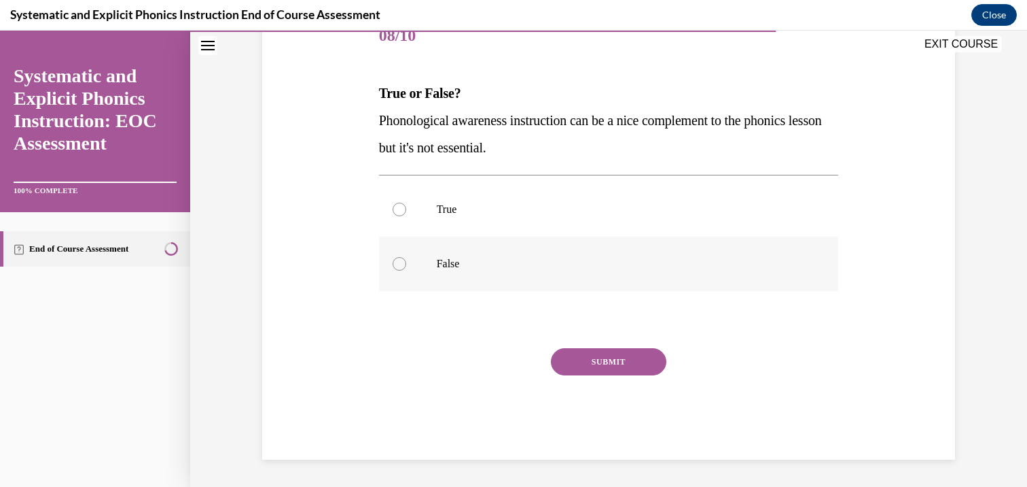
click at [542, 250] on div at bounding box center [609, 263] width 460 height 54
click at [618, 370] on button "SUBMIT" at bounding box center [609, 361] width 116 height 27
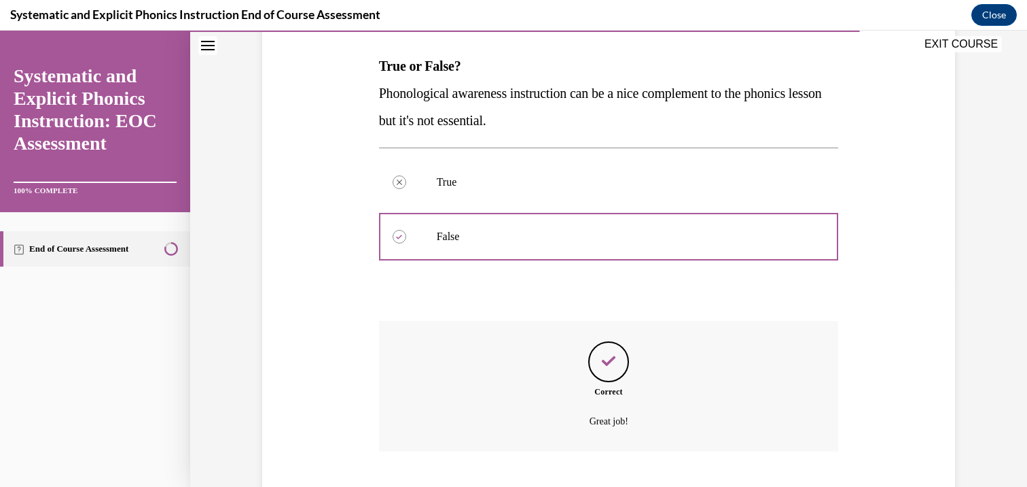
scroll to position [289, 0]
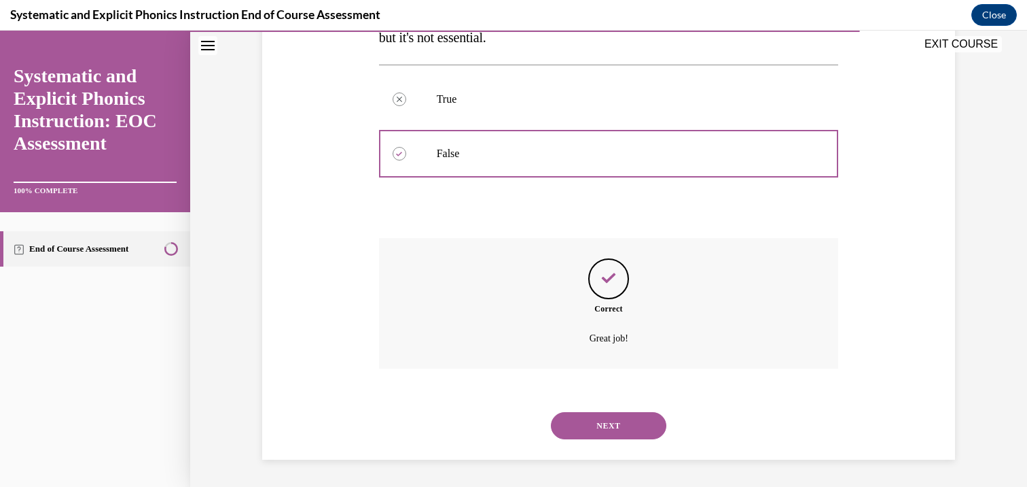
click at [603, 421] on button "NEXT" at bounding box center [609, 425] width 116 height 27
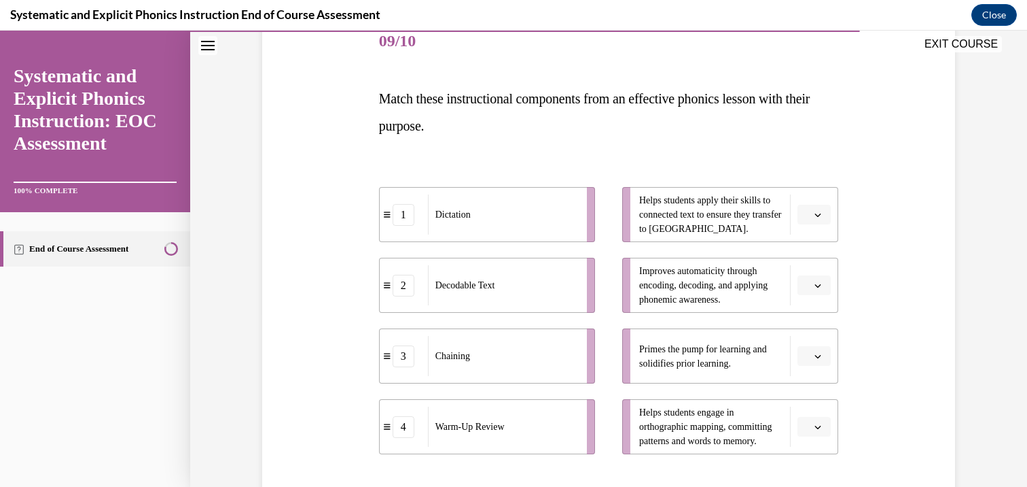
scroll to position [181, 0]
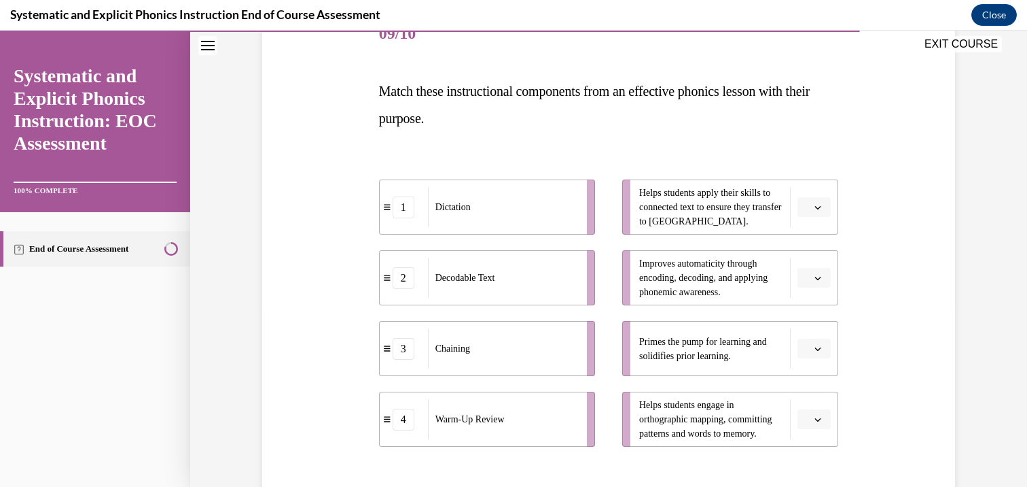
click at [813, 349] on span "button" at bounding box center [818, 349] width 10 height 10
click at [799, 321] on div "4" at bounding box center [808, 317] width 34 height 27
click at [807, 420] on button "button" at bounding box center [814, 419] width 33 height 20
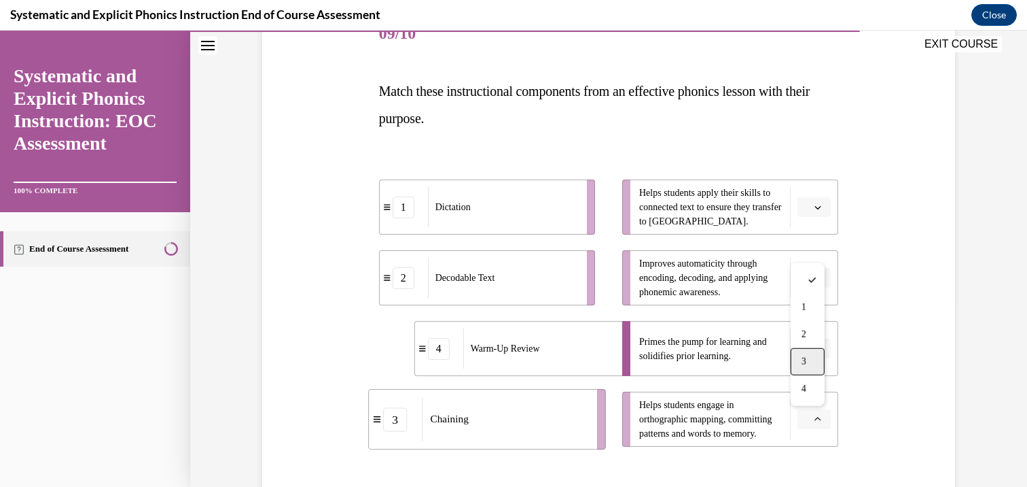
click at [809, 353] on div "3" at bounding box center [808, 361] width 34 height 27
click at [806, 205] on span "Please select an option" at bounding box center [808, 207] width 5 height 14
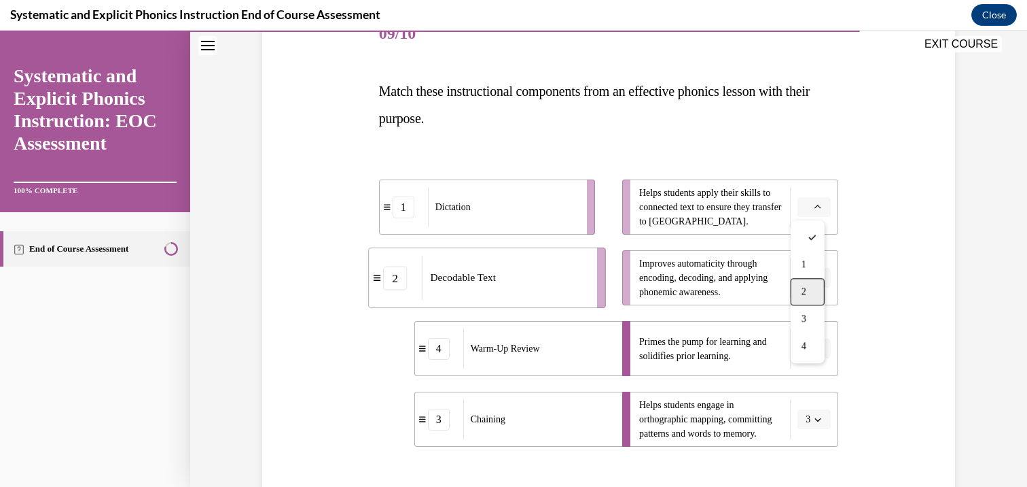
click at [802, 288] on span "2" at bounding box center [804, 291] width 5 height 11
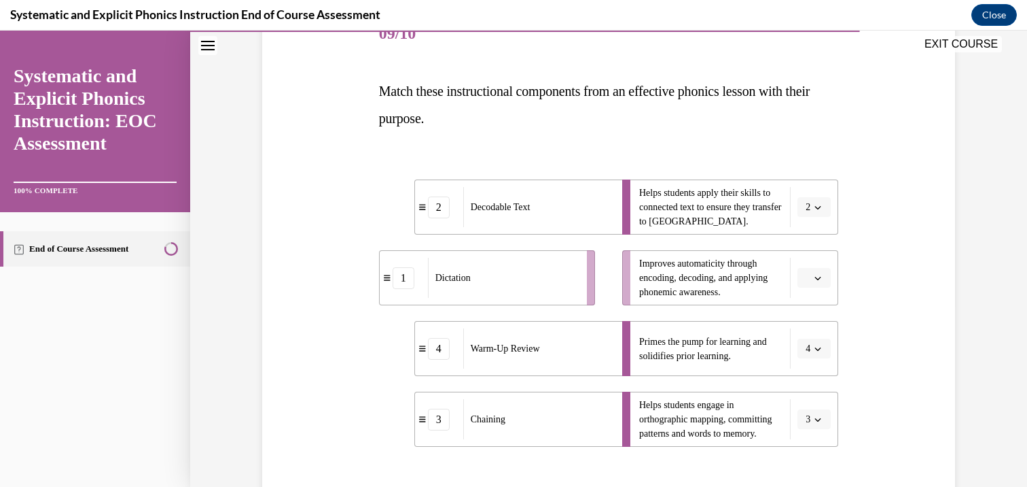
click at [815, 280] on icon "button" at bounding box center [818, 278] width 7 height 7
click at [809, 335] on div "1" at bounding box center [808, 334] width 34 height 27
click at [885, 333] on div "Question 09/10 Match these instructional components from an effective phonics l…" at bounding box center [609, 291] width 700 height 648
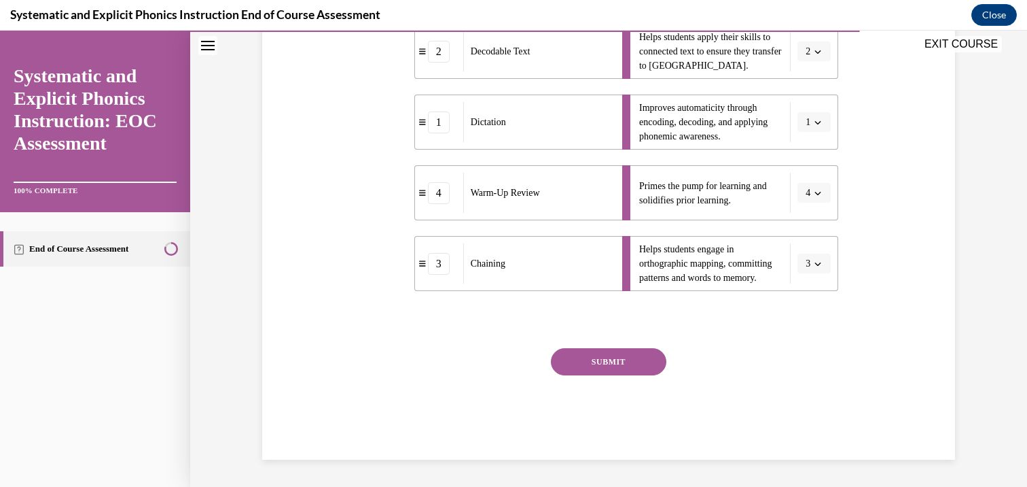
click at [635, 371] on button "SUBMIT" at bounding box center [609, 361] width 116 height 27
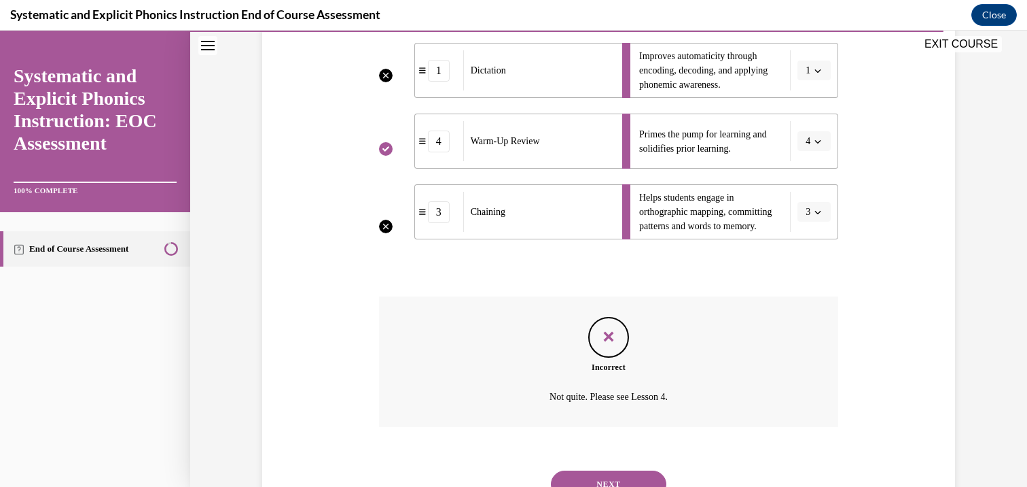
scroll to position [389, 0]
click at [600, 470] on button "NEXT" at bounding box center [609, 483] width 116 height 27
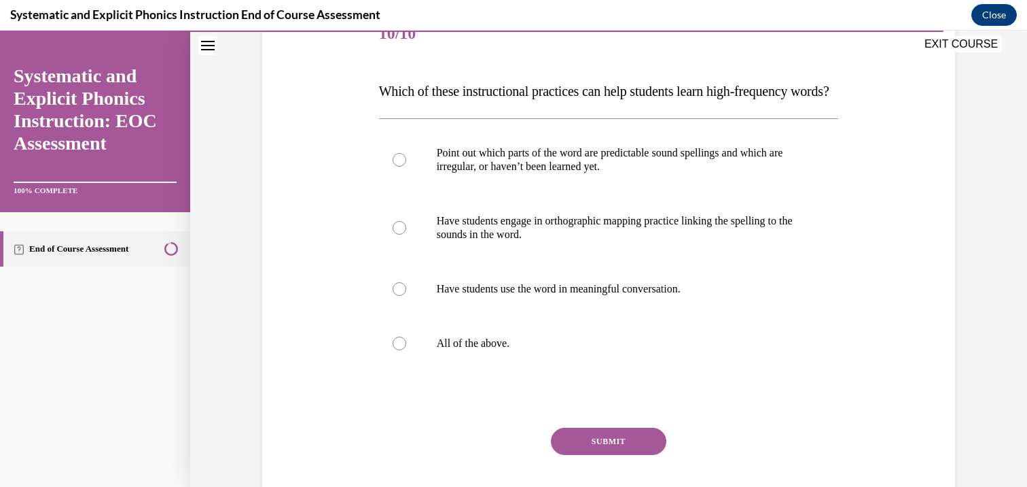
scroll to position [183, 0]
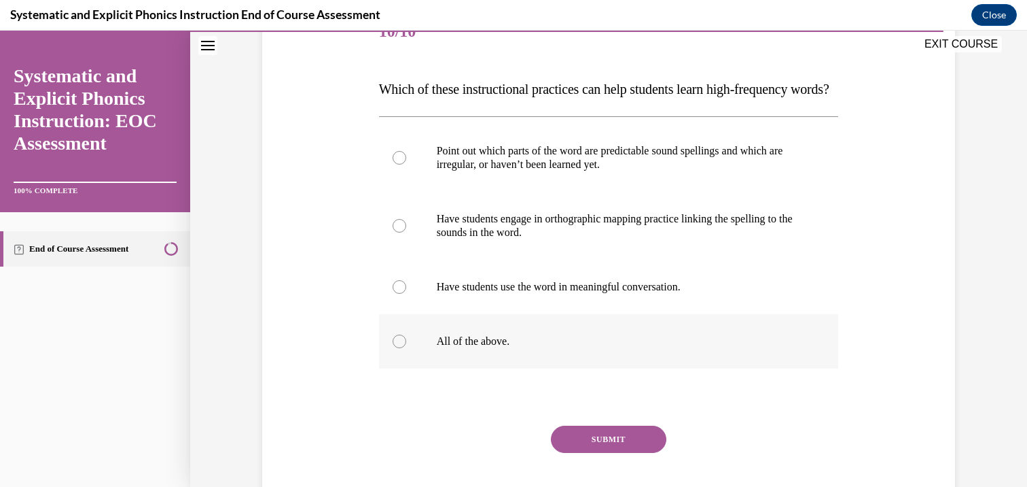
click at [465, 348] on p "All of the above." at bounding box center [621, 341] width 368 height 14
click at [588, 453] on button "SUBMIT" at bounding box center [609, 438] width 116 height 27
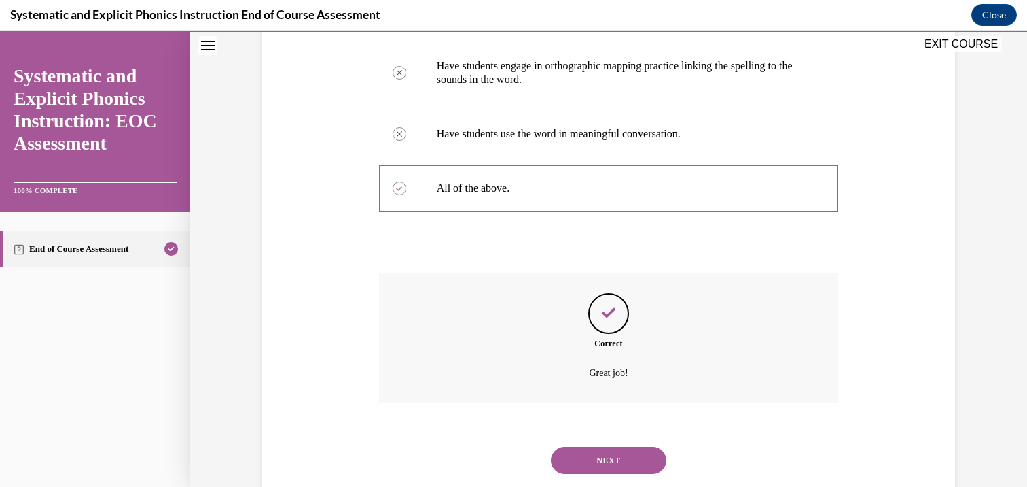
scroll to position [398, 0]
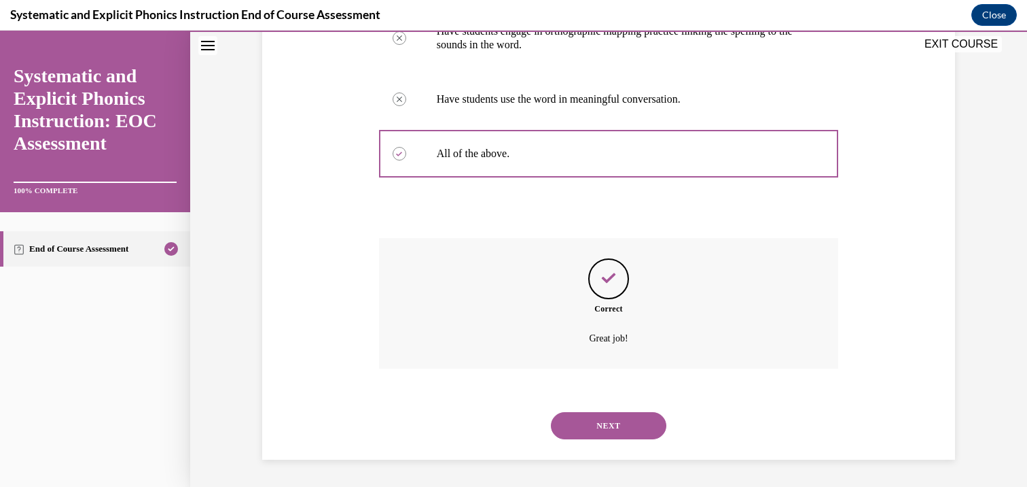
click at [576, 421] on button "NEXT" at bounding box center [609, 425] width 116 height 27
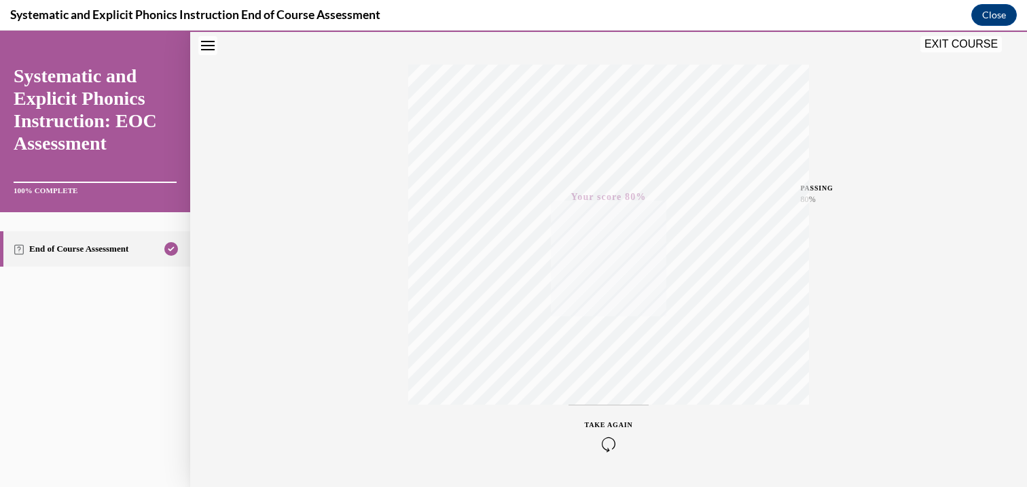
scroll to position [200, 0]
click at [961, 45] on button "EXIT COURSE" at bounding box center [962, 44] width 82 height 16
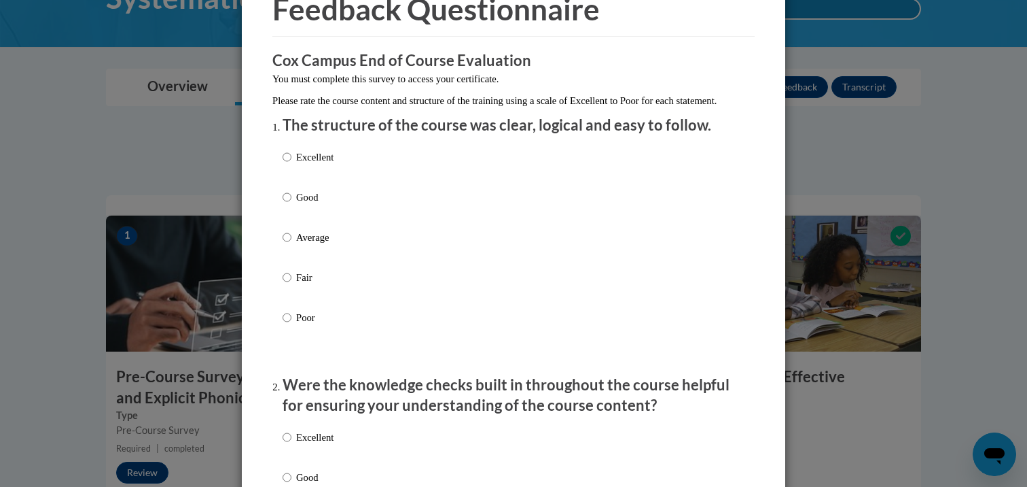
scroll to position [77, 0]
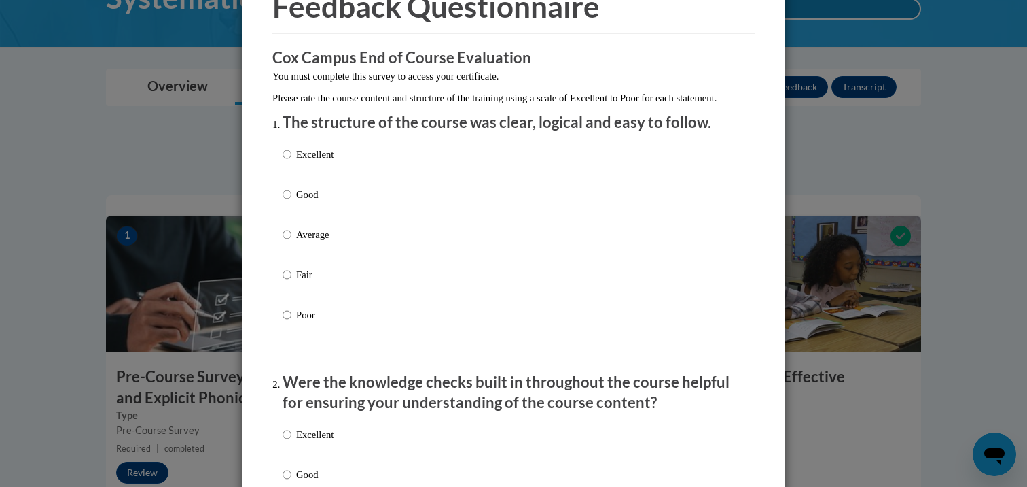
click at [293, 152] on li "The structure of the course was clear, logical and easy to follow. Excellent Go…" at bounding box center [514, 236] width 462 height 249
click at [298, 162] on p "Excellent" at bounding box center [314, 154] width 37 height 15
click at [291, 162] on input "Excellent" at bounding box center [287, 154] width 9 height 15
radio input "true"
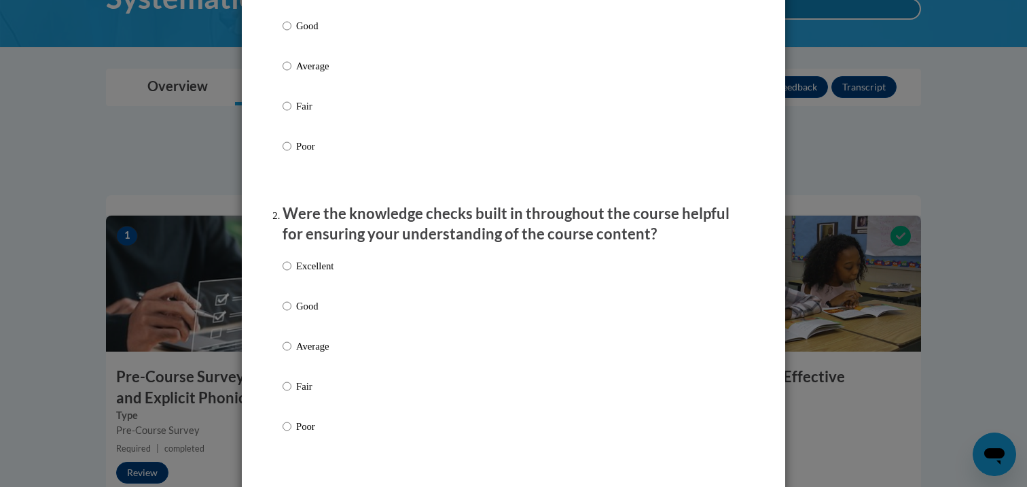
click at [299, 273] on p "Excellent" at bounding box center [314, 265] width 37 height 15
click at [291, 273] on input "Excellent" at bounding box center [287, 265] width 9 height 15
radio input "true"
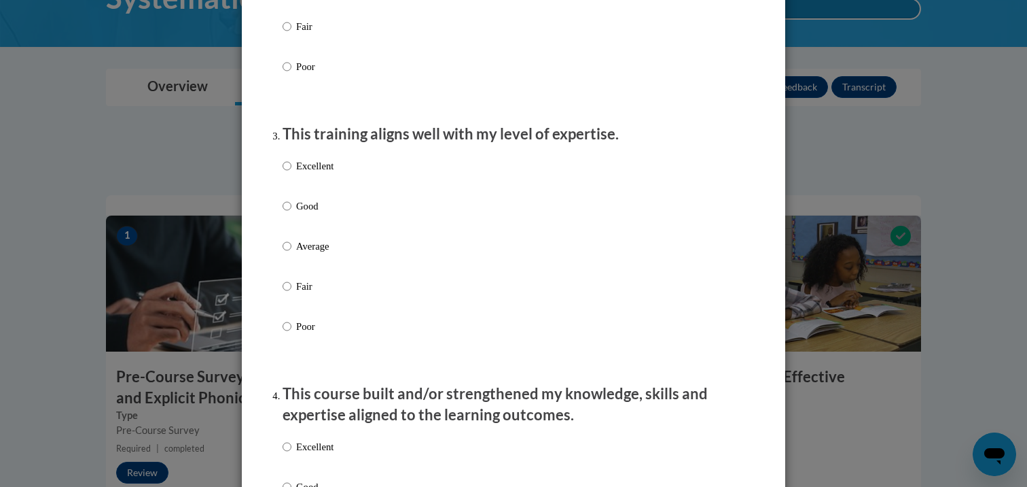
scroll to position [730, 0]
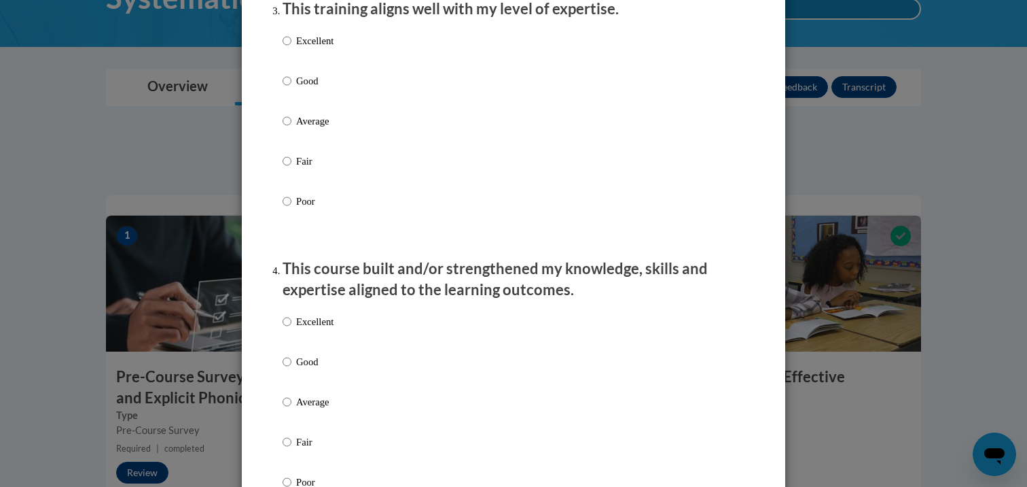
click at [299, 65] on label "Excellent" at bounding box center [308, 51] width 51 height 37
click at [291, 48] on input "Excellent" at bounding box center [287, 40] width 9 height 15
radio input "true"
click at [302, 325] on div "Excellent Good Average Fair Poor" at bounding box center [308, 412] width 51 height 211
click at [304, 329] on p "Excellent" at bounding box center [314, 321] width 37 height 15
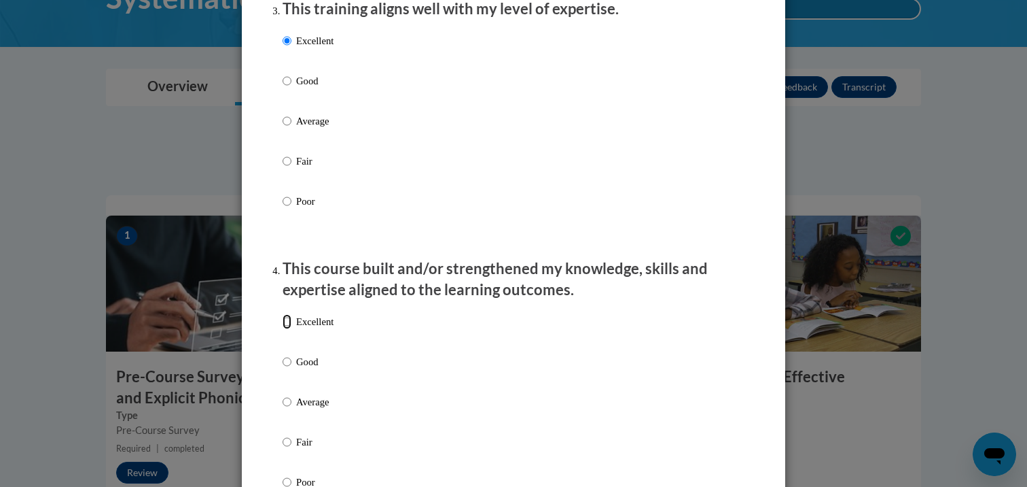
click at [291, 329] on input "Excellent" at bounding box center [287, 321] width 9 height 15
radio input "true"
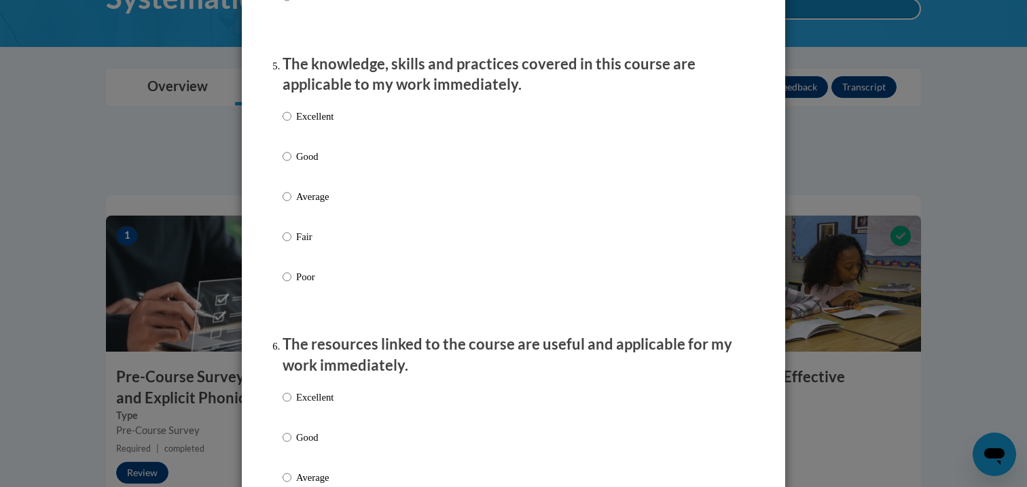
scroll to position [1216, 0]
click at [300, 123] on p "Excellent" at bounding box center [314, 115] width 37 height 15
click at [291, 123] on input "Excellent" at bounding box center [287, 115] width 9 height 15
radio input "true"
click at [301, 404] on p "Excellent" at bounding box center [314, 396] width 37 height 15
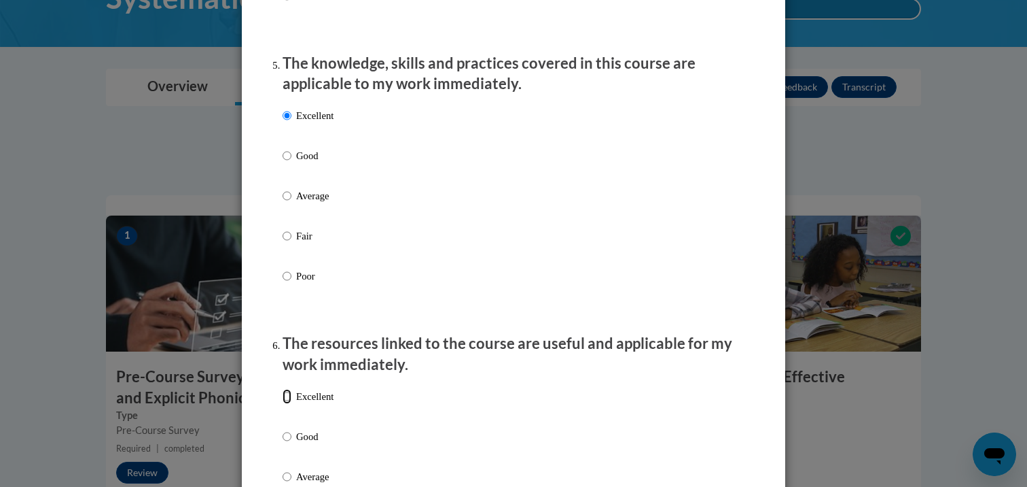
click at [291, 404] on input "Excellent" at bounding box center [287, 396] width 9 height 15
radio input "true"
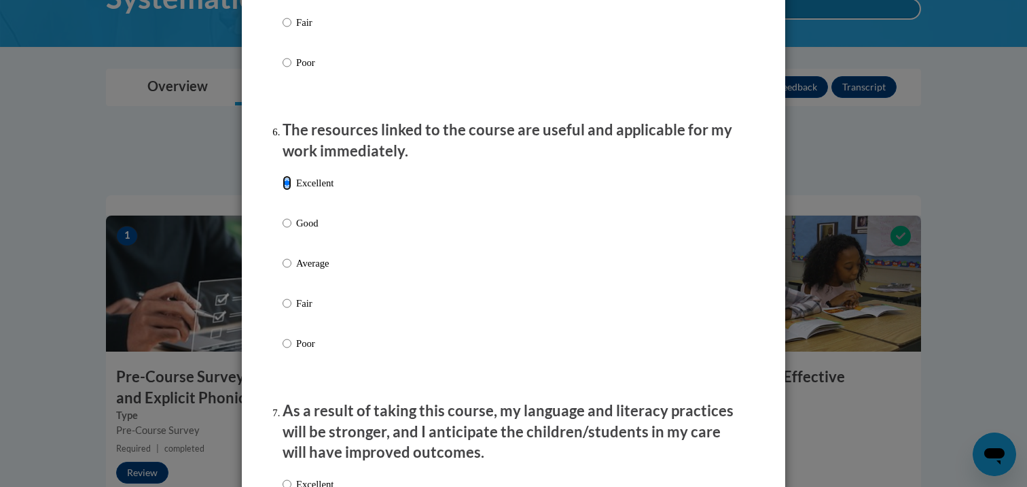
scroll to position [1770, 0]
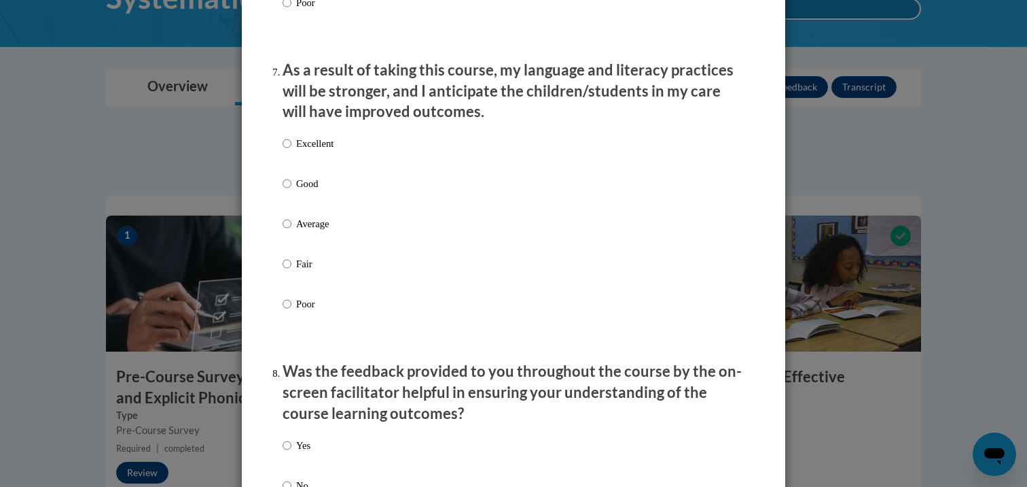
click at [308, 151] on p "Excellent" at bounding box center [314, 143] width 37 height 15
click at [291, 151] on input "Excellent" at bounding box center [287, 143] width 9 height 15
radio input "true"
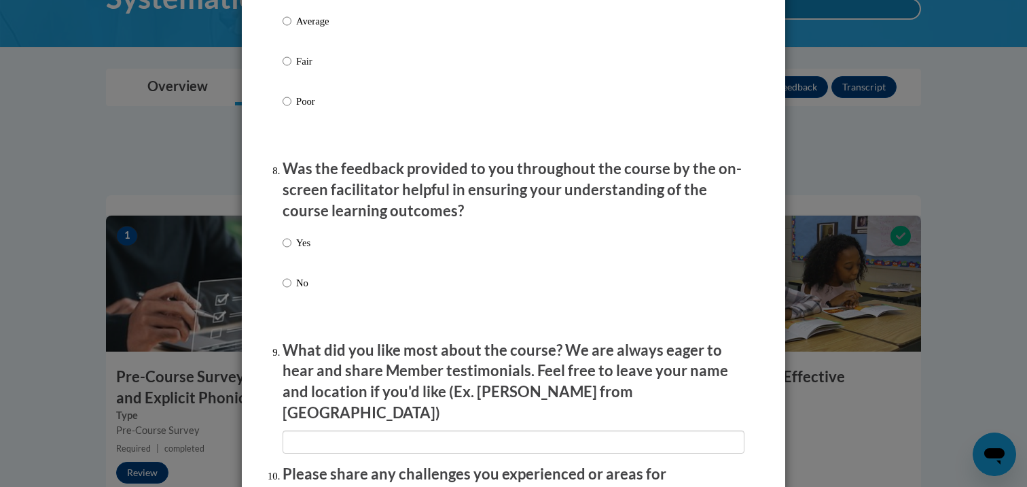
scroll to position [2151, 0]
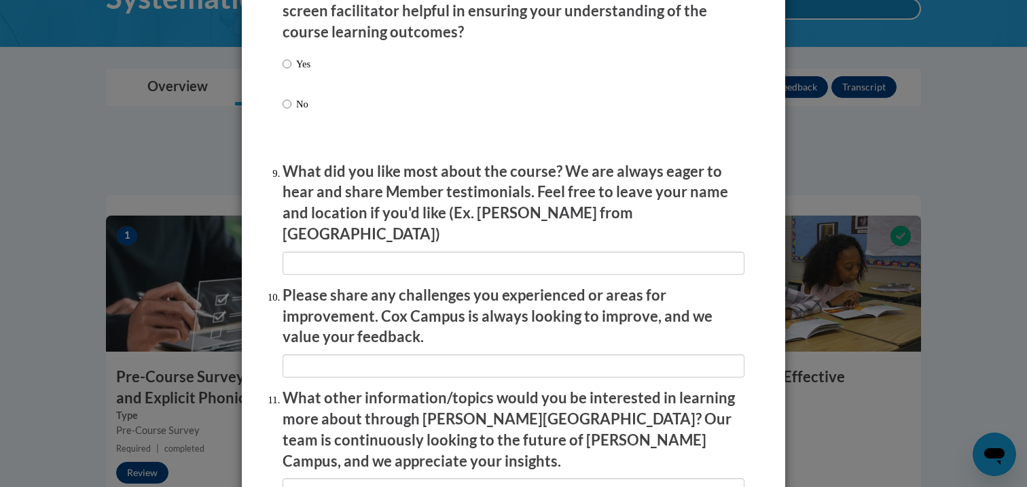
click at [296, 71] on p "Yes" at bounding box center [303, 63] width 14 height 15
click at [291, 71] on input "Yes" at bounding box center [287, 63] width 9 height 15
radio input "true"
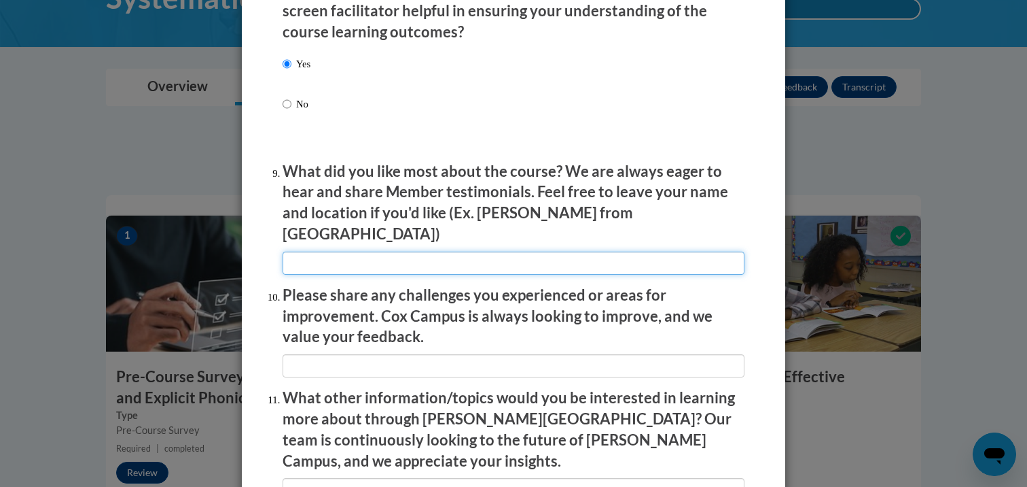
click at [318, 262] on input "textbox" at bounding box center [514, 262] width 462 height 23
type input "Visual PDFs that are printable"
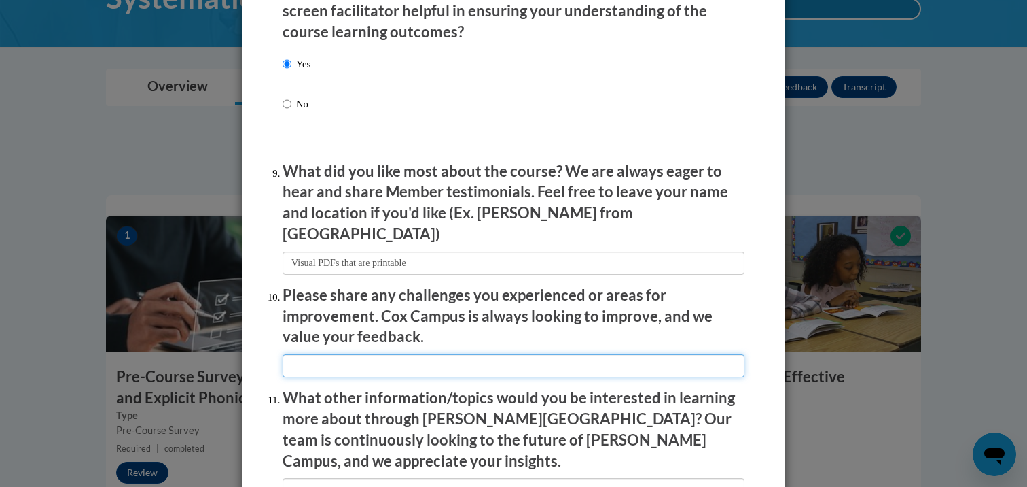
click at [297, 354] on input "textbox" at bounding box center [514, 365] width 462 height 23
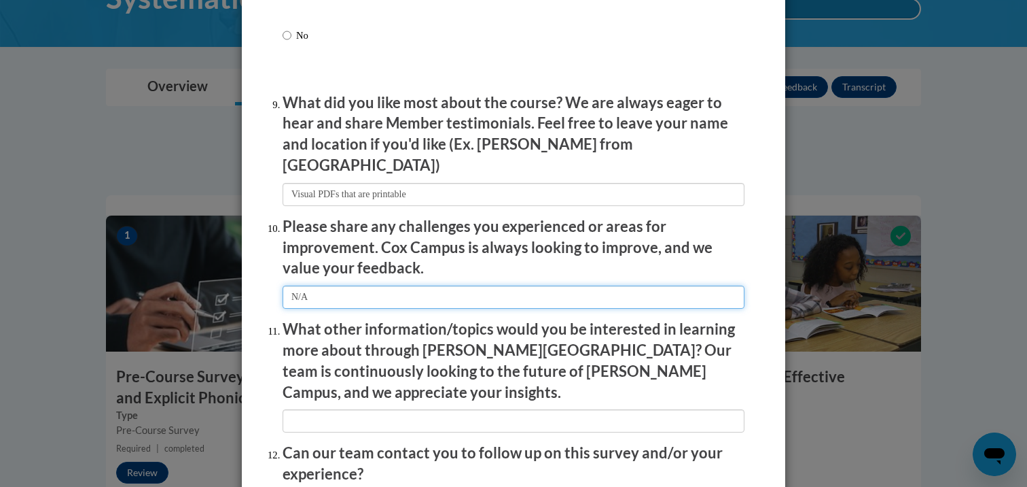
type input "N/A"
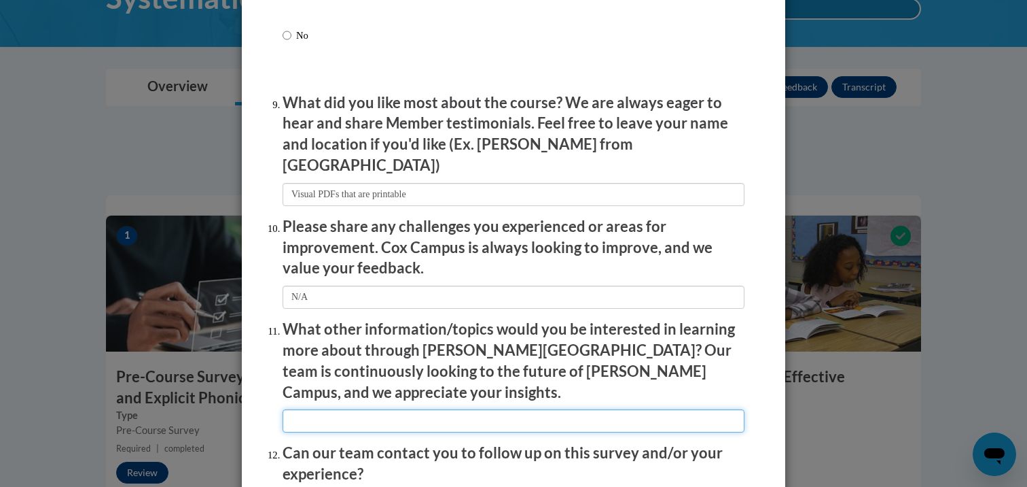
click at [306, 409] on input "textbox" at bounding box center [514, 420] width 462 height 23
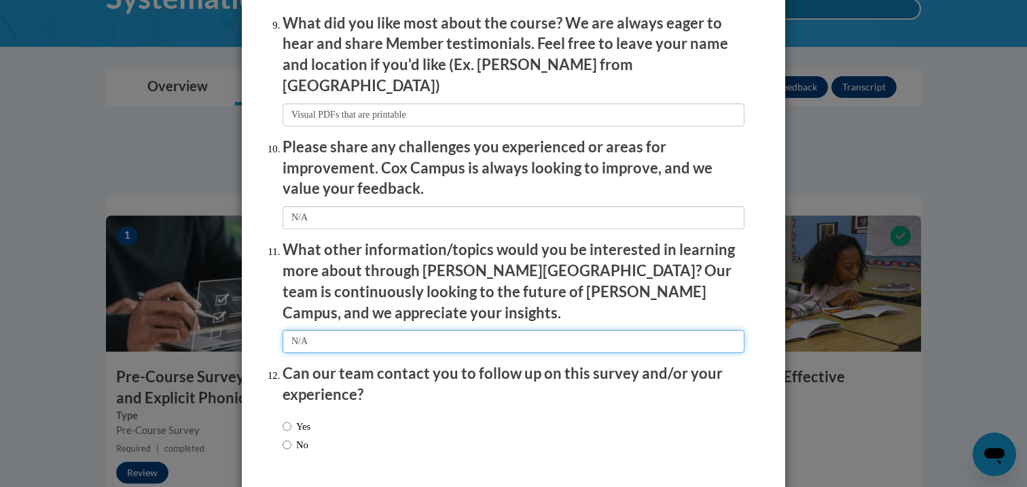
scroll to position [2312, 0]
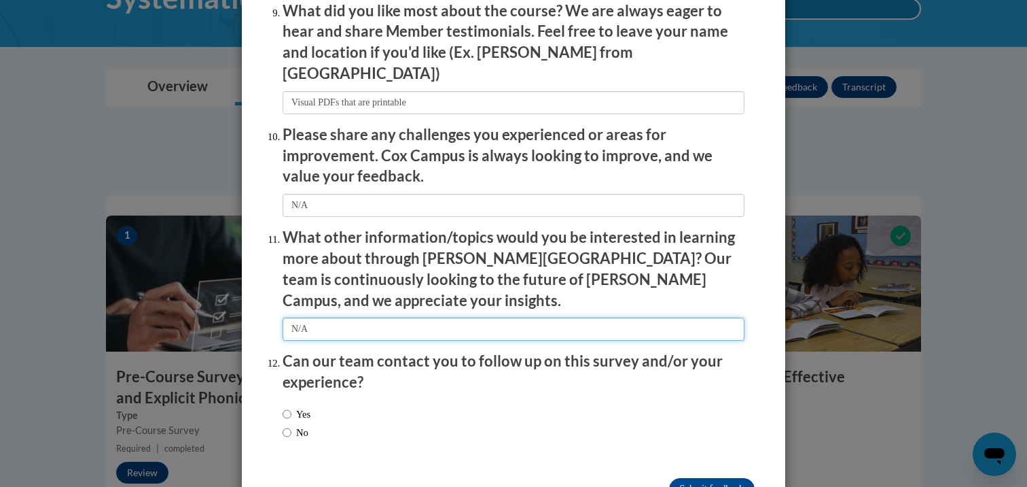
type input "N/A"
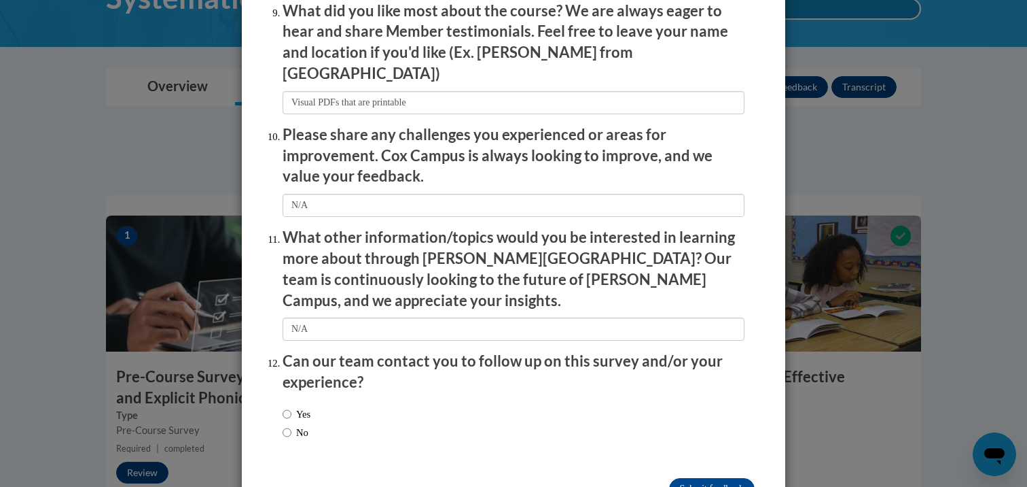
click at [289, 406] on label "Yes" at bounding box center [297, 413] width 28 height 15
click at [289, 406] on input "Yes" at bounding box center [287, 413] width 9 height 15
radio input "true"
click at [688, 478] on input "Submit feedback" at bounding box center [712, 489] width 86 height 22
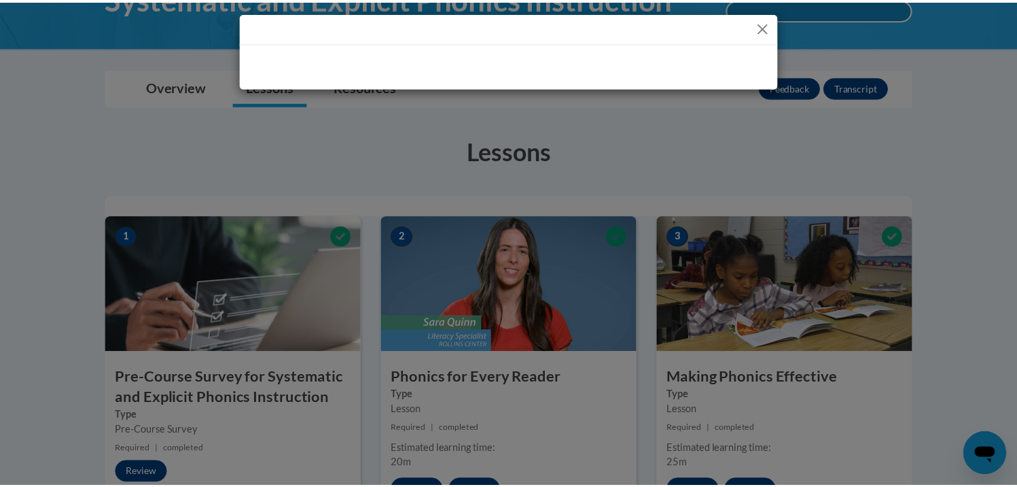
scroll to position [0, 0]
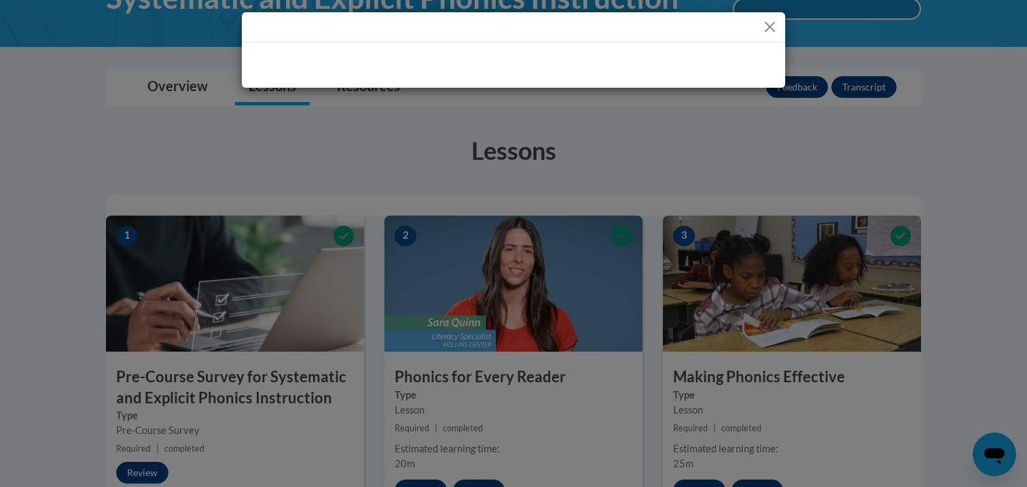
click at [688, 461] on div at bounding box center [513, 243] width 1027 height 487
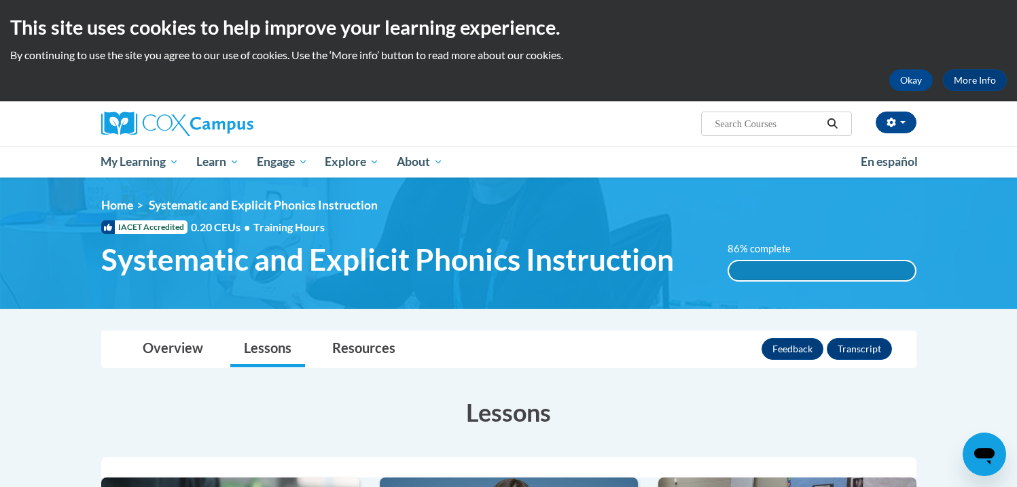
click at [736, 362] on div "Overview Lessons Resources Feedback Transcript" at bounding box center [509, 349] width 794 height 36
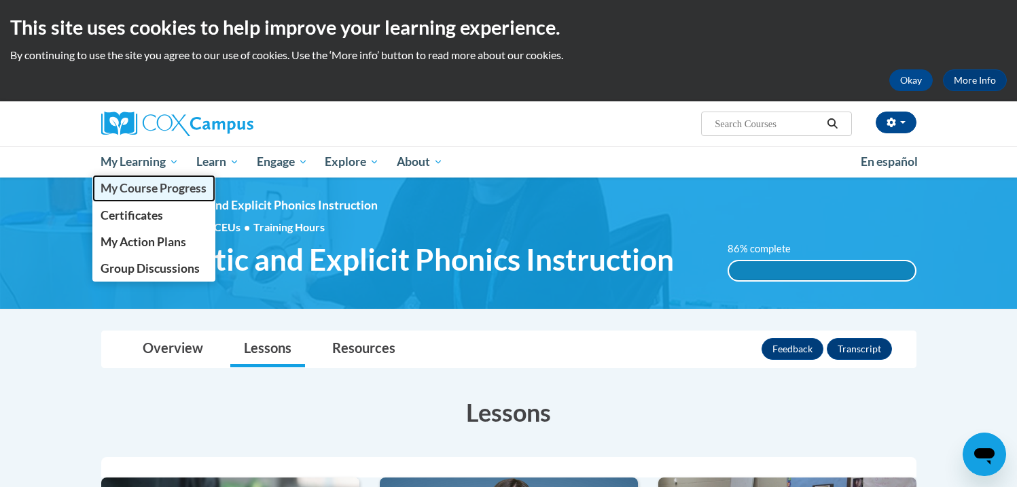
click at [162, 183] on span "My Course Progress" at bounding box center [154, 188] width 106 height 14
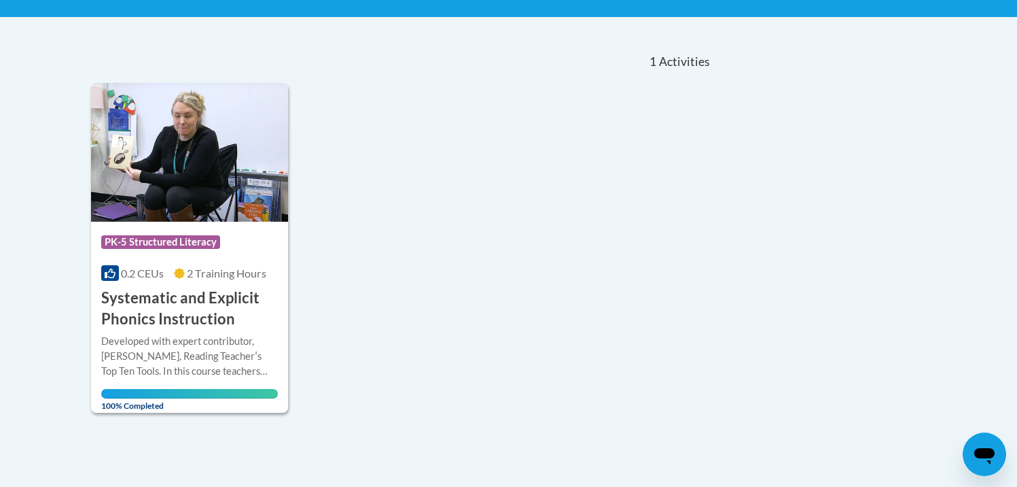
scroll to position [267, 0]
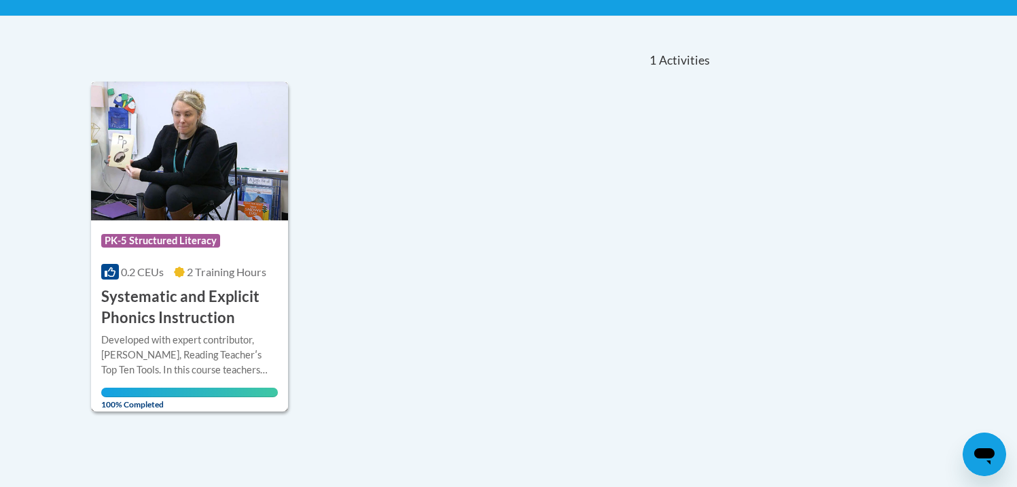
click at [171, 279] on div "0.2 CEUs 2 Training Hours" at bounding box center [189, 271] width 177 height 15
